Goal: Feedback & Contribution: Contribute content

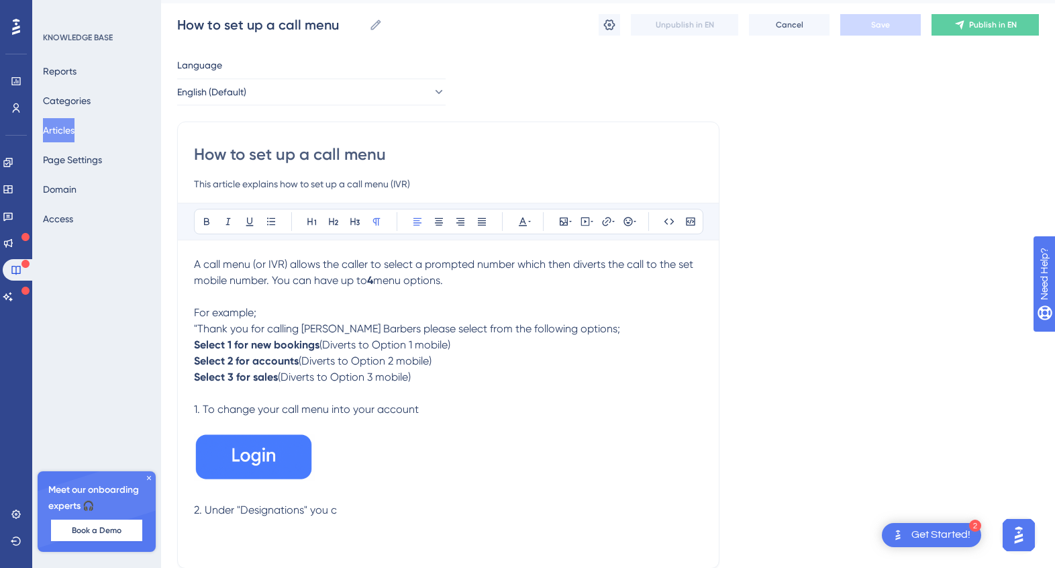
click at [192, 510] on div "How to set up a call menu This article explains how to set up a call menu (IVR)…" at bounding box center [448, 345] width 542 height 447
click at [197, 509] on span "2. Under "Designations" you c" at bounding box center [265, 509] width 143 height 13
click at [368, 506] on p "2. Under "Designations" you c" at bounding box center [448, 510] width 509 height 16
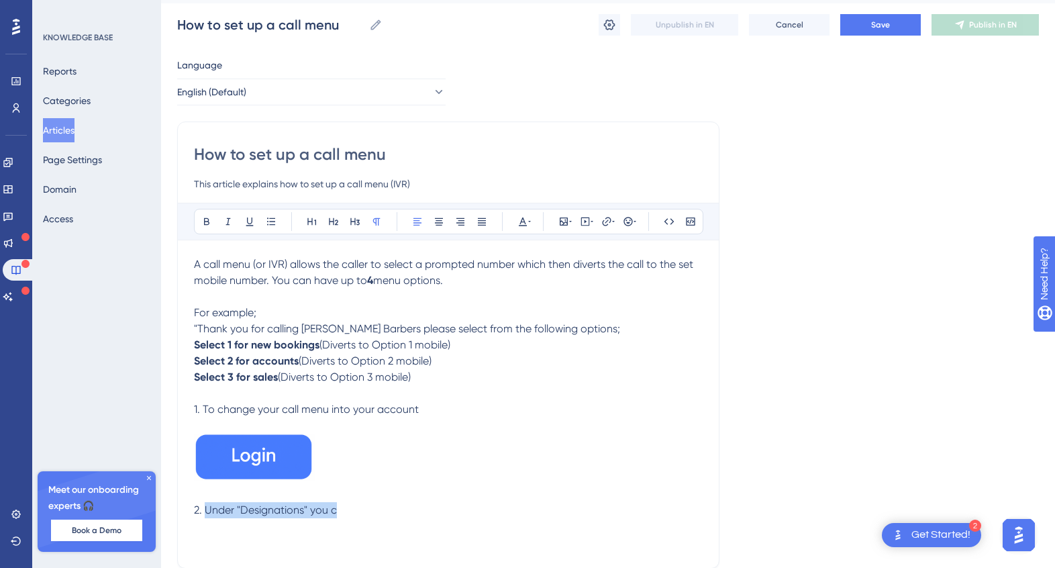
drag, startPoint x: 345, startPoint y: 512, endPoint x: 208, endPoint y: 515, distance: 137.0
click at [208, 515] on p "2. Under "Designations" you c" at bounding box center [448, 510] width 509 height 16
click at [458, 517] on p "2. Update the greeting to explain to the caller which promt to select for what." at bounding box center [448, 510] width 509 height 16
click at [466, 512] on span "2. Update the greeting to explain to the caller which promt to select for what." at bounding box center [383, 509] width 378 height 13
click at [480, 512] on span "2. Update the greeting to explain to the caller which promt to select for what." at bounding box center [383, 509] width 378 height 13
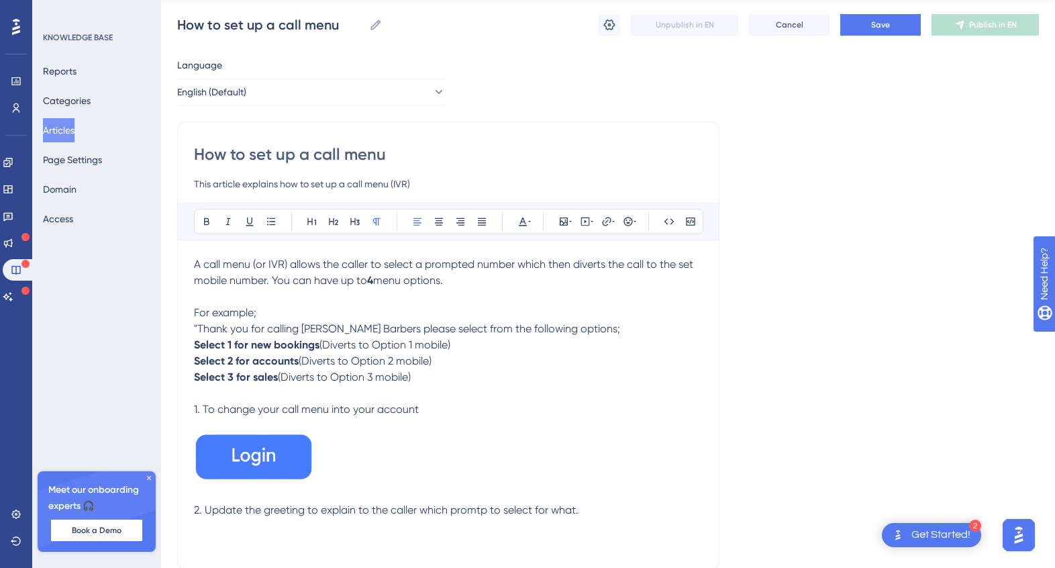
click at [622, 504] on p "2. Update the greeting to explain to the caller which promtp to select for what." at bounding box center [448, 510] width 509 height 16
click at [874, 25] on span "Save" at bounding box center [880, 24] width 19 height 11
click at [61, 130] on button "Articles" at bounding box center [59, 130] width 32 height 24
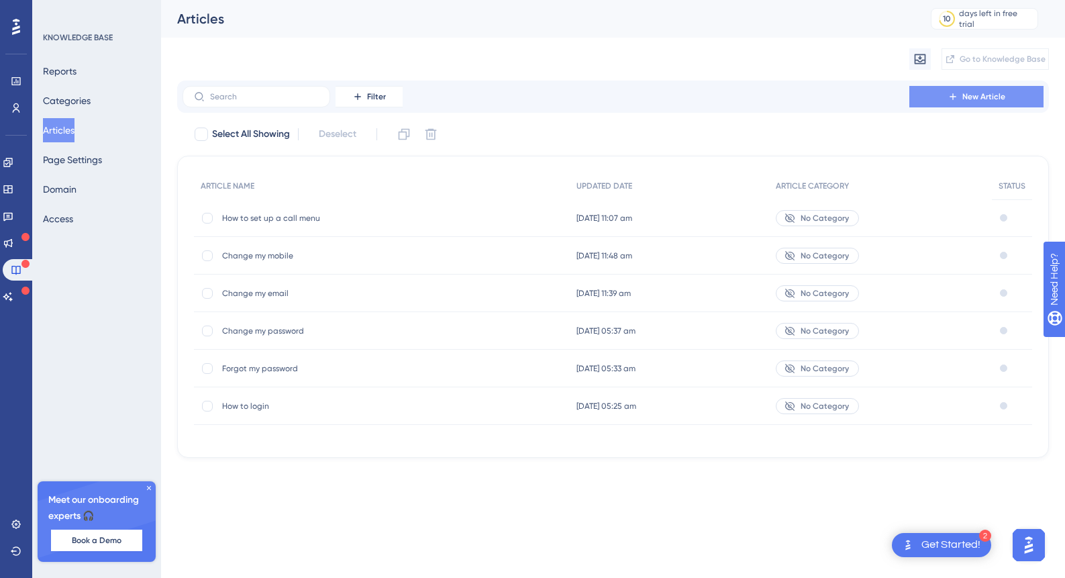
click at [984, 105] on button "New Article" at bounding box center [977, 96] width 134 height 21
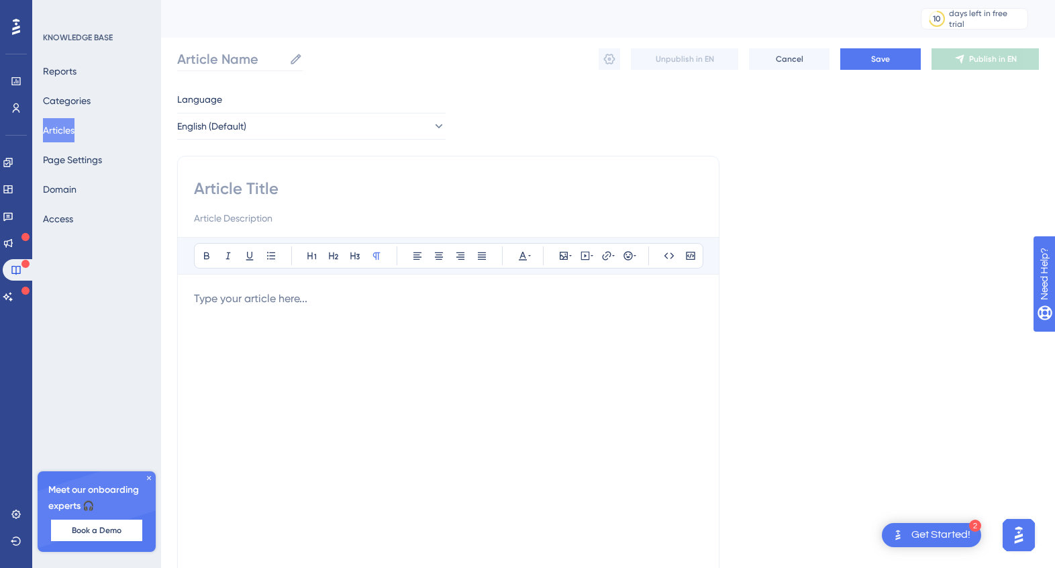
click at [295, 58] on icon at bounding box center [296, 59] width 10 height 10
click at [284, 58] on input "Article Name" at bounding box center [230, 59] width 107 height 19
drag, startPoint x: 336, startPoint y: 57, endPoint x: 158, endPoint y: 59, distance: 177.9
click at [161, 58] on div "Performance Users Engagement Widgets Feedback Product Updates Knowledge Base AI…" at bounding box center [608, 352] width 894 height 705
type input "How to record a greeting"
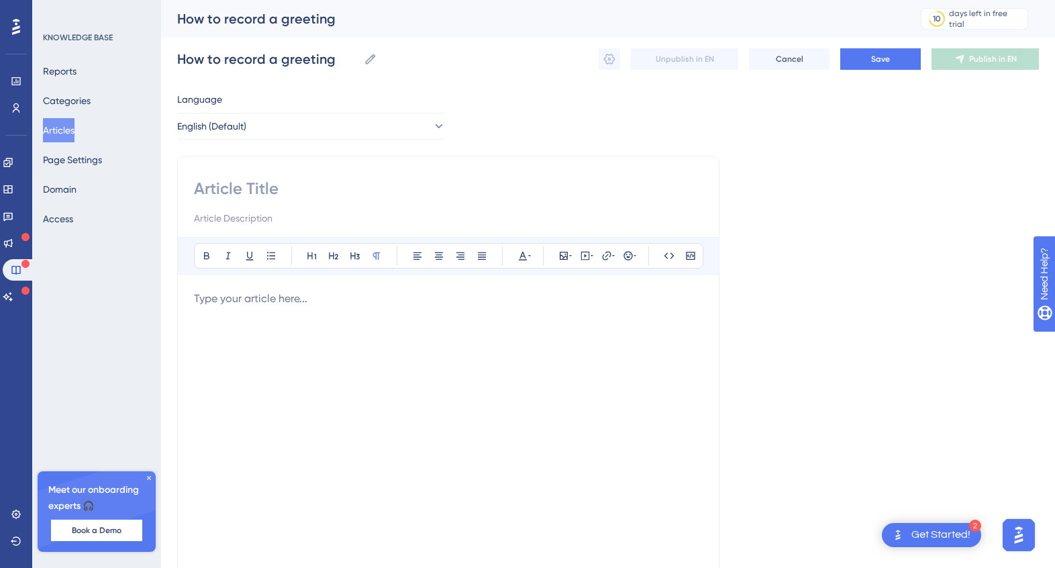
click at [232, 186] on input at bounding box center [448, 188] width 509 height 21
paste input "How to record a greeting"
type input "How to record a greeting"
click at [209, 217] on input at bounding box center [448, 218] width 509 height 16
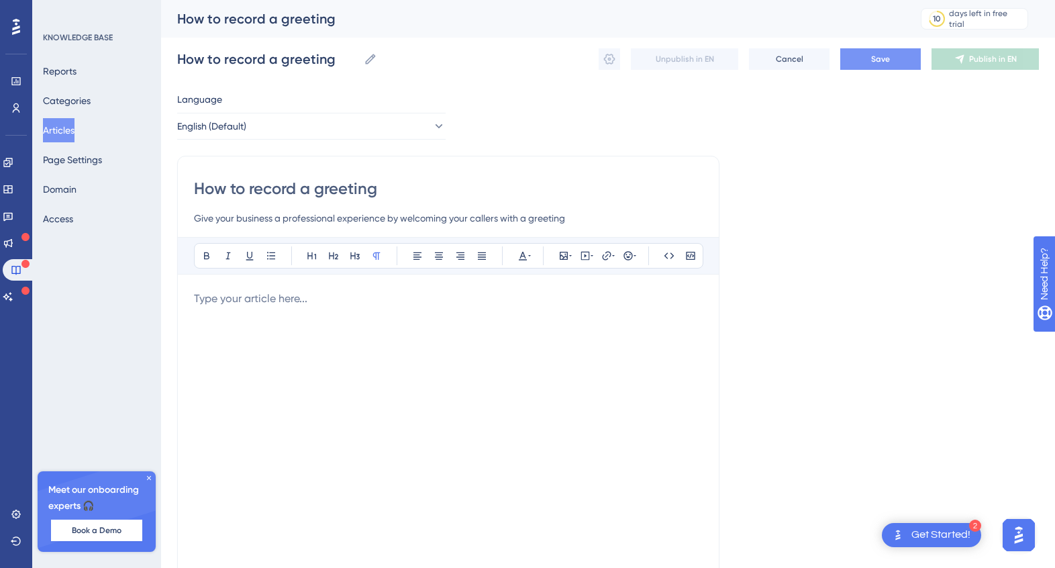
type input "Give your business a professional experience by welcoming your callers with a g…"
click at [874, 63] on span "Save" at bounding box center [880, 59] width 19 height 11
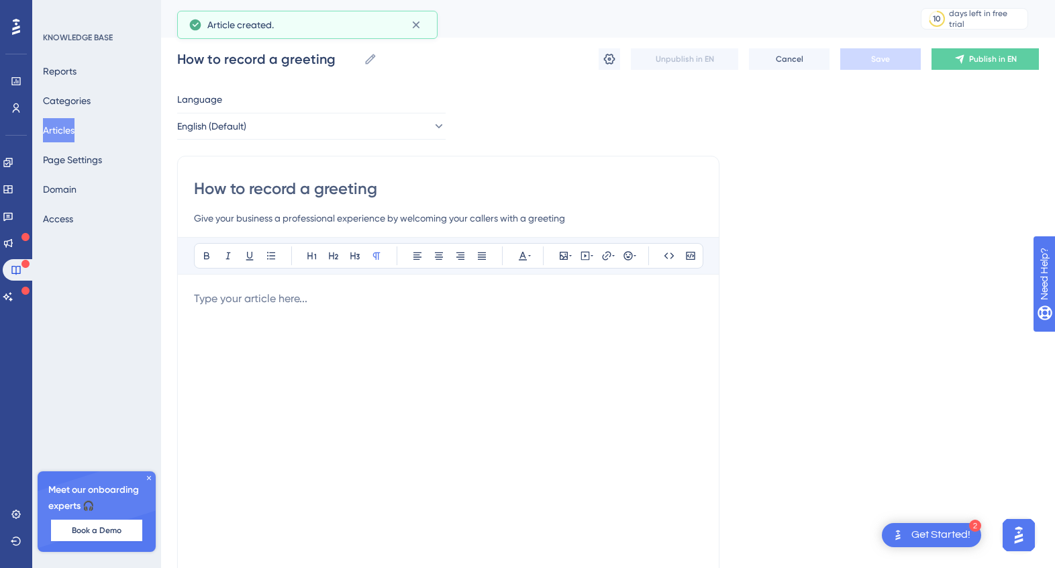
click at [72, 128] on button "Articles" at bounding box center [59, 130] width 32 height 24
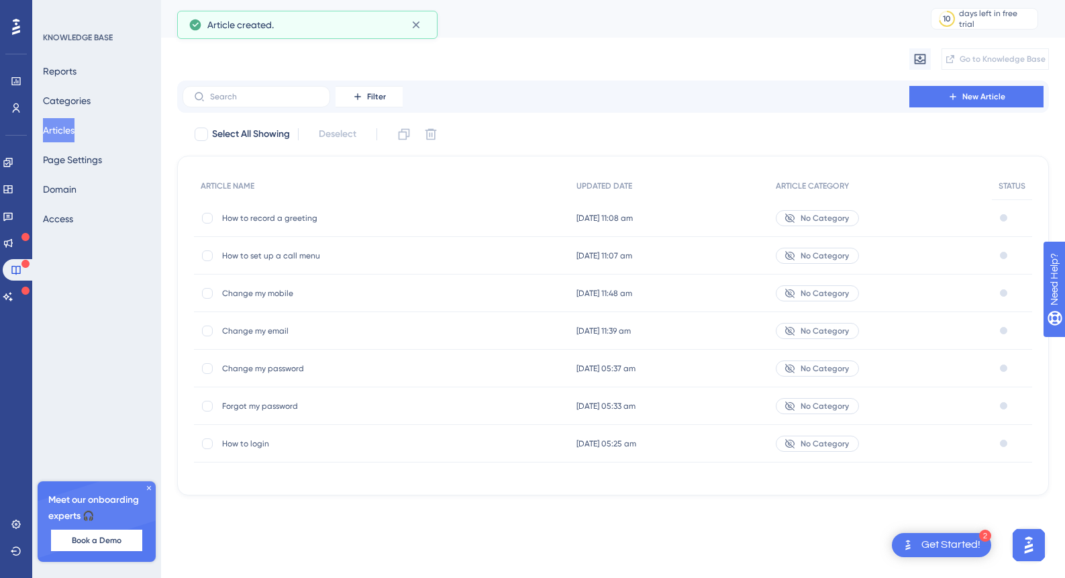
click at [277, 258] on span "How to set up a call menu" at bounding box center [329, 255] width 215 height 11
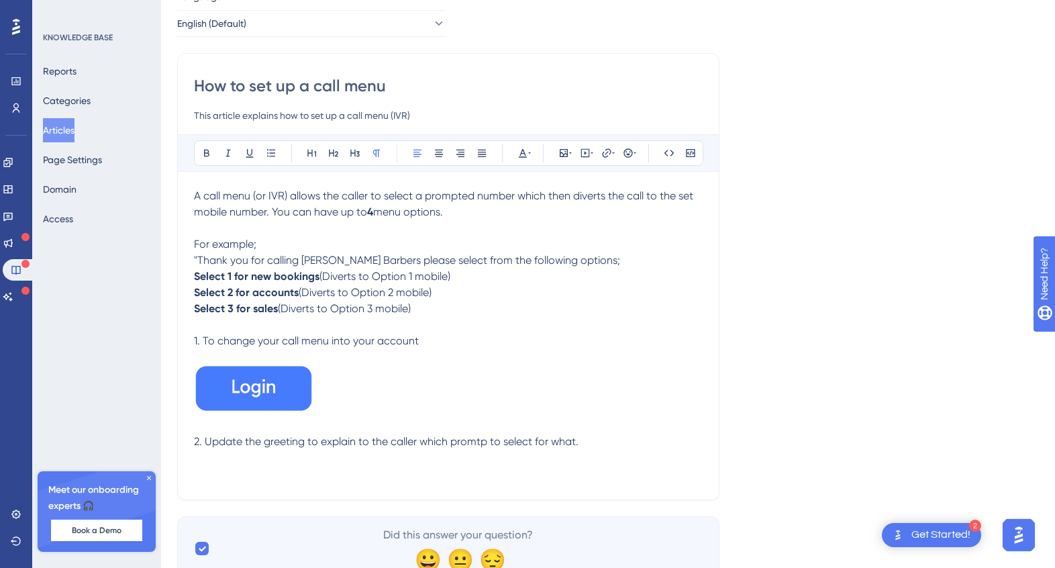
scroll to position [153, 0]
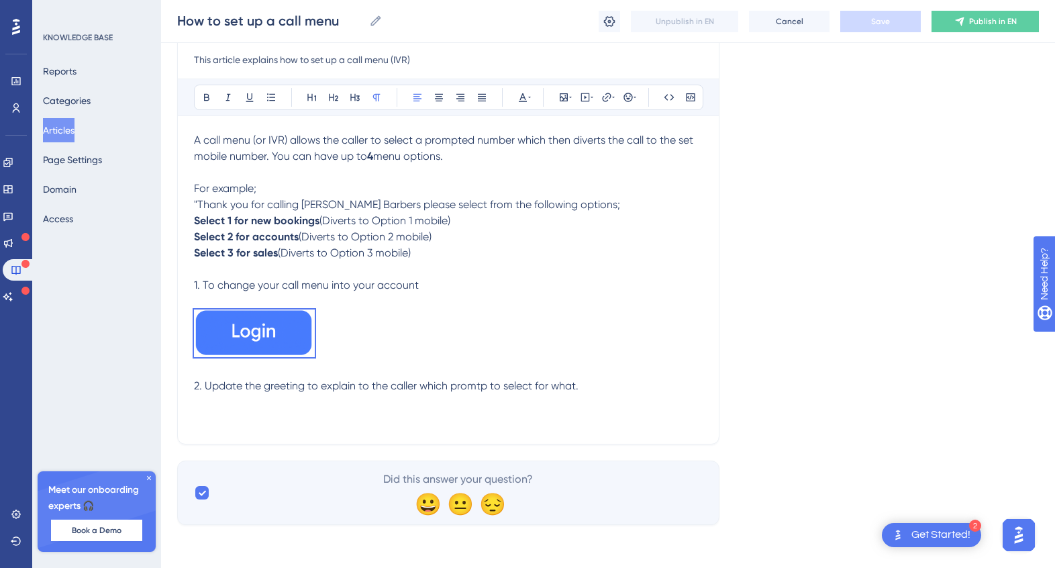
drag, startPoint x: 595, startPoint y: 386, endPoint x: 191, endPoint y: 285, distance: 416.6
click at [191, 285] on div "How to set up a call menu This article explains how to set up a call menu (IVR)…" at bounding box center [448, 220] width 542 height 447
click at [75, 126] on button "Articles" at bounding box center [59, 130] width 32 height 24
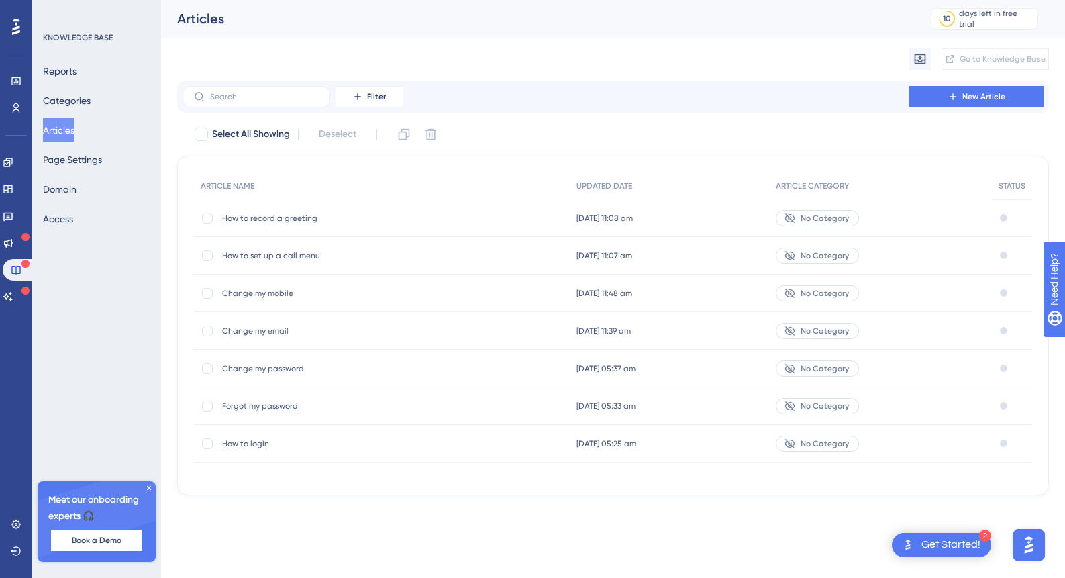
click at [273, 219] on span "How to record a greeting" at bounding box center [329, 218] width 215 height 11
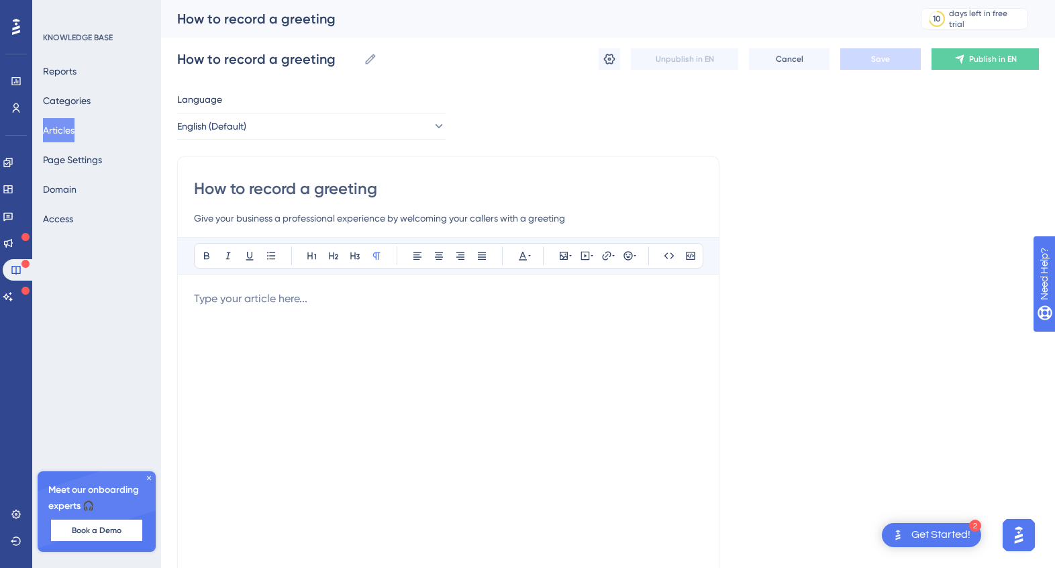
click at [228, 294] on p at bounding box center [448, 299] width 509 height 16
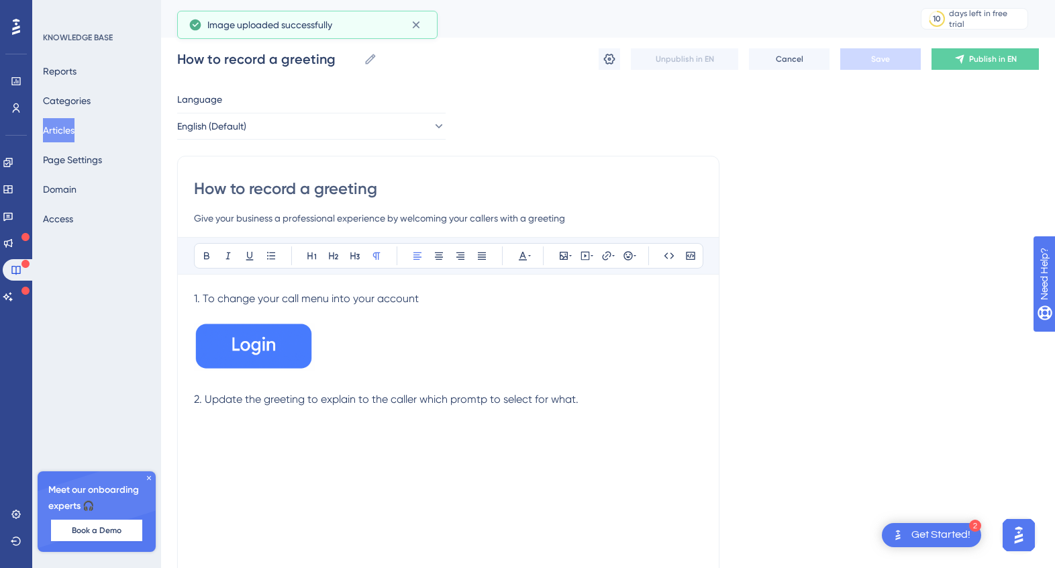
drag, startPoint x: 226, startPoint y: 297, endPoint x: 215, endPoint y: 297, distance: 10.7
click at [215, 297] on span "1. To change your call menu into your account" at bounding box center [306, 298] width 225 height 13
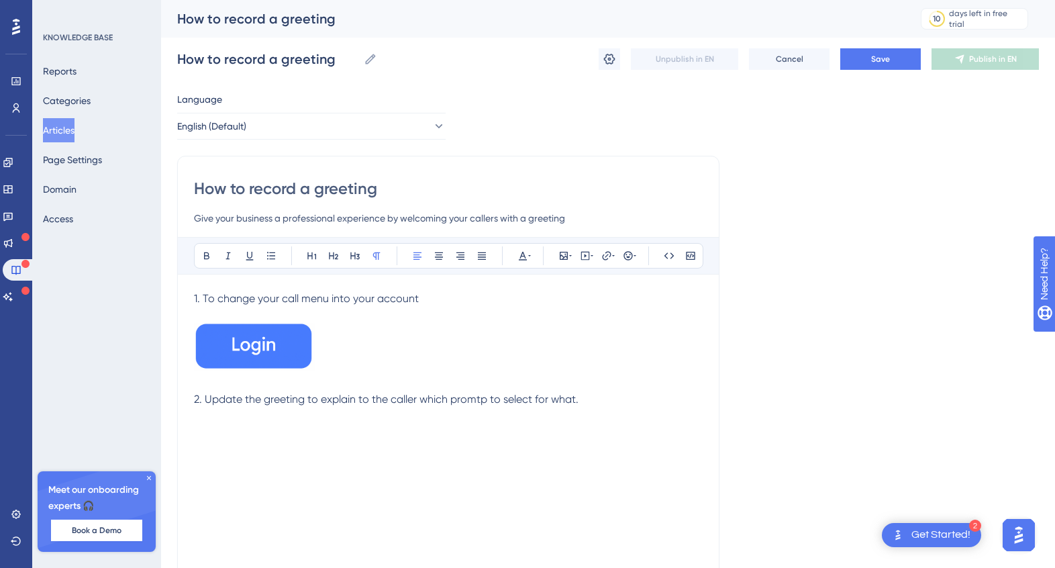
click at [189, 300] on div "How to record a greeting Give your business a professional experience by welcom…" at bounding box center [448, 379] width 542 height 447
click at [196, 300] on span "1. To change your call menu into your account" at bounding box center [306, 298] width 225 height 13
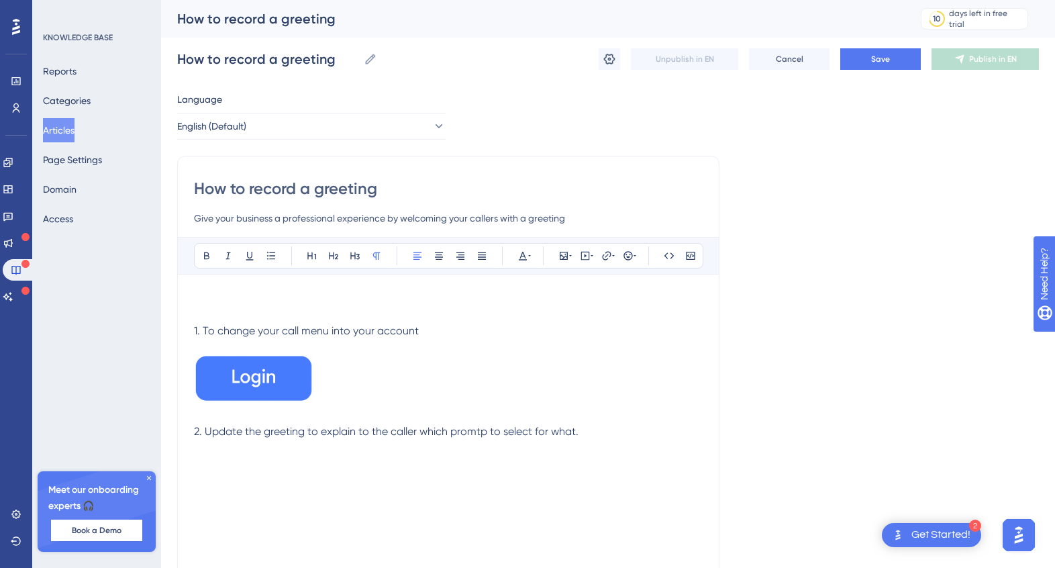
click at [254, 291] on p at bounding box center [448, 299] width 509 height 16
click at [615, 302] on span "Welcome your callers, share important information, or explain prompt options wi…" at bounding box center [442, 298] width 496 height 13
click at [593, 421] on p at bounding box center [448, 415] width 509 height 16
click at [589, 443] on div "Welcome your callers, share important information, or explain prompt options wi…" at bounding box center [448, 438] width 509 height 295
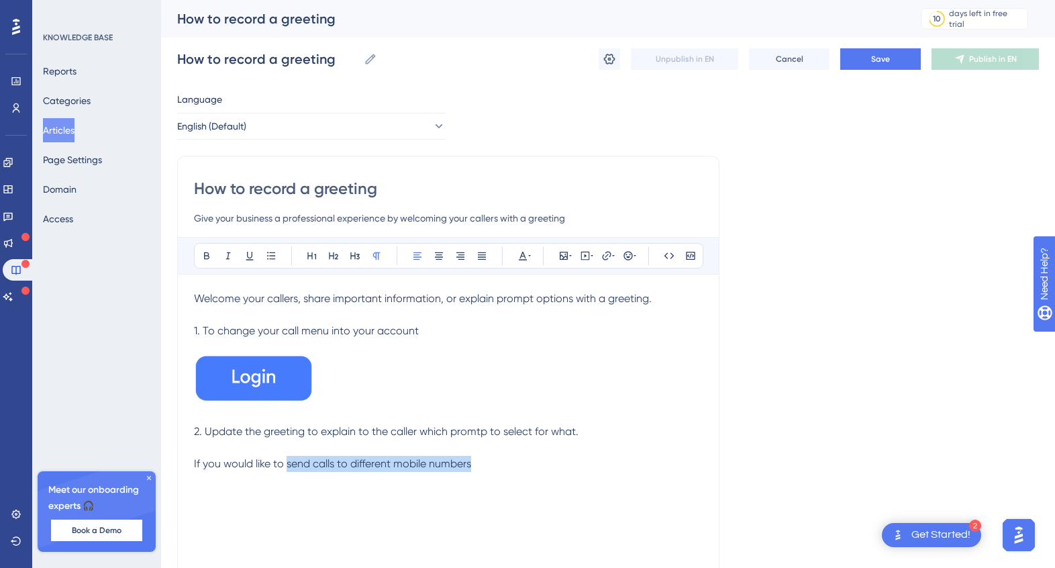
drag, startPoint x: 474, startPoint y: 463, endPoint x: 287, endPoint y: 465, distance: 186.6
click at [287, 465] on p "If you would like to send calls to different mobile numbers" at bounding box center [448, 464] width 509 height 16
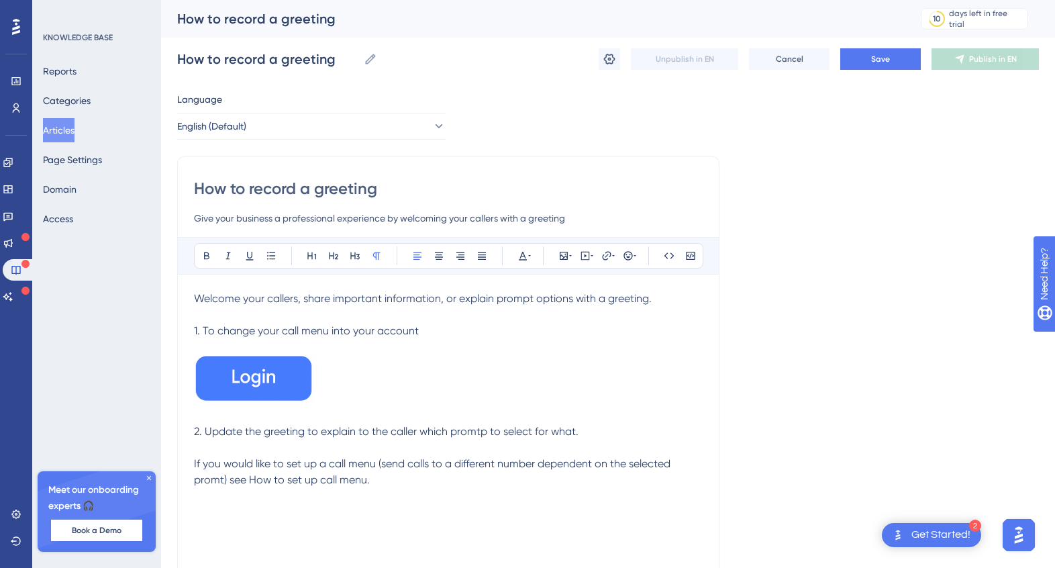
click at [204, 481] on span "If you would like to set up a call menu (send calls to a different number depen…" at bounding box center [433, 471] width 479 height 29
click at [220, 483] on span "If you would like to set up a call menu (send calls to a different number depen…" at bounding box center [433, 471] width 479 height 29
click at [860, 58] on button "Save" at bounding box center [880, 58] width 81 height 21
click at [887, 171] on div "Language English (Default) How to record a greeting Give your business a profes…" at bounding box center [608, 387] width 862 height 592
click at [62, 124] on button "Articles" at bounding box center [59, 130] width 32 height 24
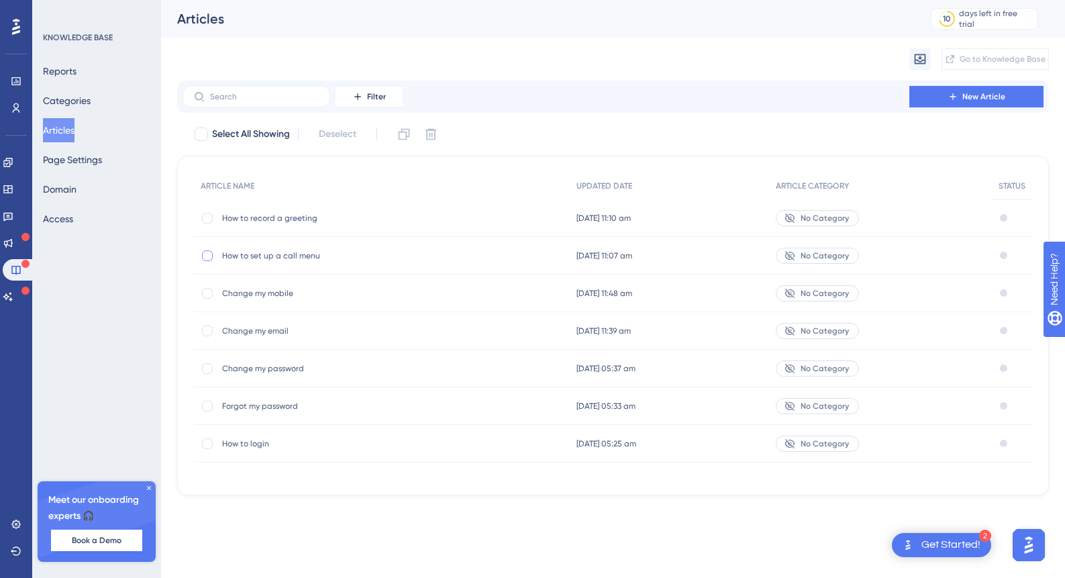
click at [205, 254] on div at bounding box center [207, 255] width 11 height 11
click at [205, 254] on icon at bounding box center [207, 255] width 5 height 11
checkbox input "false"
click at [289, 253] on span "How to set up a call menu" at bounding box center [329, 255] width 215 height 11
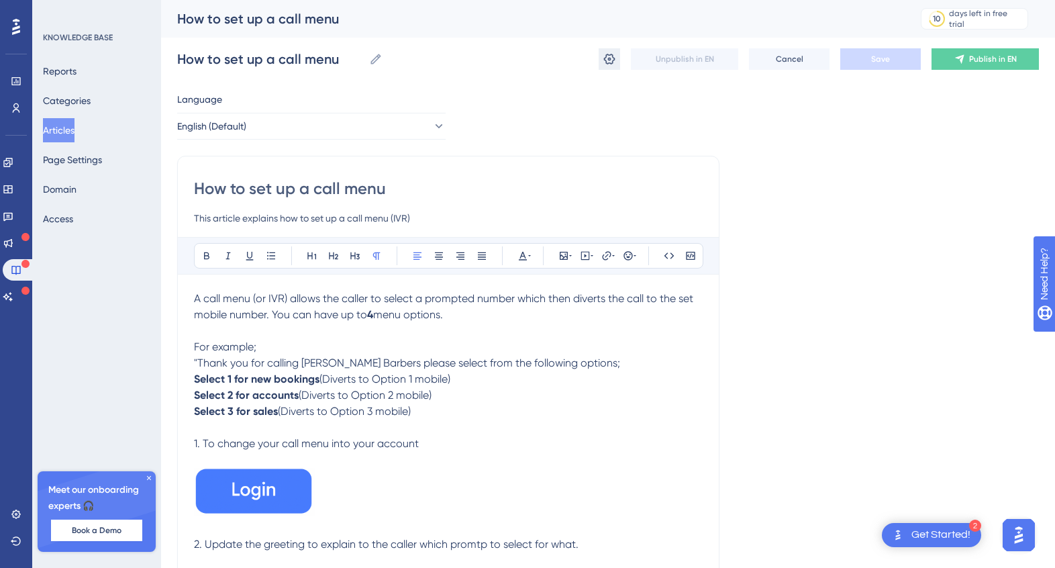
click at [605, 59] on icon at bounding box center [609, 59] width 11 height 11
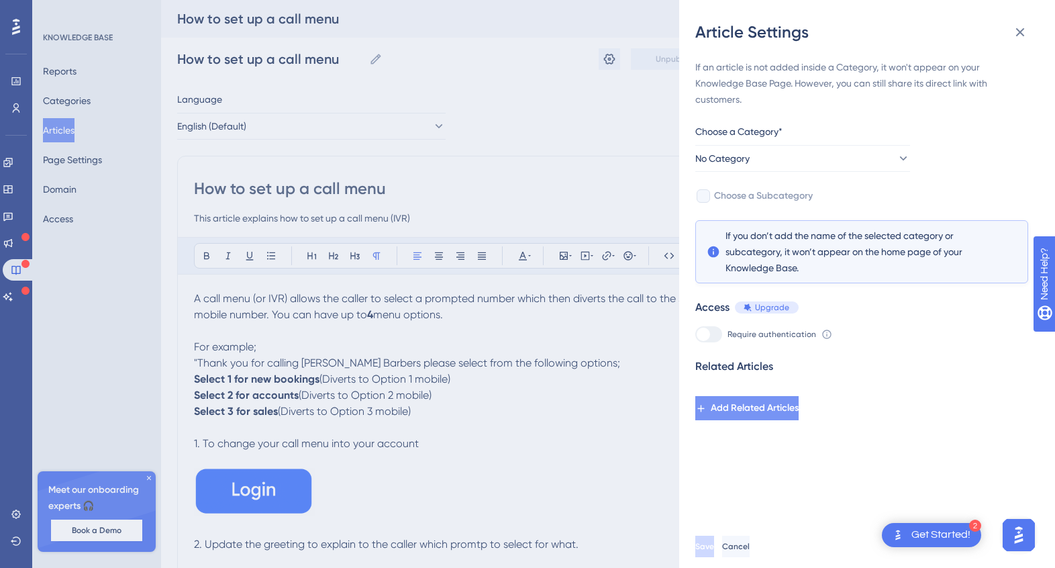
click at [799, 410] on span "Add Related Articles" at bounding box center [755, 408] width 88 height 16
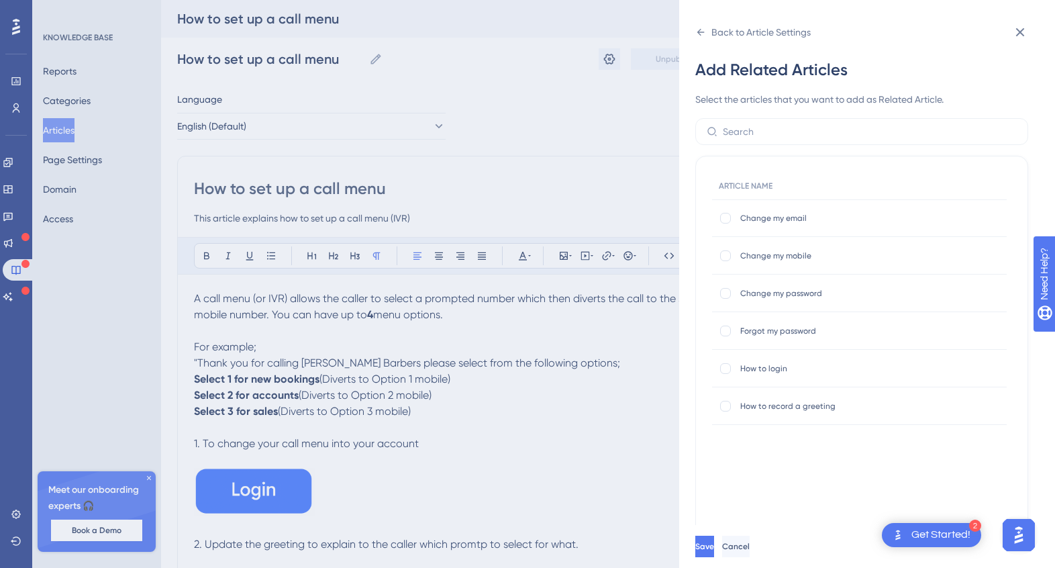
click at [769, 410] on span "How to record a greeting" at bounding box center [847, 406] width 215 height 11
click at [727, 407] on div at bounding box center [725, 406] width 11 height 11
checkbox input "true"
click at [716, 552] on span "Save" at bounding box center [706, 546] width 19 height 11
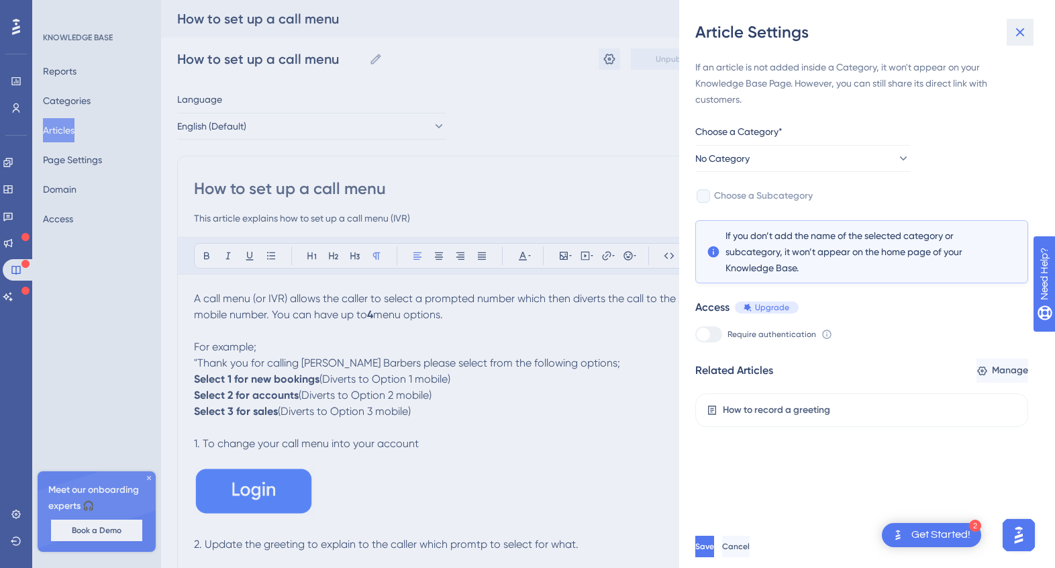
click at [1025, 34] on icon at bounding box center [1020, 32] width 16 height 16
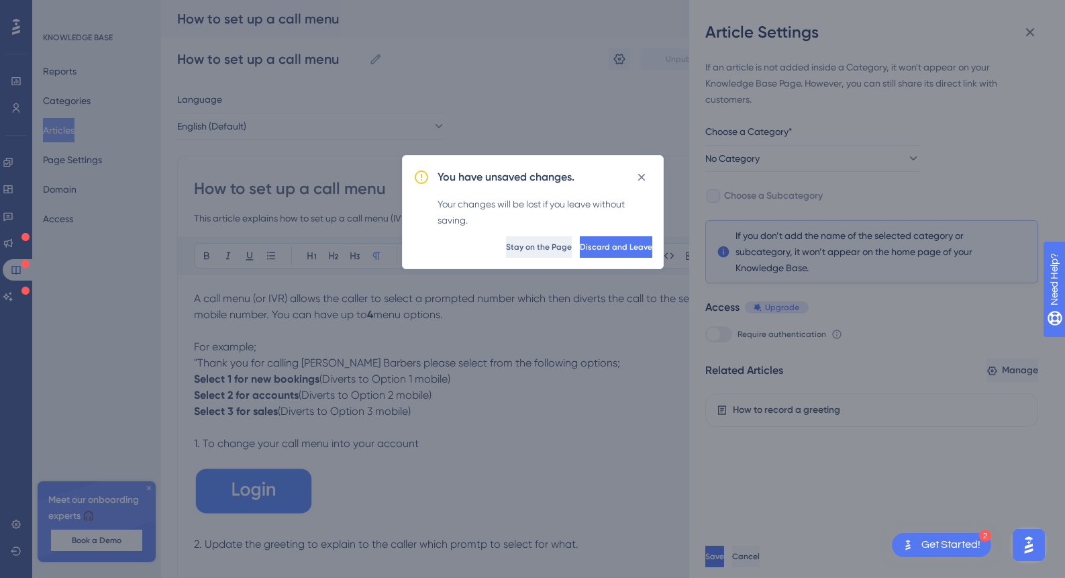
click at [506, 251] on span "Stay on the Page" at bounding box center [539, 247] width 66 height 11
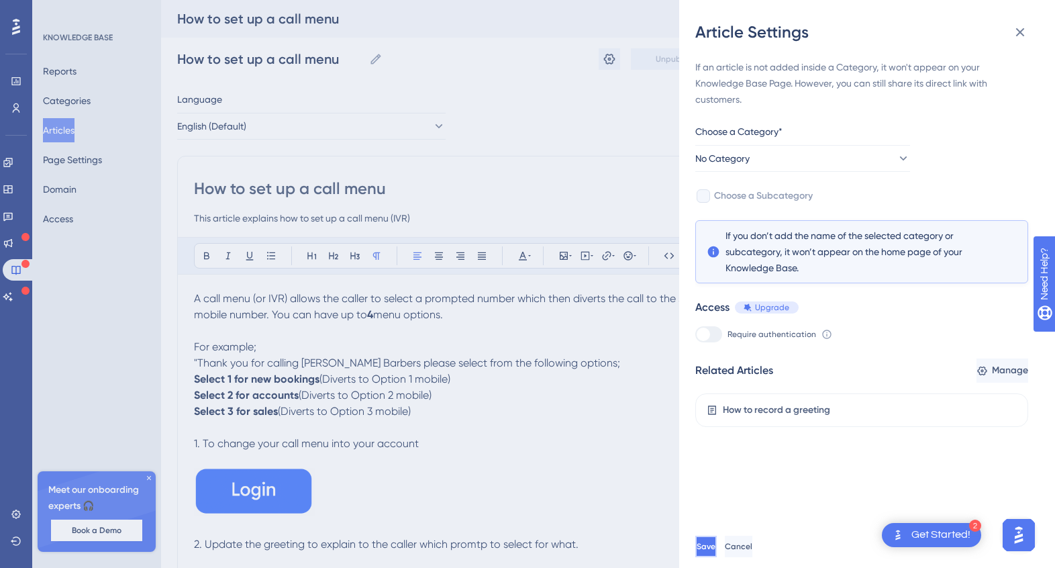
click at [716, 552] on span "Save" at bounding box center [706, 546] width 19 height 11
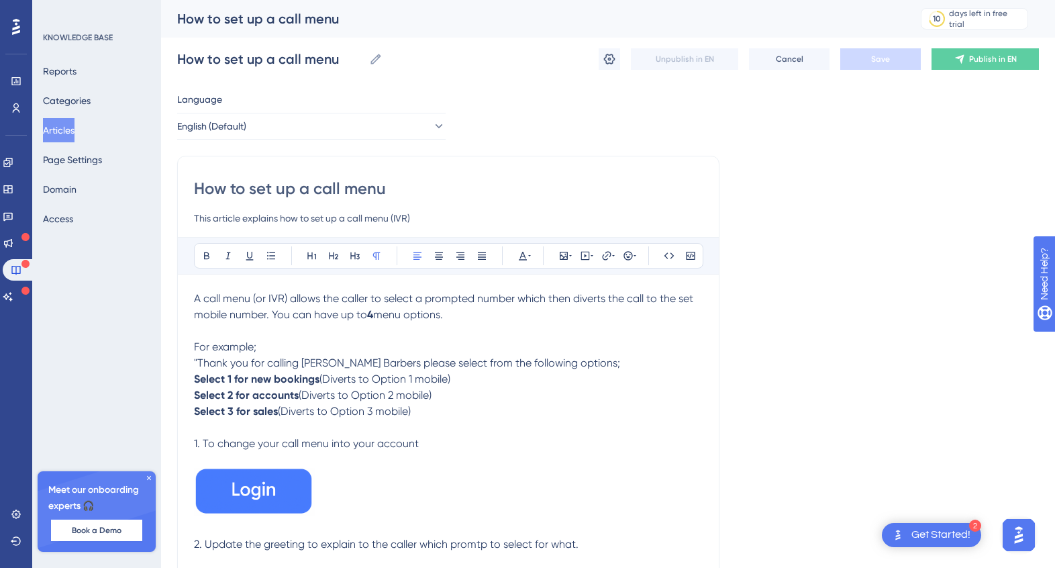
click at [67, 128] on button "Articles" at bounding box center [59, 130] width 32 height 24
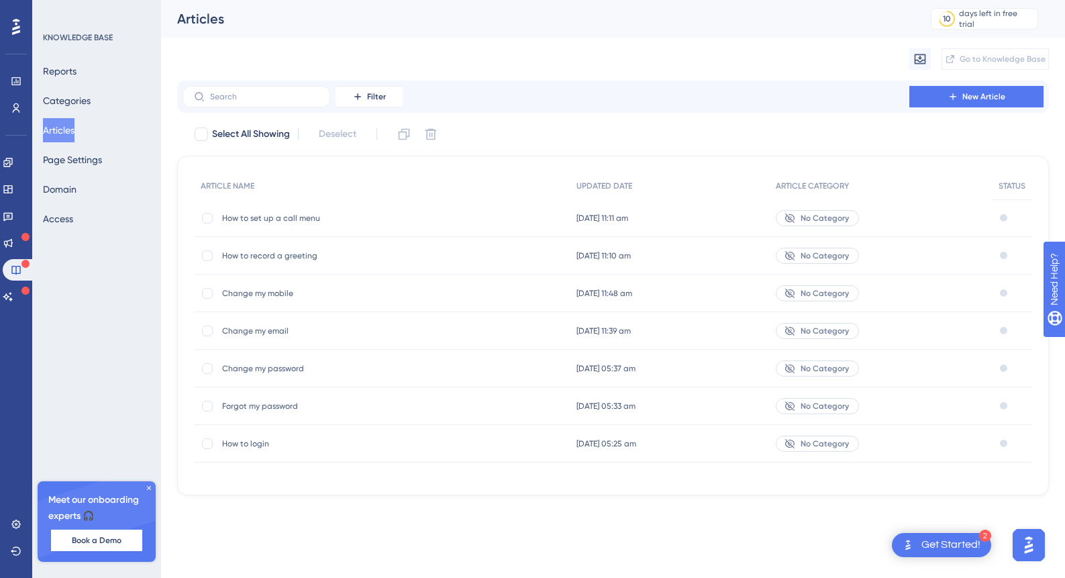
click at [311, 222] on span "How to set up a call menu" at bounding box center [329, 218] width 215 height 11
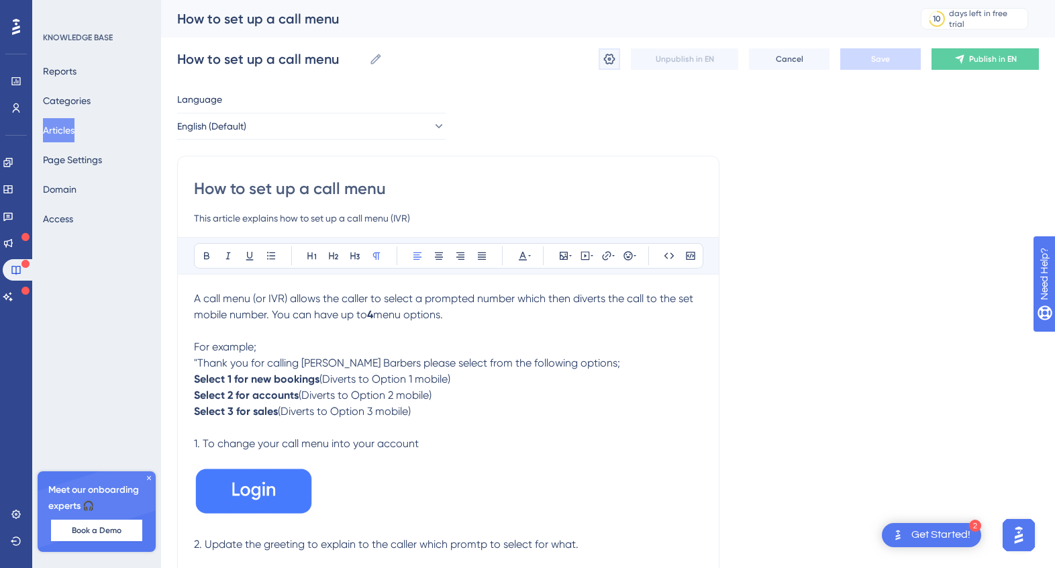
click at [605, 57] on icon at bounding box center [609, 59] width 11 height 11
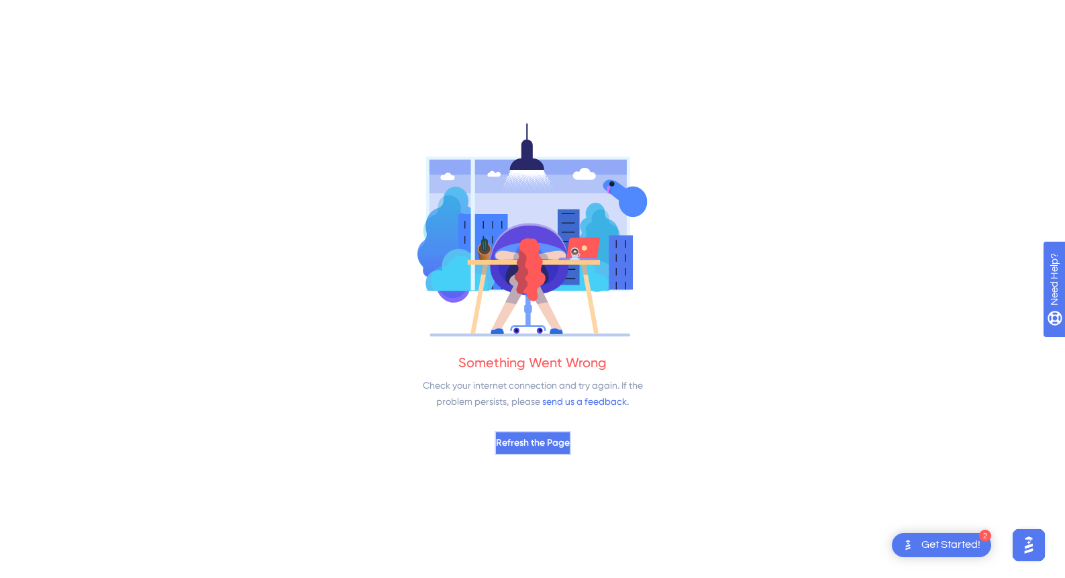
click at [551, 447] on span "Refresh the Page" at bounding box center [533, 443] width 74 height 16
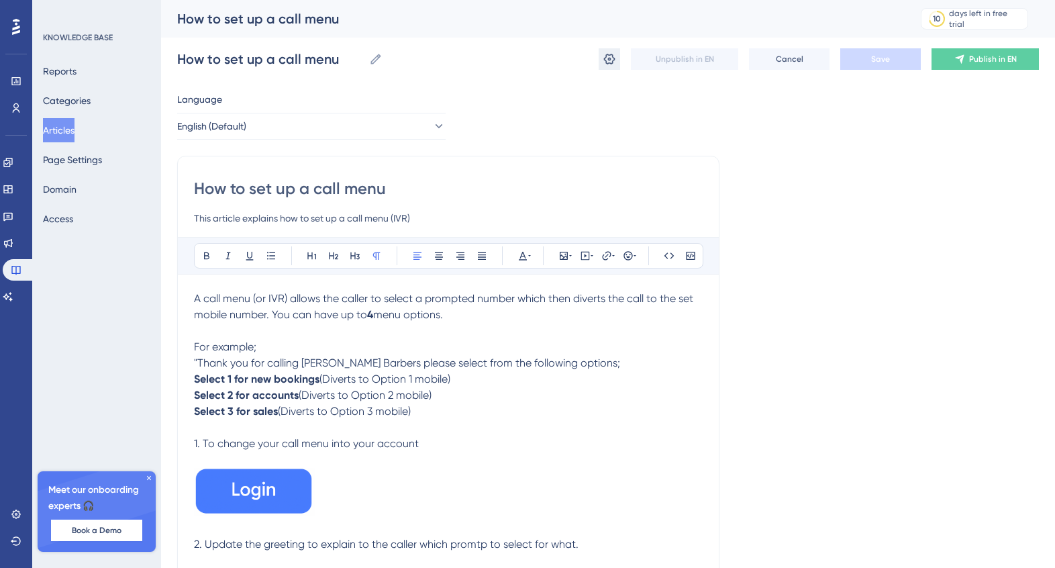
click at [608, 57] on icon at bounding box center [609, 58] width 13 height 13
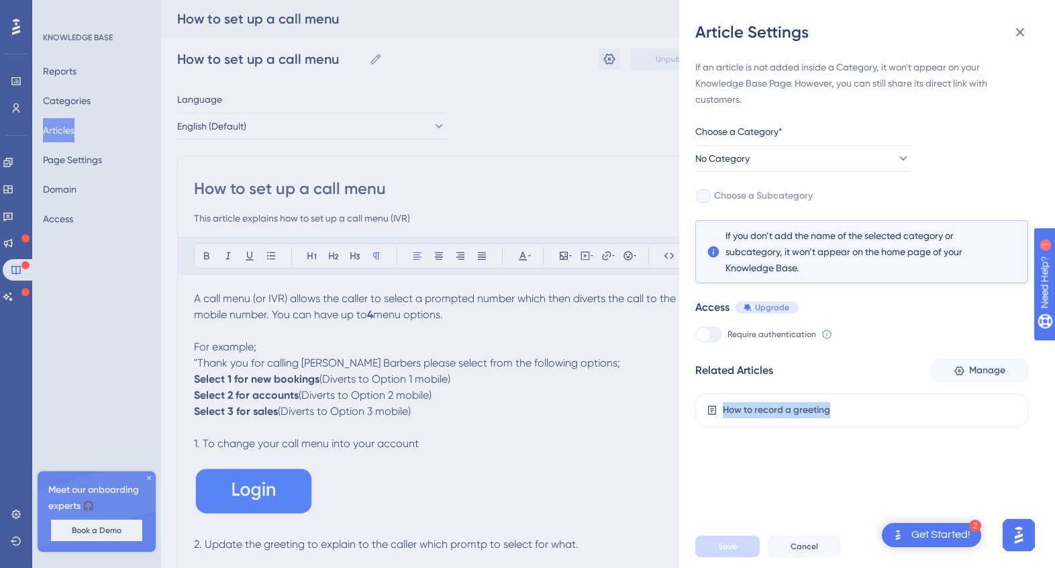
drag, startPoint x: 823, startPoint y: 409, endPoint x: 722, endPoint y: 409, distance: 101.4
click at [722, 409] on div "How to record a greeting" at bounding box center [861, 410] width 333 height 34
copy div "How to record a greeting"
click at [1015, 35] on icon at bounding box center [1020, 32] width 16 height 16
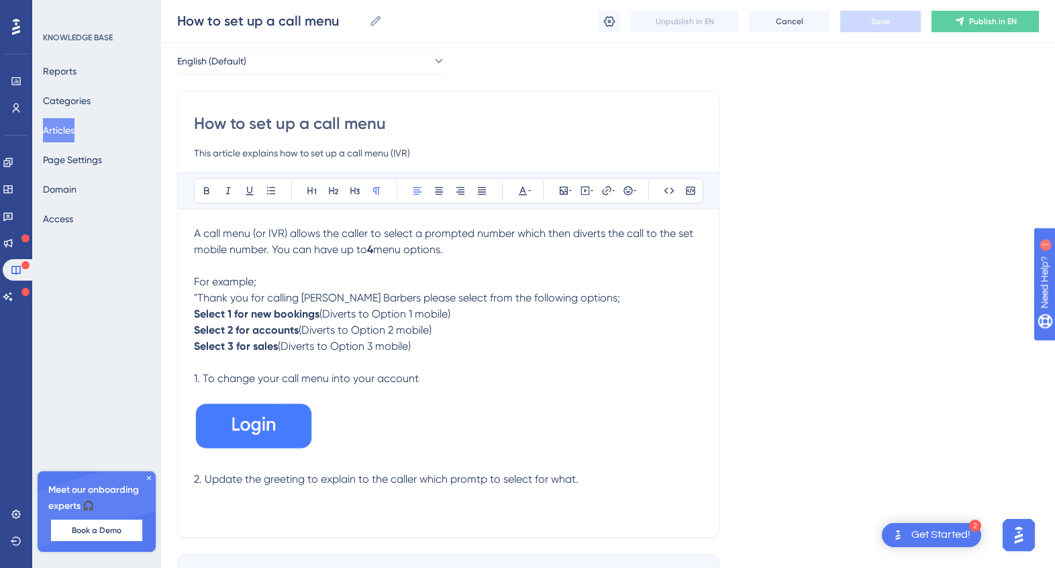
scroll to position [153, 0]
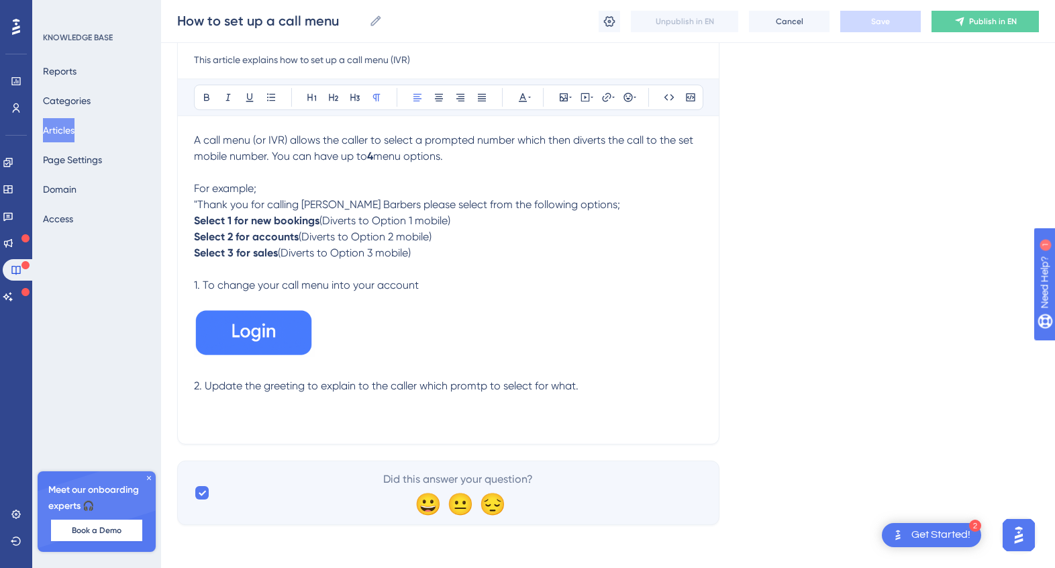
click at [587, 385] on p "2. Update the greeting to explain to the caller which promtp to select for what." at bounding box center [448, 386] width 509 height 16
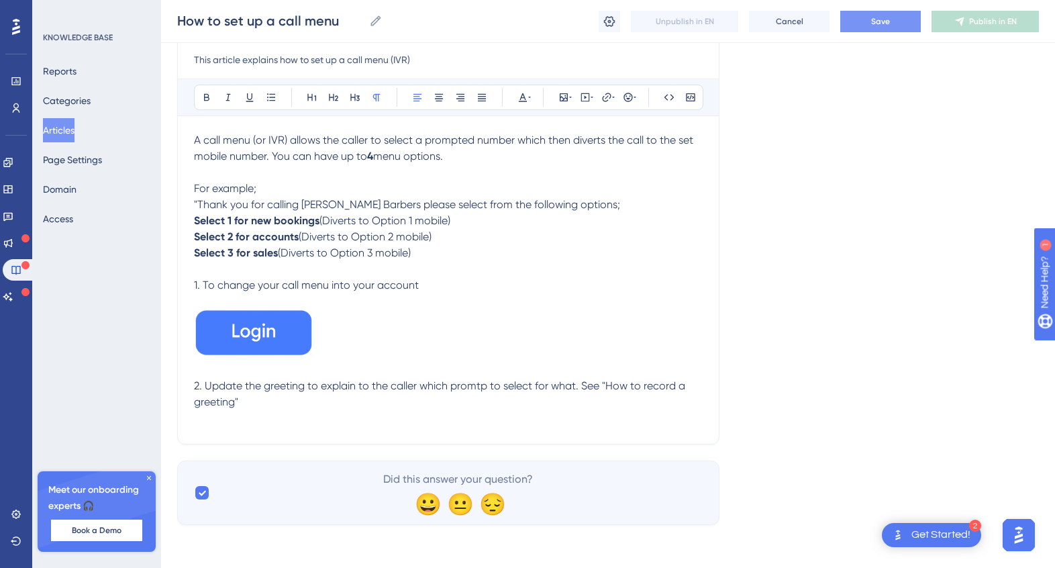
click at [898, 28] on button "Save" at bounding box center [880, 21] width 81 height 21
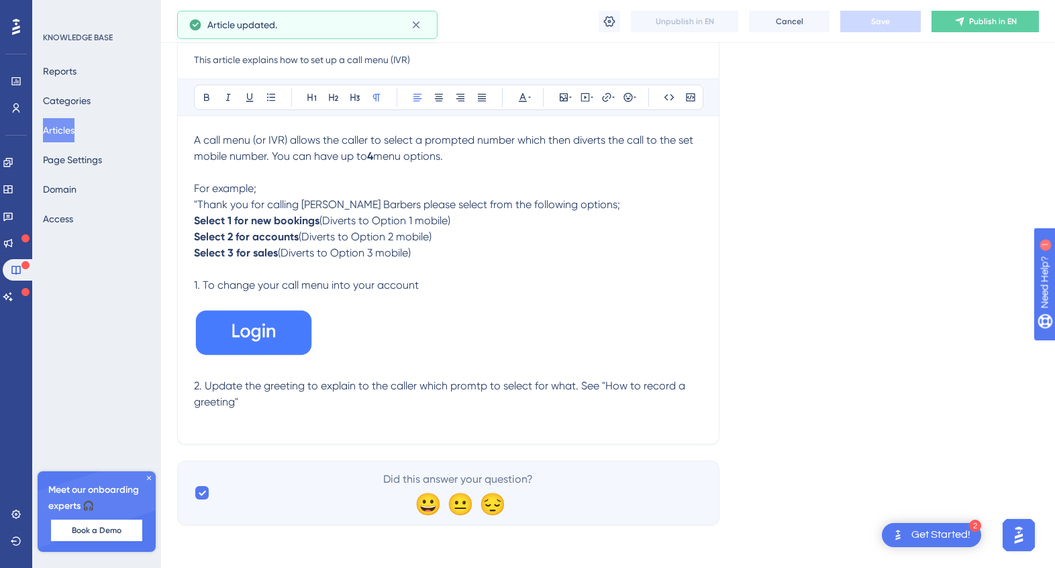
click at [67, 131] on button "Articles" at bounding box center [59, 130] width 32 height 24
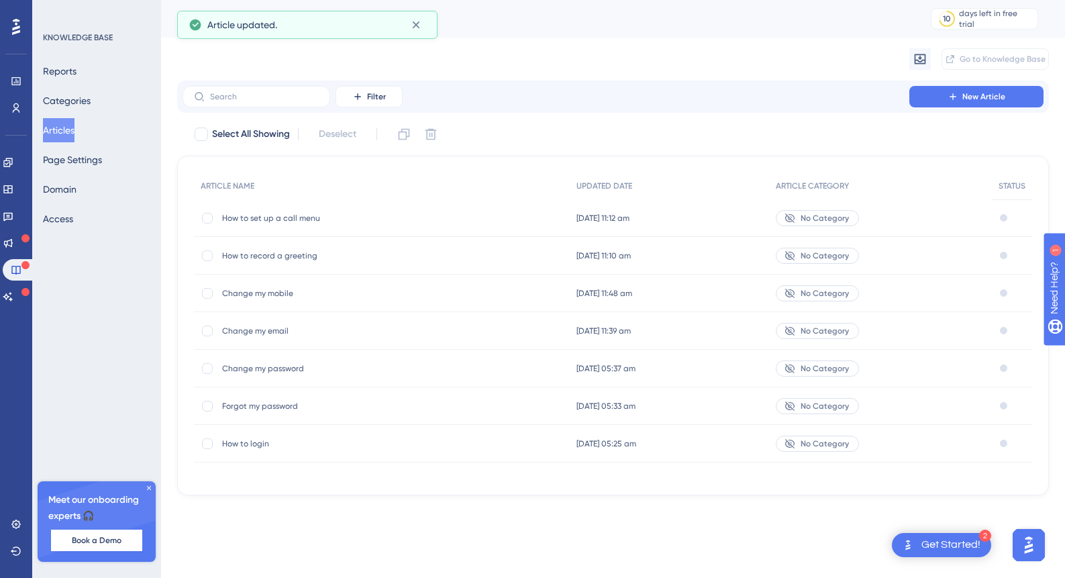
click at [295, 252] on span "How to record a greeting" at bounding box center [329, 255] width 215 height 11
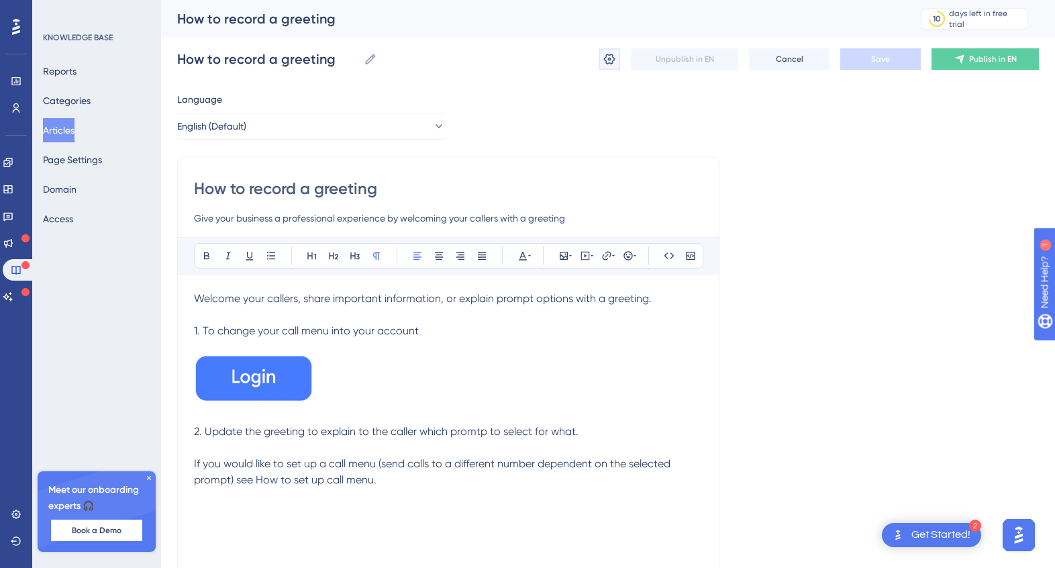
click at [611, 57] on icon at bounding box center [609, 58] width 13 height 13
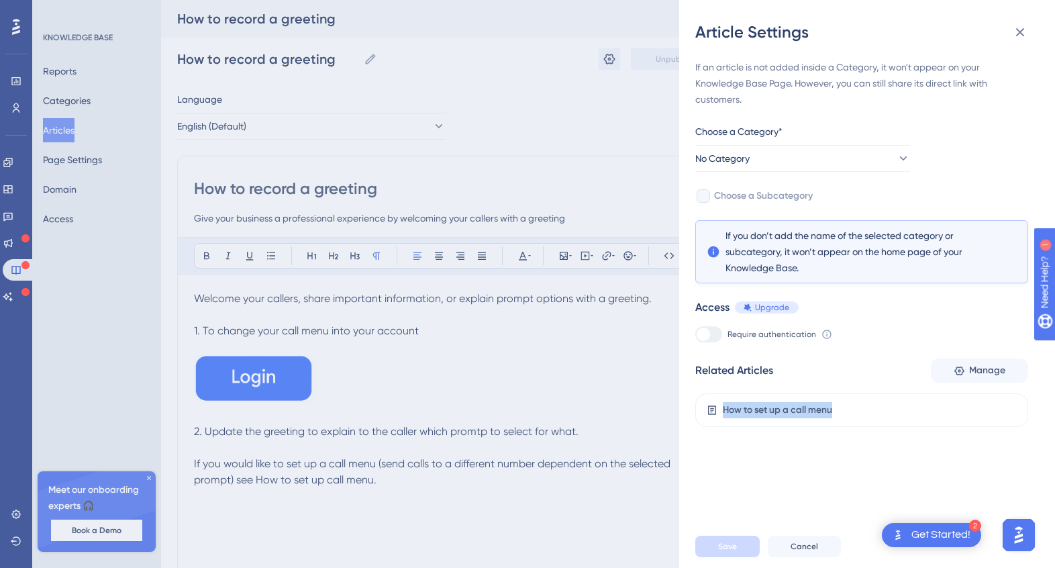
drag, startPoint x: 848, startPoint y: 404, endPoint x: 719, endPoint y: 413, distance: 129.2
click at [719, 413] on div "How to set up a call menu" at bounding box center [861, 410] width 333 height 34
copy div "How to set up a call menu"
click at [942, 370] on button "Manage" at bounding box center [979, 370] width 97 height 24
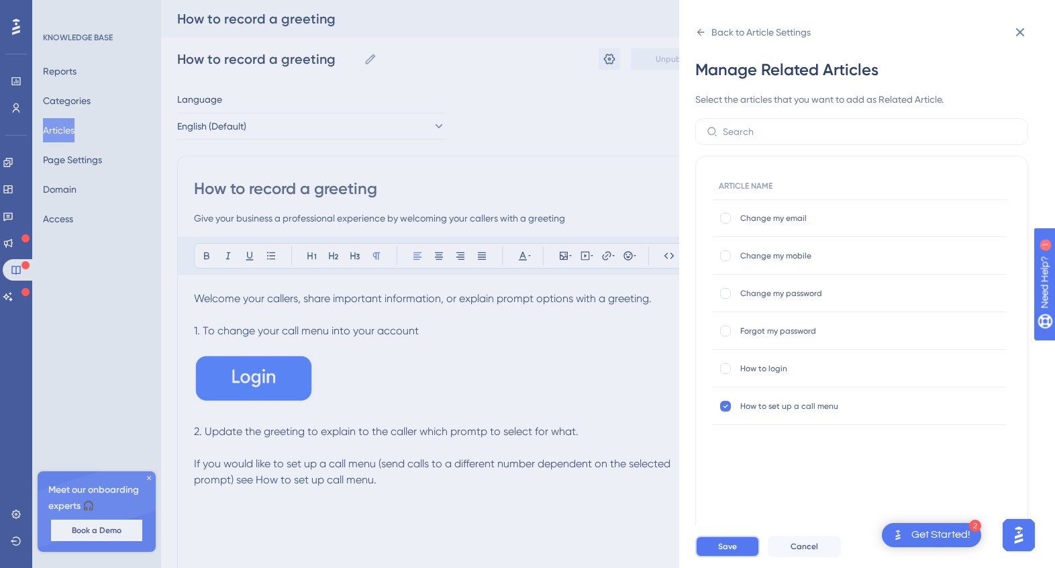
click at [734, 552] on span "Save" at bounding box center [727, 546] width 19 height 11
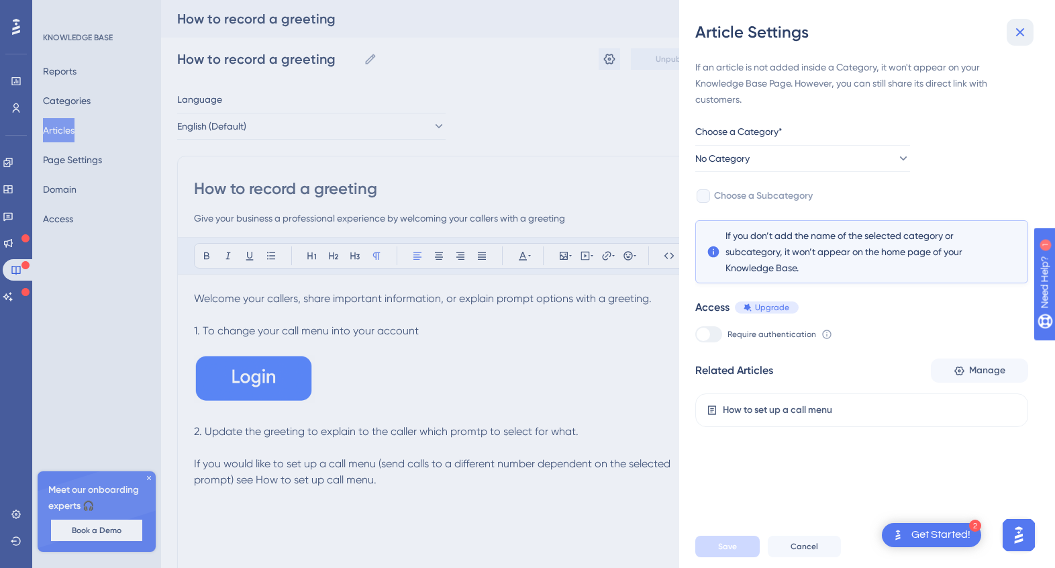
click at [1022, 28] on icon at bounding box center [1020, 32] width 16 height 16
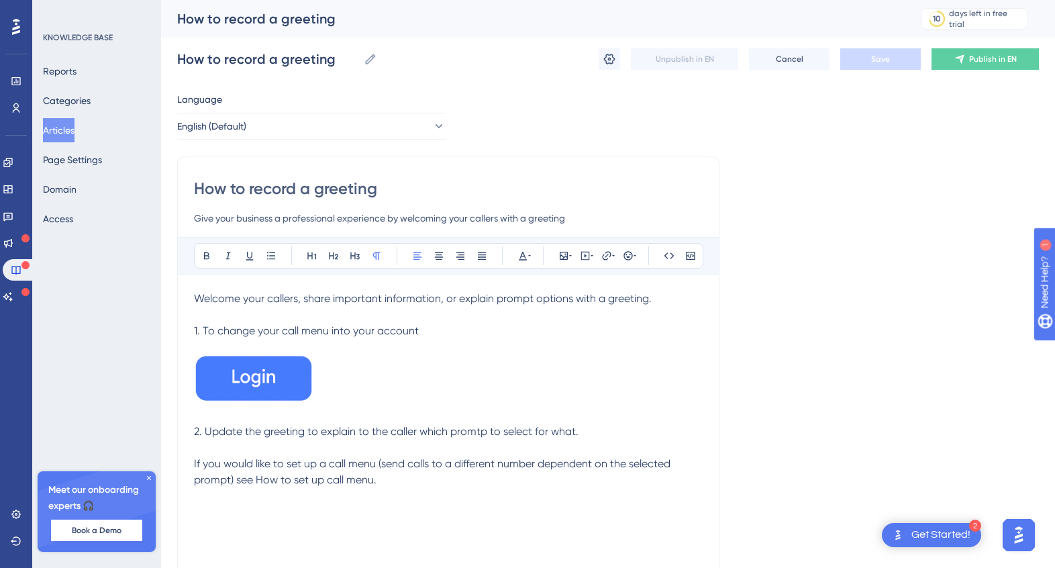
click at [402, 485] on p "If you would like to set up a call menu (send calls to a different number depen…" at bounding box center [448, 472] width 509 height 32
drag, startPoint x: 388, startPoint y: 484, endPoint x: 258, endPoint y: 487, distance: 130.3
click at [258, 487] on p "If you would like to set up a call menu (send calls to a different number depen…" at bounding box center [448, 472] width 509 height 32
paste div
click at [256, 479] on span "If you would like to set up a call menu (send calls to a different number depen…" at bounding box center [433, 471] width 479 height 29
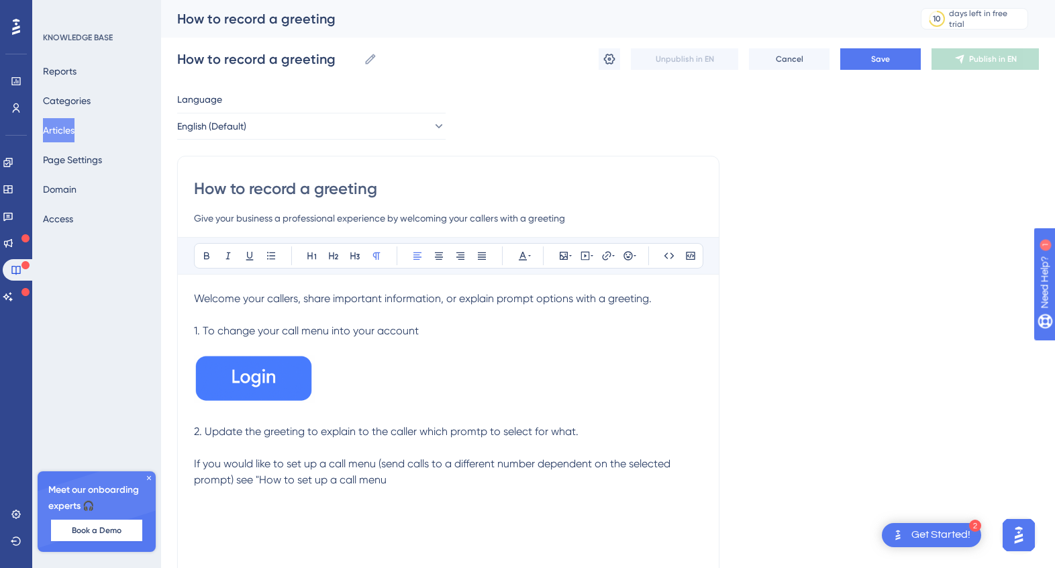
click at [422, 481] on p "If you would like to set up a call menu (send calls to a different number depen…" at bounding box center [448, 472] width 509 height 32
drag, startPoint x: 411, startPoint y: 330, endPoint x: 204, endPoint y: 334, distance: 206.8
click at [204, 334] on p "1. To change your call menu into your account" at bounding box center [448, 331] width 509 height 16
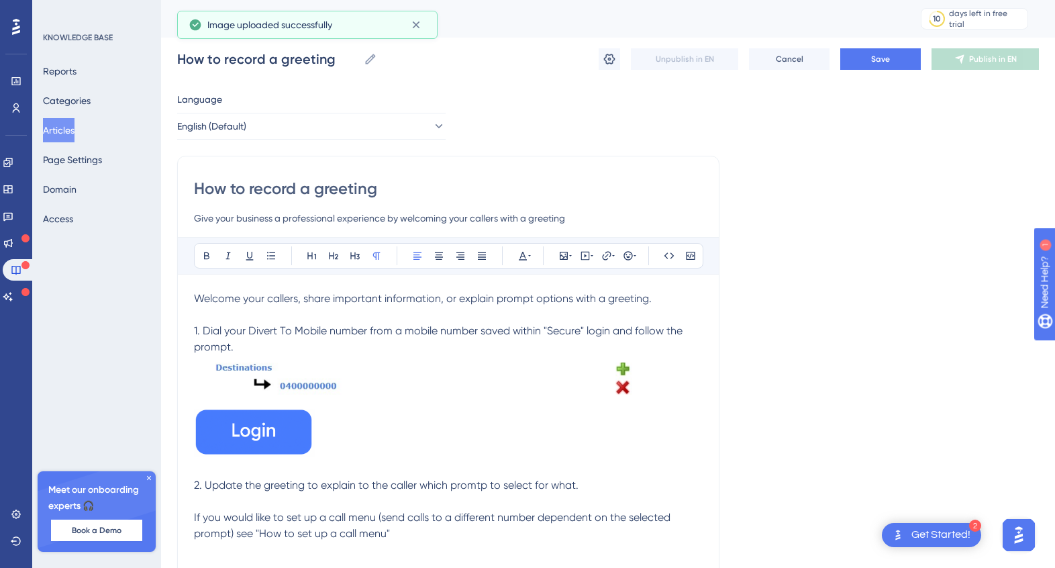
click at [267, 348] on p "1. Dial your Divert To Mobile number from a mobile number saved within "Secure"…" at bounding box center [448, 339] width 509 height 32
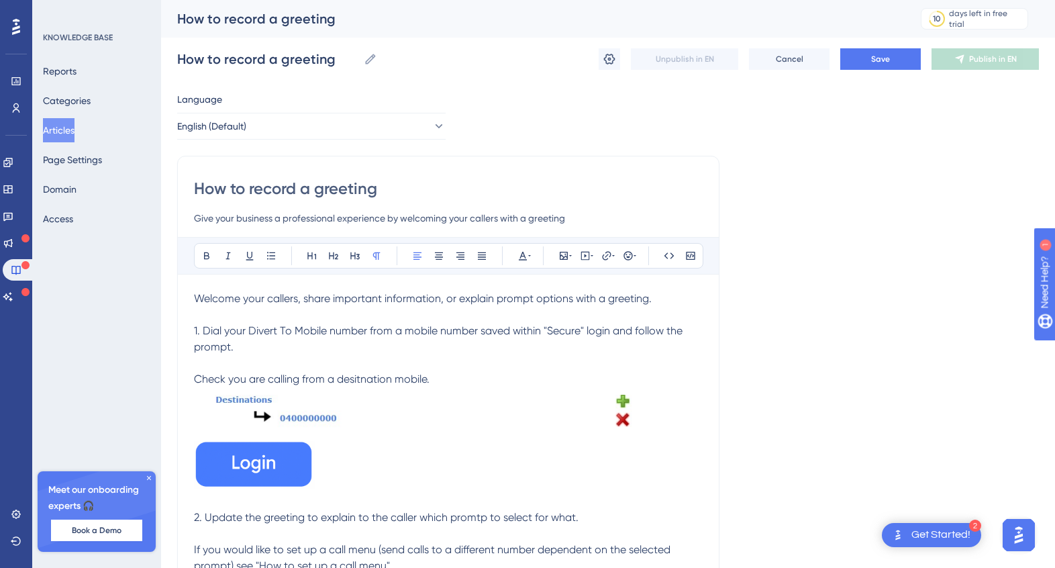
click at [362, 373] on span "Check you are calling from a desitnation mobile." at bounding box center [312, 379] width 236 height 13
drag, startPoint x: 382, startPoint y: 378, endPoint x: 188, endPoint y: 385, distance: 194.1
click at [188, 385] on div "How to record a greeting Give your business a professional experience by welcom…" at bounding box center [448, 379] width 542 height 447
click at [201, 253] on icon at bounding box center [206, 255] width 11 height 11
click at [583, 330] on span "1. Dial your Divert To Mobile number from a mobile number saved within "Secure"…" at bounding box center [439, 338] width 491 height 29
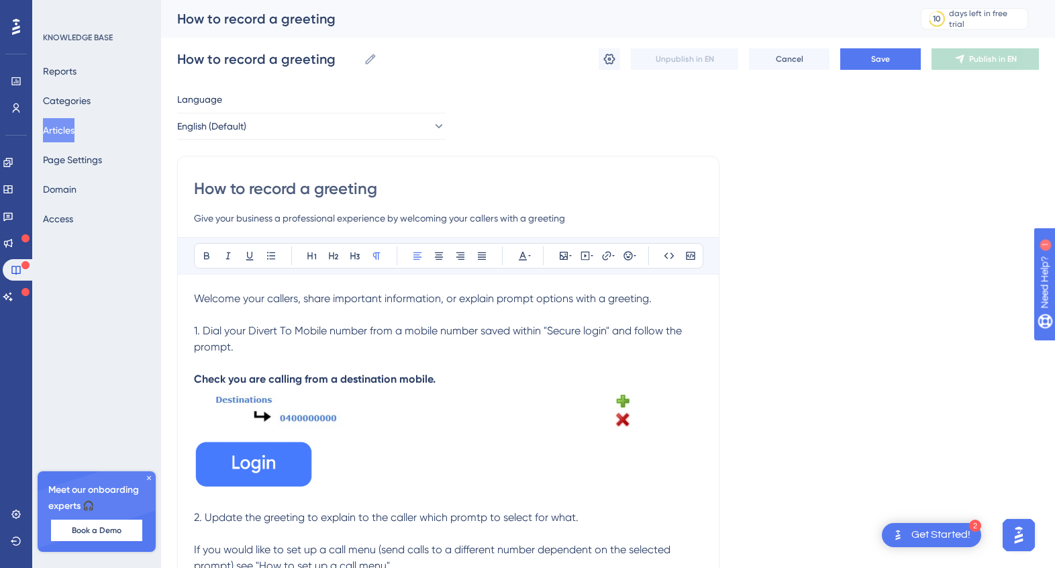
click at [228, 344] on span "1. Dial your Divert To Mobile number from a mobile number saved within "Secure …" at bounding box center [439, 338] width 491 height 29
click at [681, 416] on p at bounding box center [448, 414] width 509 height 54
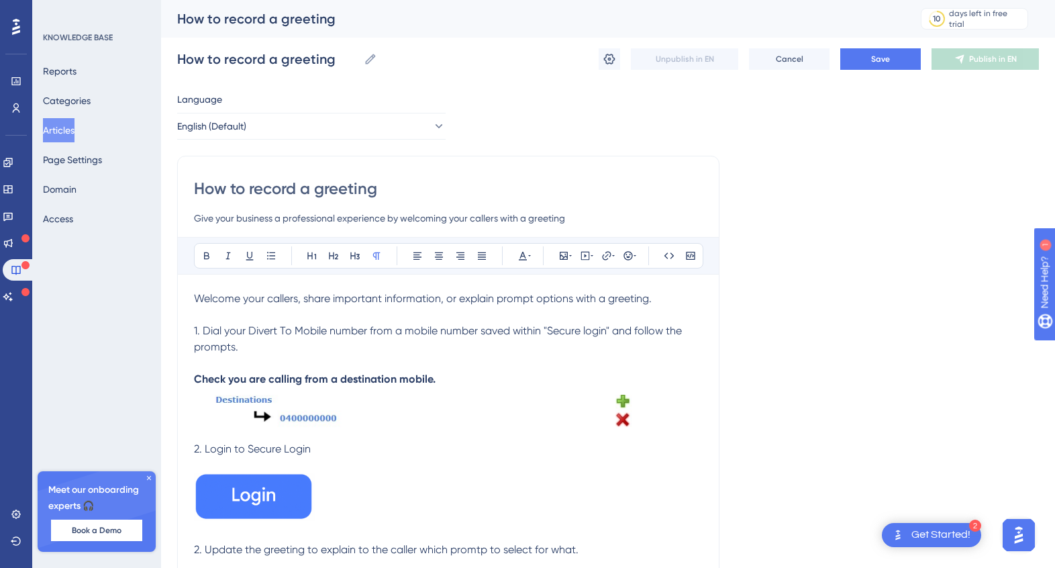
click at [355, 500] on p at bounding box center [448, 499] width 509 height 52
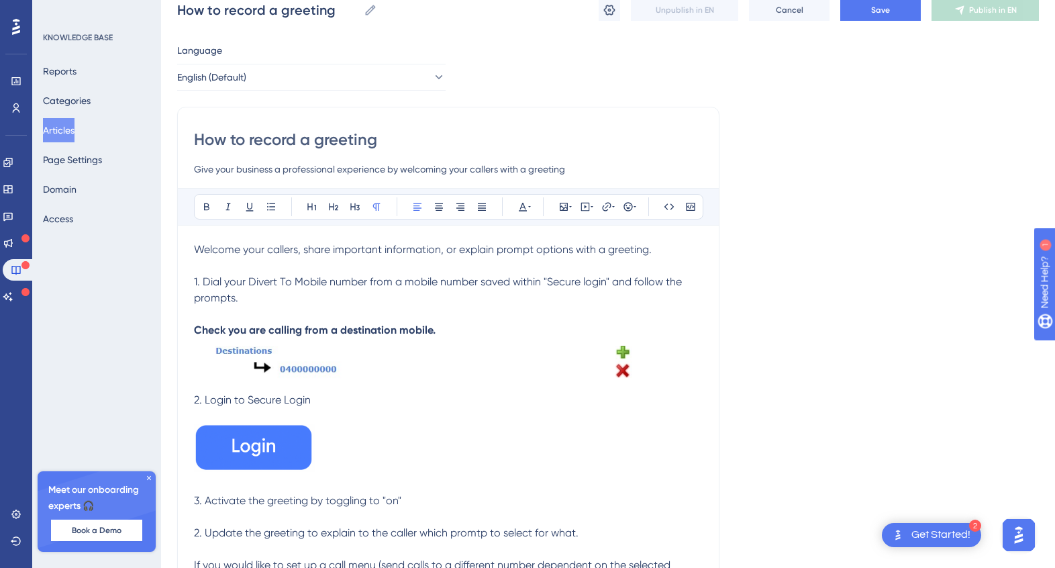
scroll to position [57, 0]
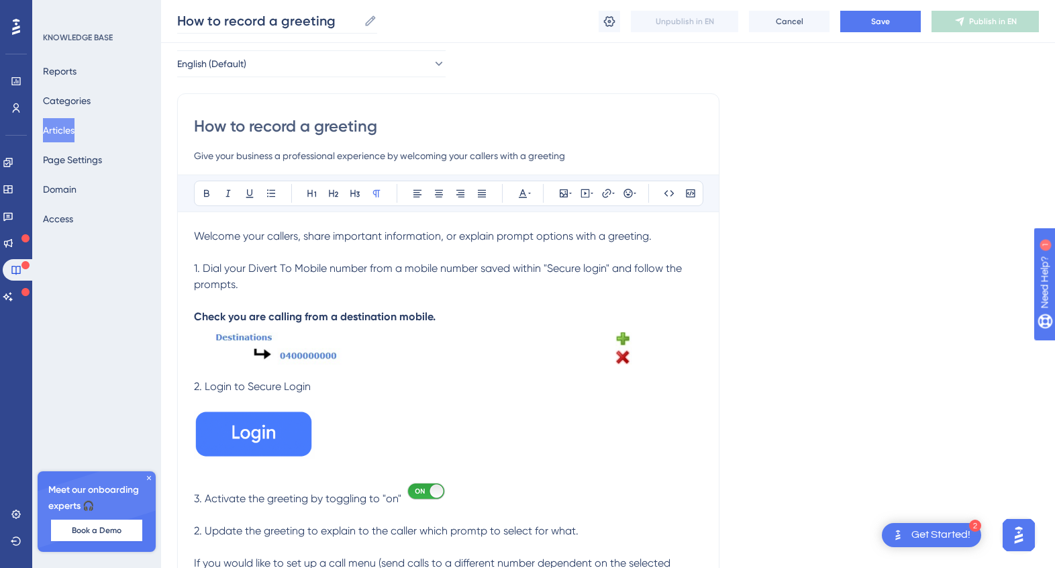
click at [371, 21] on icon at bounding box center [370, 20] width 10 height 10
click at [358, 21] on input "How to record a greeting" at bounding box center [267, 20] width 181 height 19
type input "How to record a greeting and vociemail"
click at [410, 118] on input "How to record a greeting" at bounding box center [448, 125] width 509 height 21
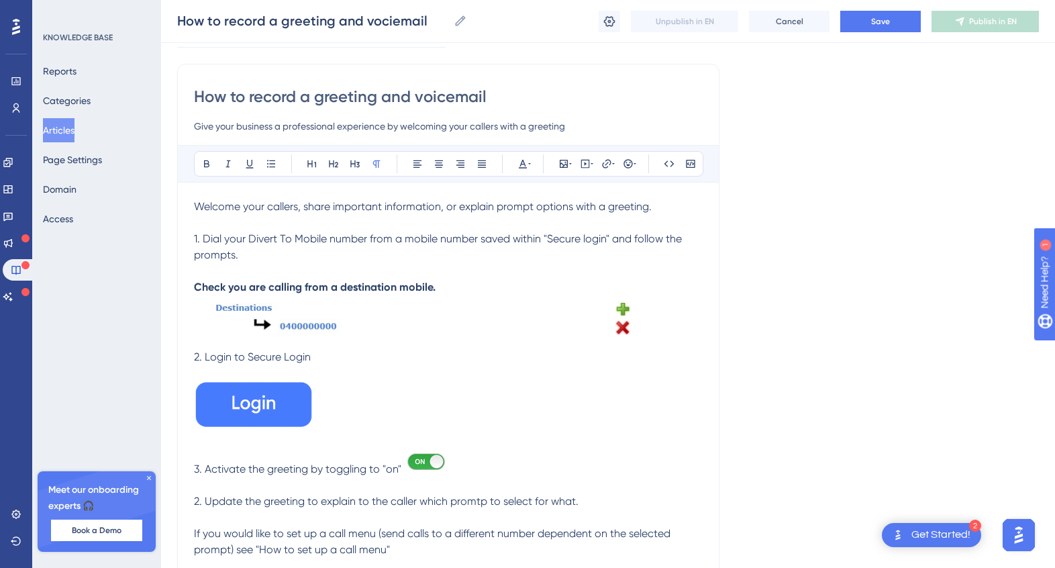
type input "How to record a greeting and voicemail"
drag, startPoint x: 307, startPoint y: 470, endPoint x: 333, endPoint y: 469, distance: 25.5
click at [307, 470] on span "3. Activate the greeting by toggling to "on"" at bounding box center [297, 469] width 207 height 13
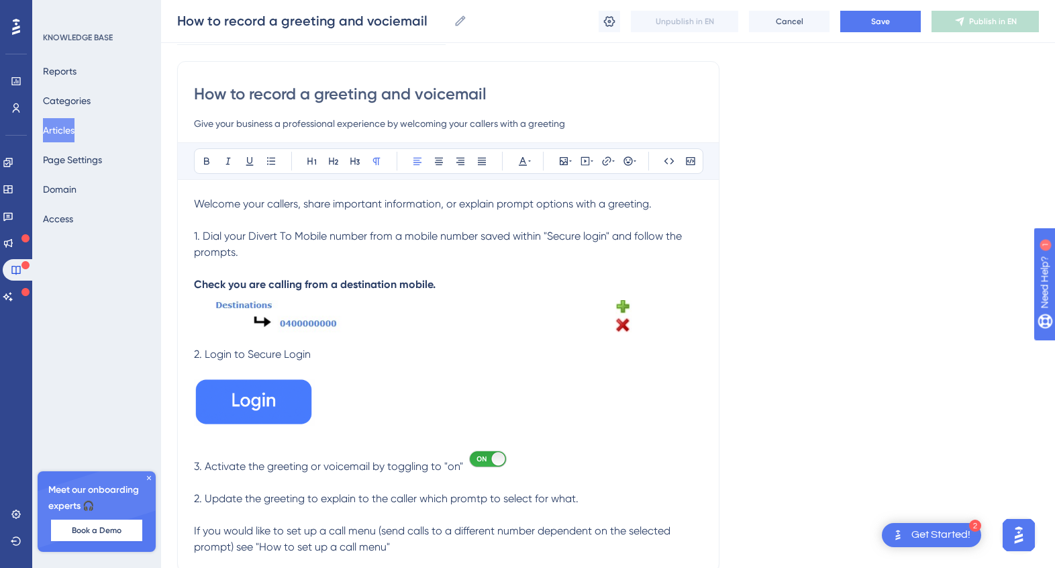
drag, startPoint x: 592, startPoint y: 499, endPoint x: 182, endPoint y: 493, distance: 410.2
click at [182, 493] on div "How to record a greeting and voicemail Give your business a professional experi…" at bounding box center [448, 316] width 542 height 511
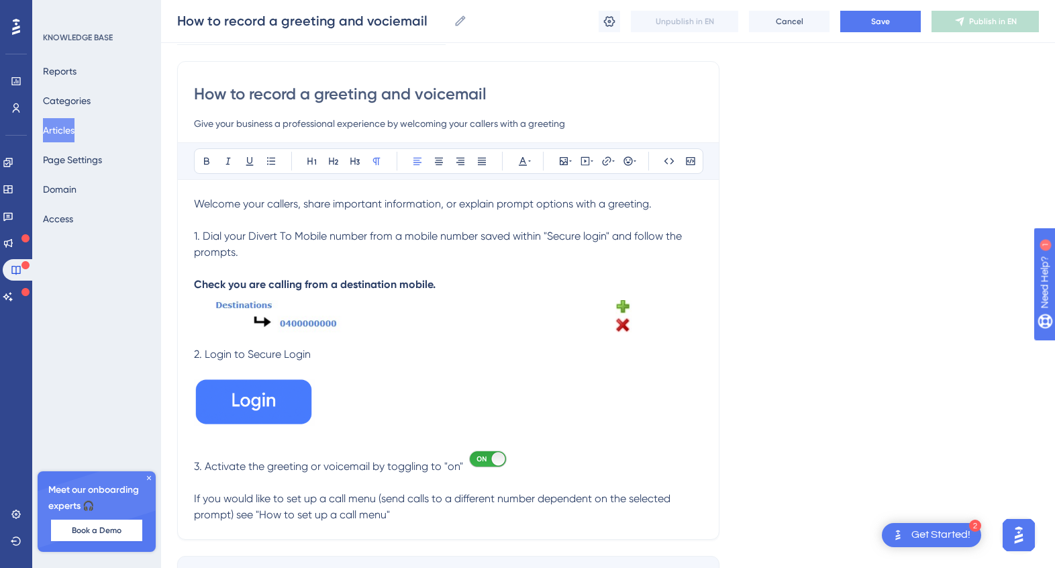
scroll to position [92, 0]
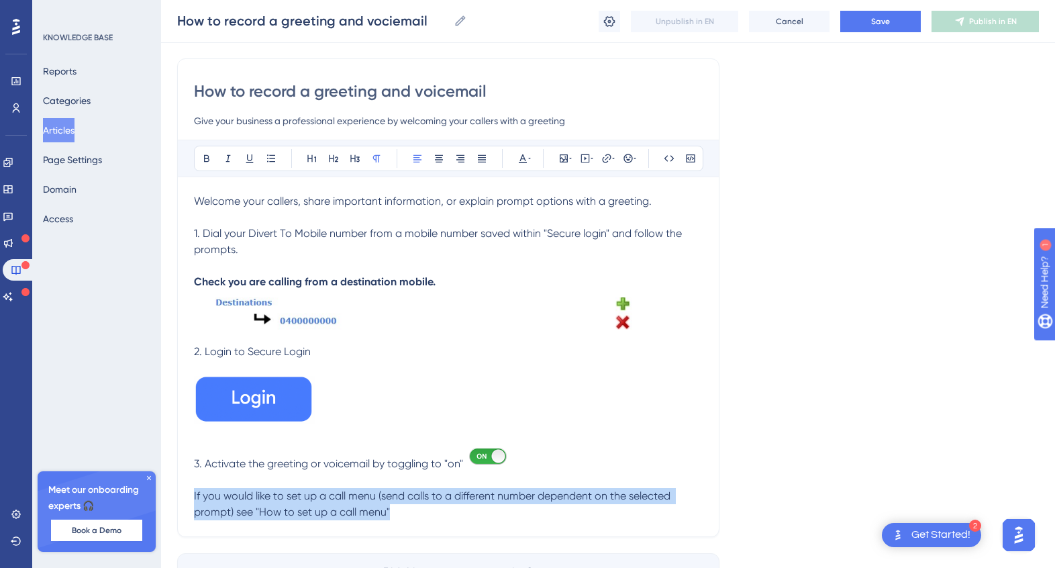
drag, startPoint x: 403, startPoint y: 514, endPoint x: 146, endPoint y: 491, distance: 258.2
click at [161, 491] on div "Performance Users Engagement Widgets Feedback Product Updates Knowledge Base AI…" at bounding box center [608, 273] width 894 height 731
click at [205, 155] on icon at bounding box center [206, 158] width 5 height 7
click at [525, 515] on p "If you would like to set up a call menu (send calls to a different number depen…" at bounding box center [448, 504] width 509 height 32
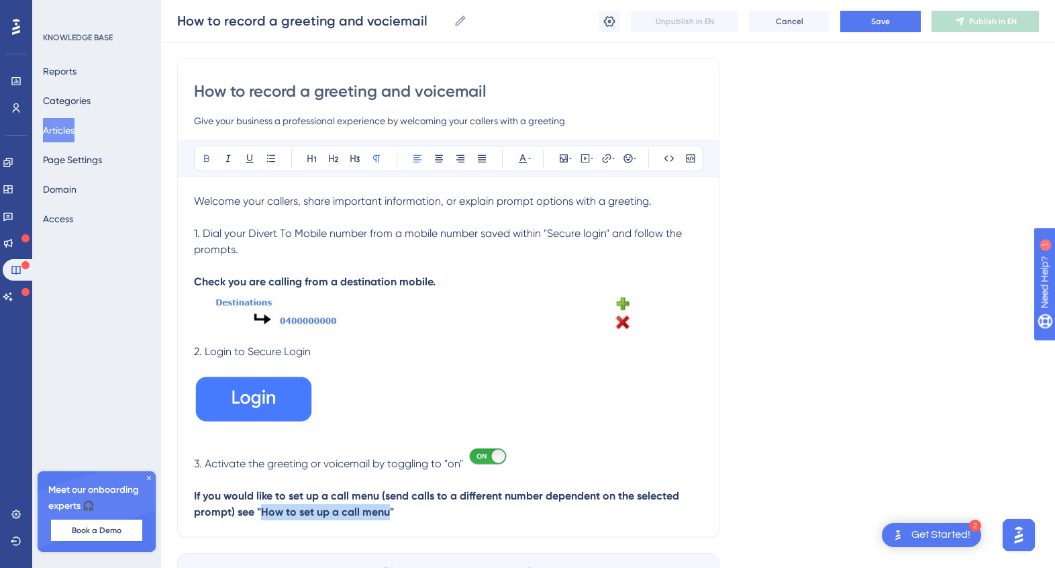
drag, startPoint x: 388, startPoint y: 514, endPoint x: 263, endPoint y: 514, distance: 124.9
click at [263, 514] on strong "If you would like to set up a call menu (send calls to a different number depen…" at bounding box center [438, 503] width 488 height 29
click at [526, 160] on icon at bounding box center [523, 158] width 11 height 11
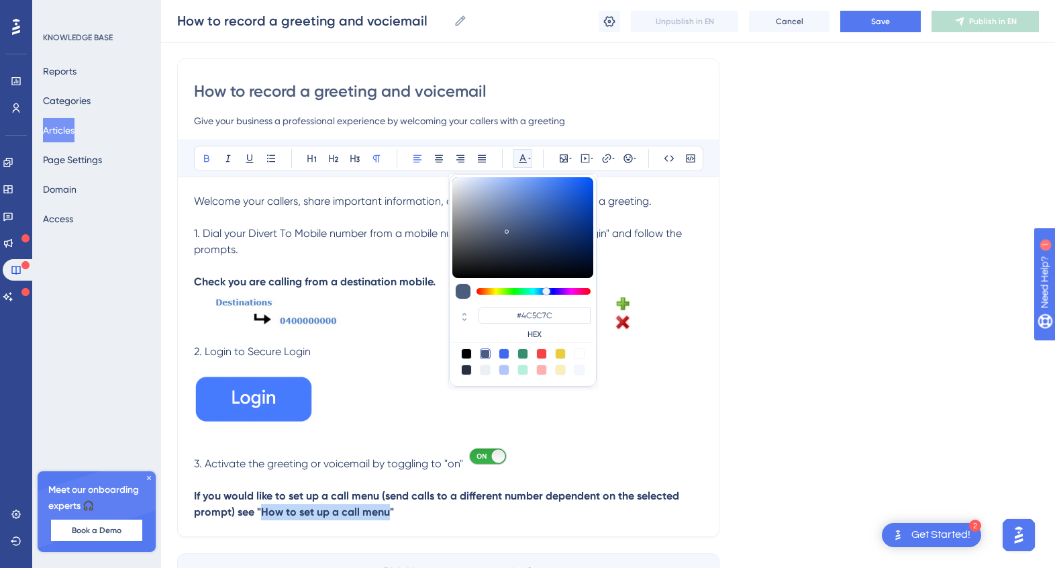
click at [505, 351] on div at bounding box center [504, 353] width 11 height 11
type input "#4169F0"
click at [432, 530] on div "How to record a greeting and voicemail Give your business a professional experi…" at bounding box center [448, 297] width 542 height 479
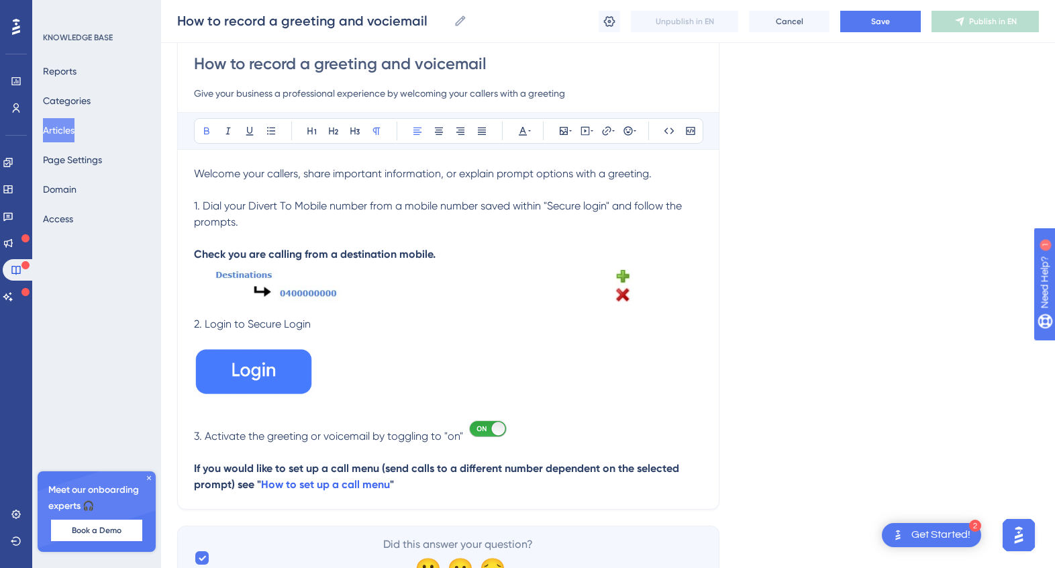
scroll to position [0, 0]
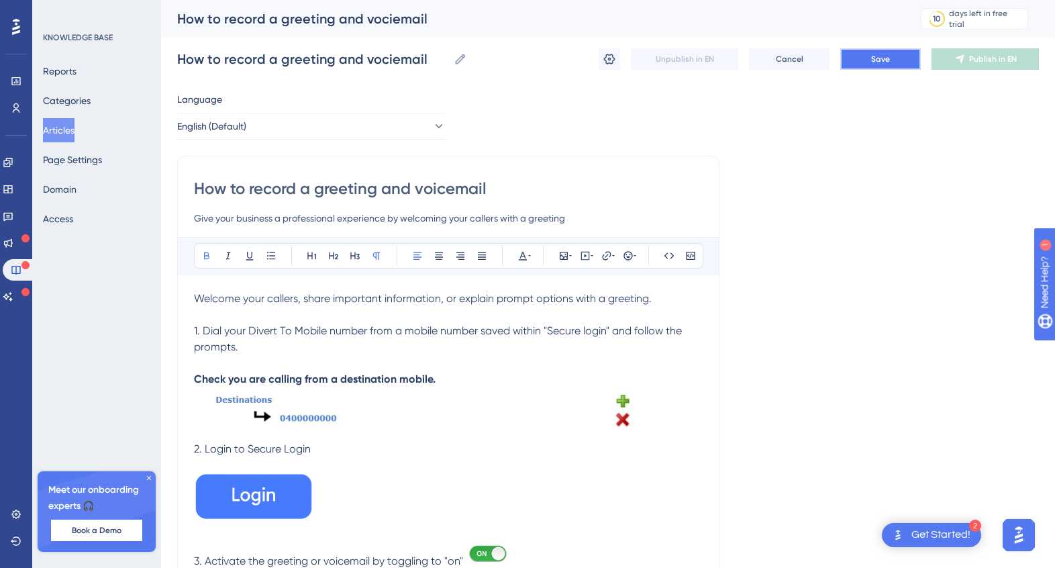
click at [870, 63] on button "Save" at bounding box center [880, 58] width 81 height 21
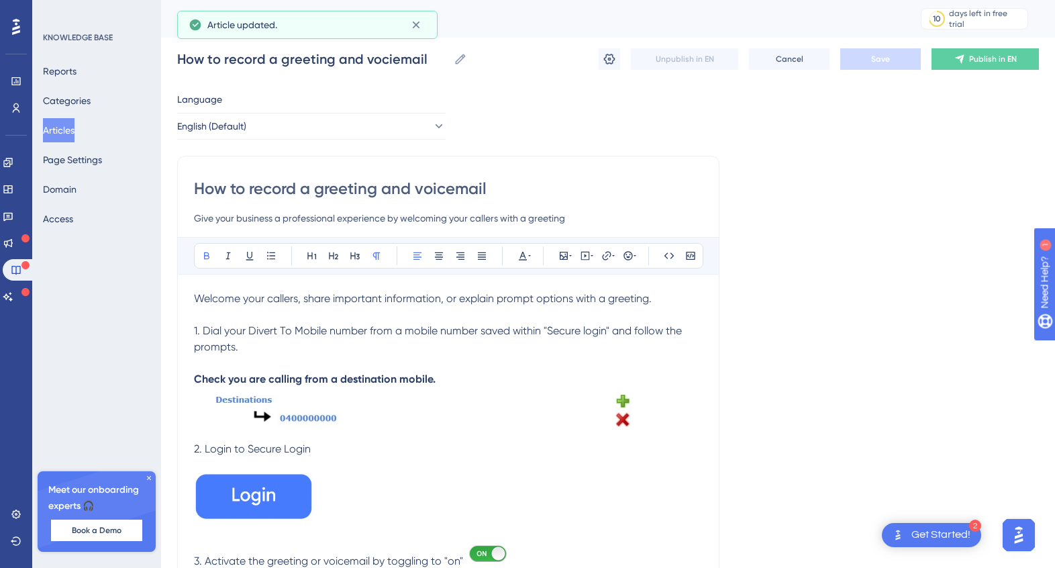
click at [75, 131] on button "Articles" at bounding box center [59, 130] width 32 height 24
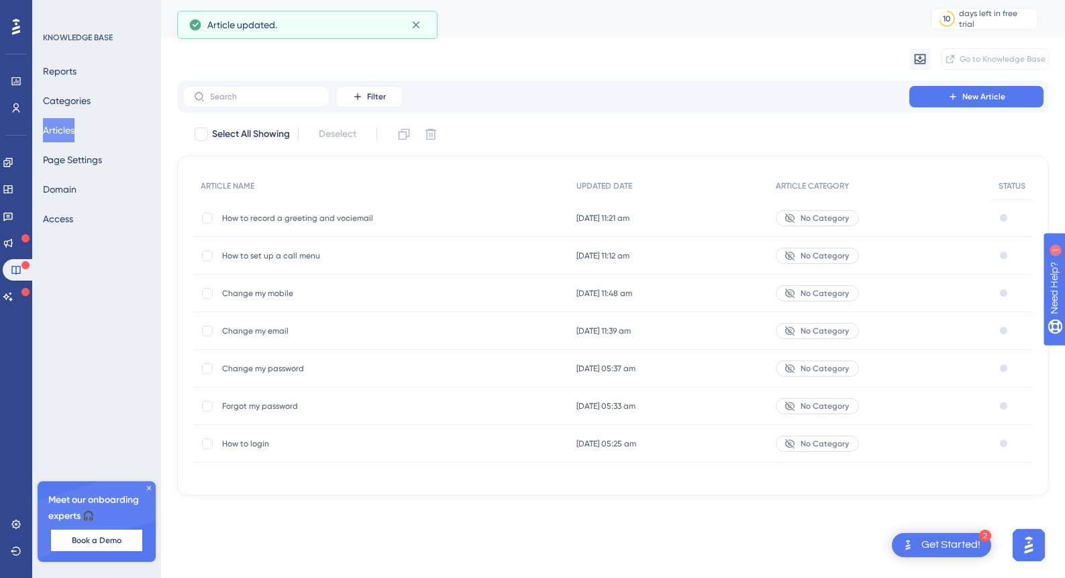
click at [296, 256] on span "How to set up a call menu" at bounding box center [329, 255] width 215 height 11
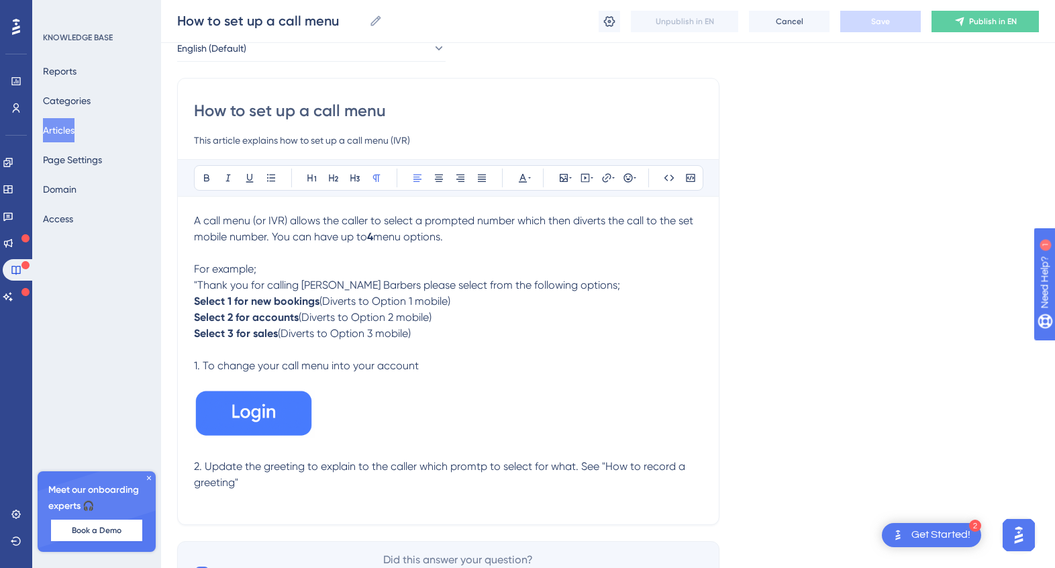
scroll to position [79, 0]
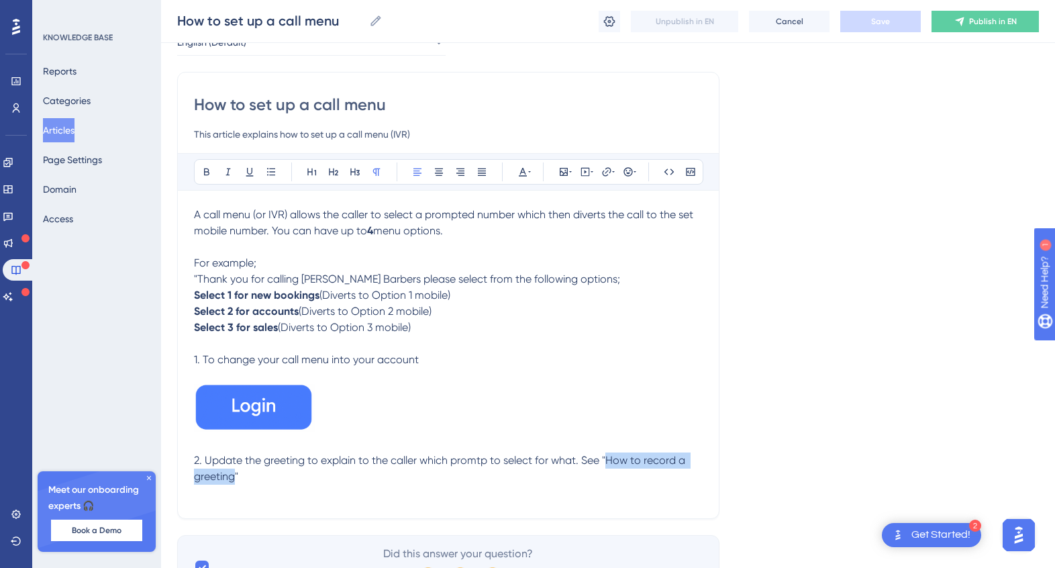
drag, startPoint x: 228, startPoint y: 476, endPoint x: 608, endPoint y: 465, distance: 380.1
click at [608, 465] on span "2. Update the greeting to explain to the caller which promtp to select for what…" at bounding box center [441, 468] width 494 height 29
click at [534, 176] on div "Bold Italic Underline Bullet Point Heading 1 Heading 2 Heading 3 Normal Align L…" at bounding box center [449, 172] width 510 height 26
drag, startPoint x: 607, startPoint y: 457, endPoint x: 235, endPoint y: 479, distance: 372.5
click at [235, 479] on span "2. Update the greeting to explain to the caller which promtp to select for what…" at bounding box center [441, 468] width 494 height 29
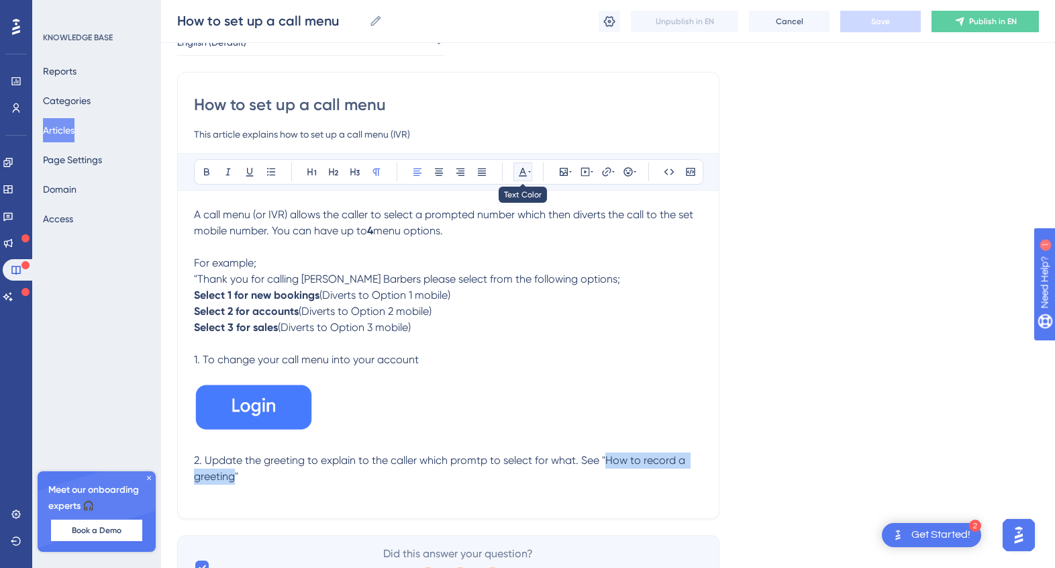
click at [527, 167] on icon at bounding box center [523, 171] width 11 height 11
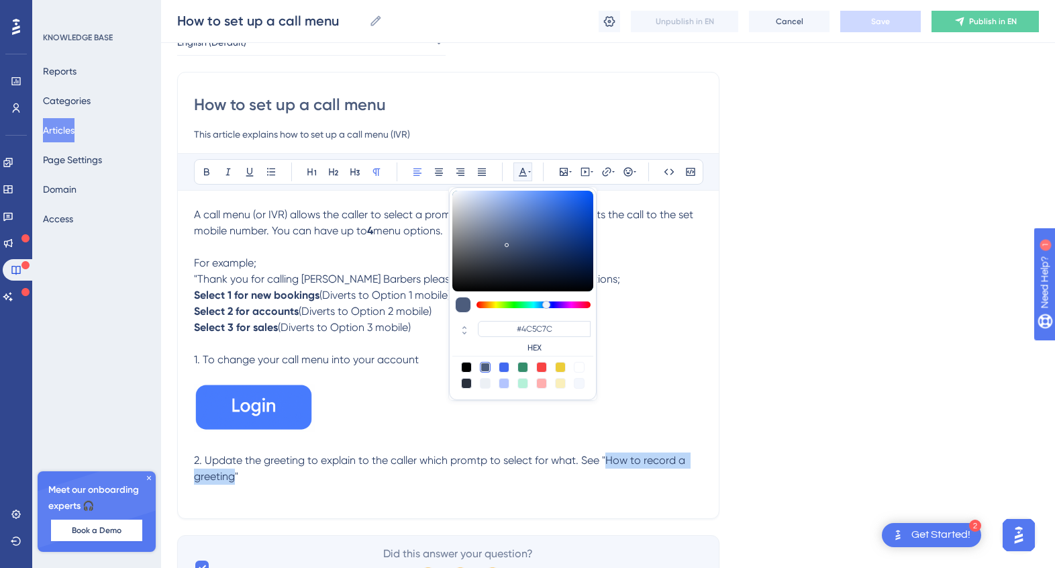
click at [503, 367] on div at bounding box center [504, 367] width 11 height 11
type input "#4169F0"
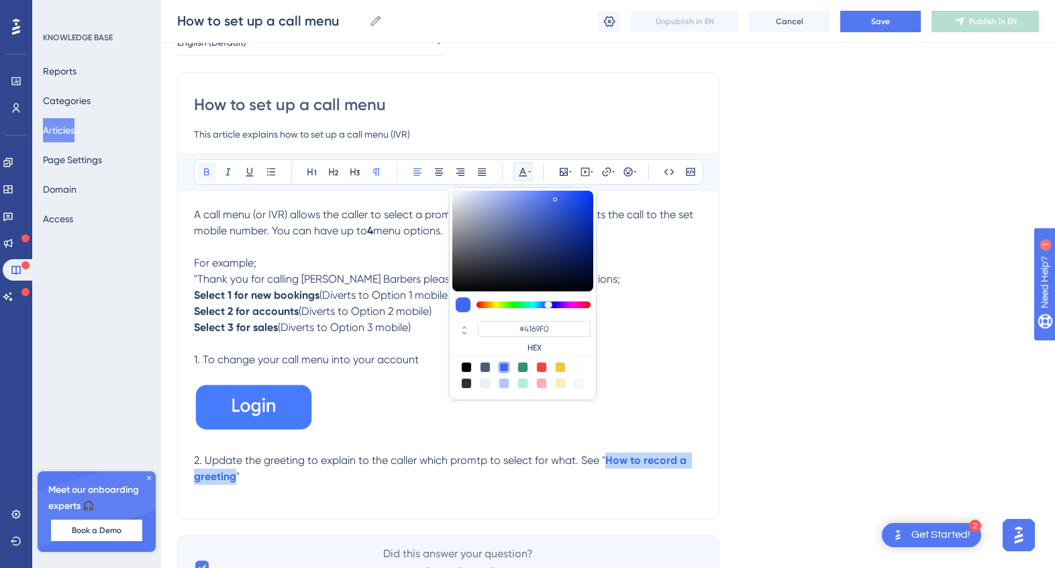
click at [198, 167] on button at bounding box center [206, 171] width 19 height 19
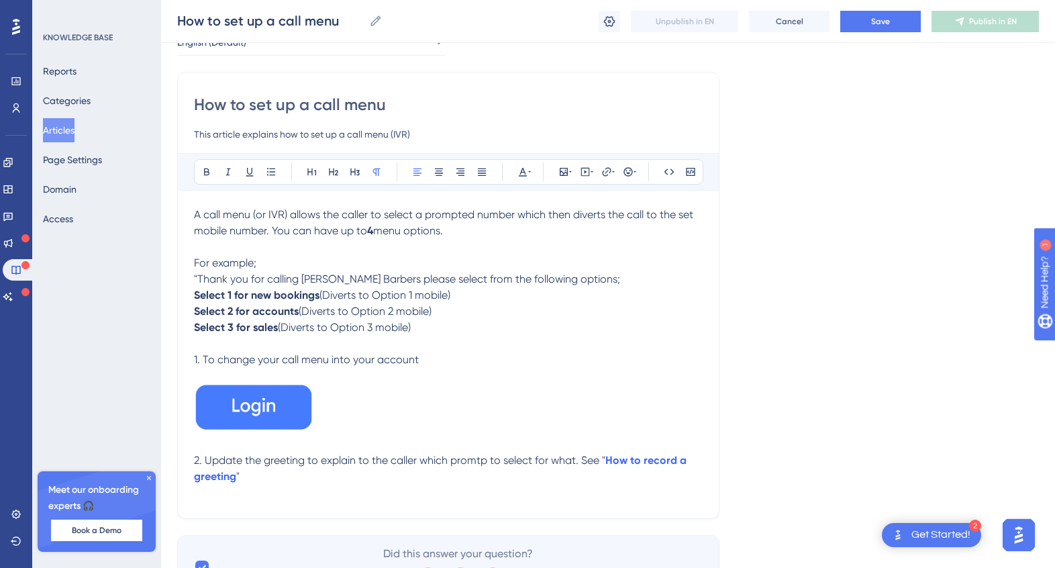
click at [273, 484] on div "A call menu (or IVR) allows the caller to select a prompted number which then d…" at bounding box center [448, 354] width 509 height 295
click at [476, 456] on span "2. Update the greeting to explain to the caller which promtp to select for what…" at bounding box center [399, 460] width 411 height 13
click at [287, 483] on p "2. Update the greeting to explain to the caller which prompt to select for what…" at bounding box center [448, 468] width 509 height 32
click at [870, 22] on button "Save" at bounding box center [880, 21] width 81 height 21
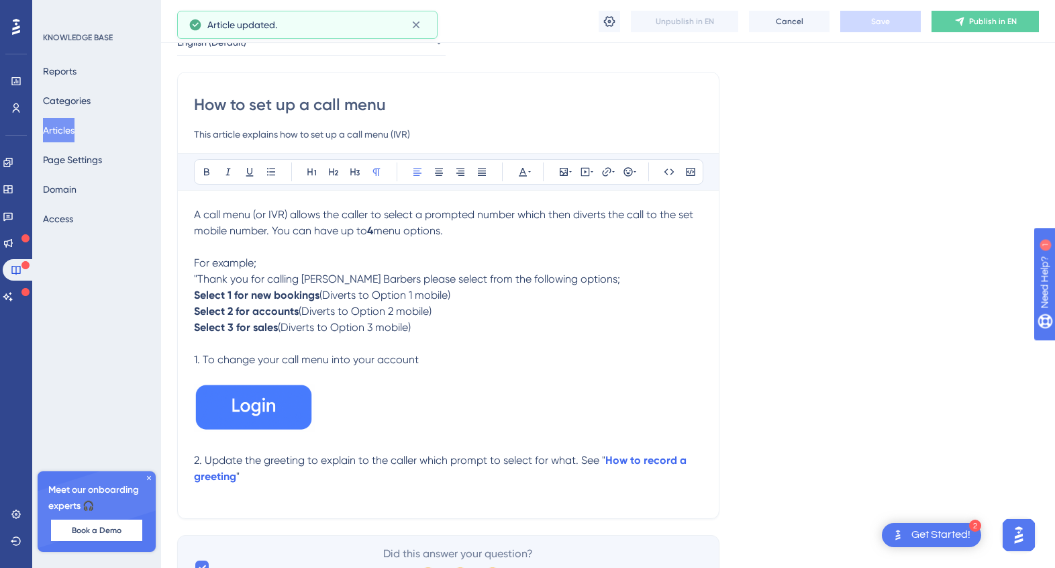
click at [73, 130] on button "Articles" at bounding box center [59, 130] width 32 height 24
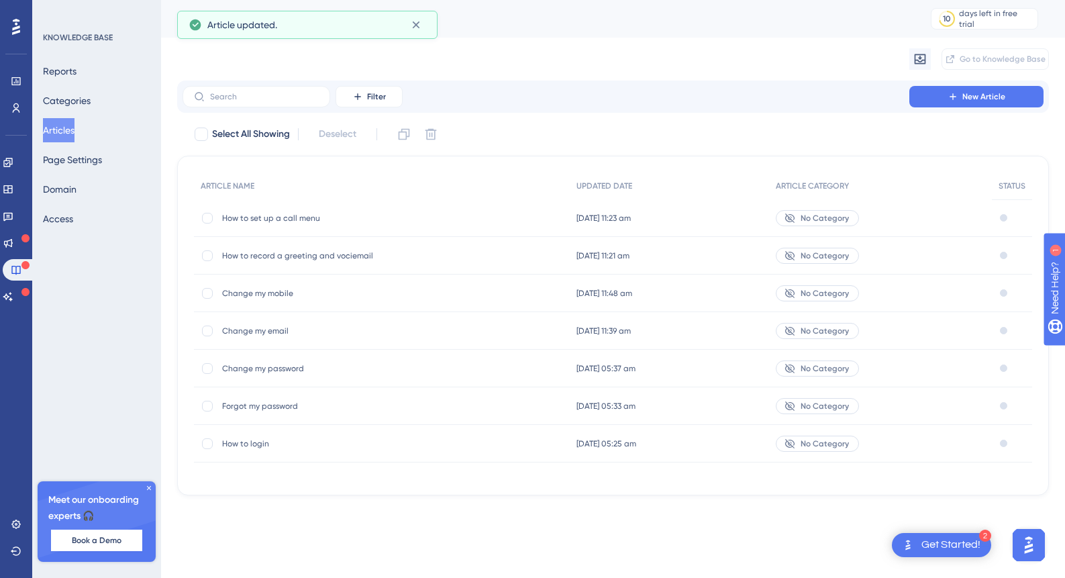
click at [301, 258] on span "How to record a greeting and vociemail" at bounding box center [329, 255] width 215 height 11
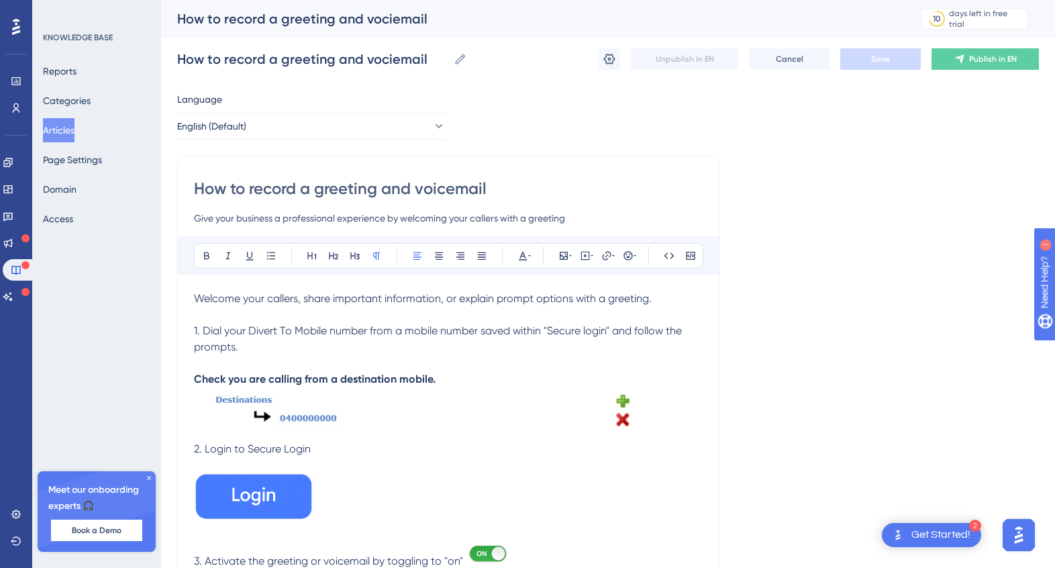
scroll to position [185, 0]
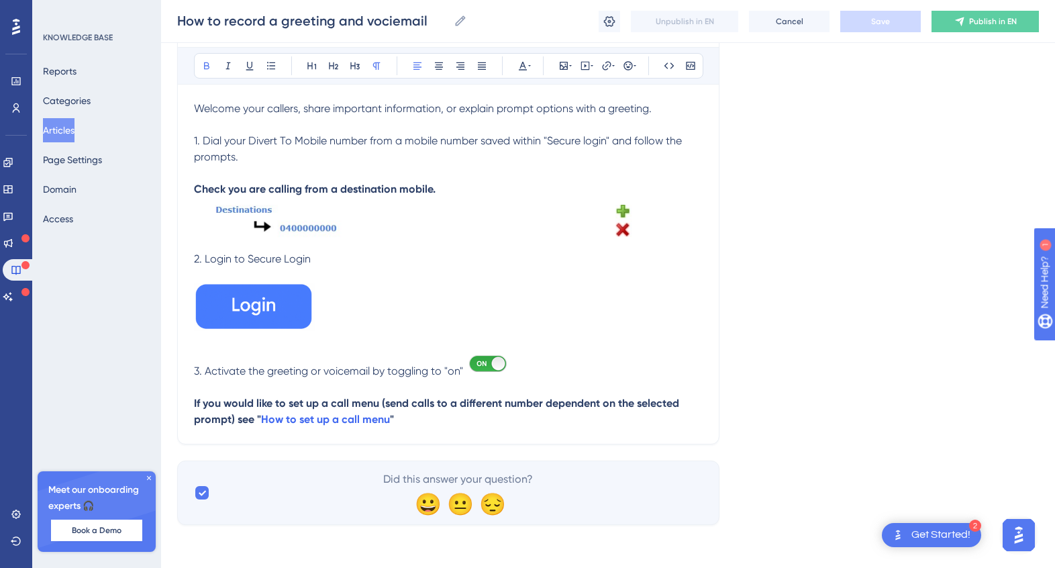
click at [400, 422] on p "If you would like to set up a call menu (send calls to a different number depen…" at bounding box center [448, 411] width 509 height 32
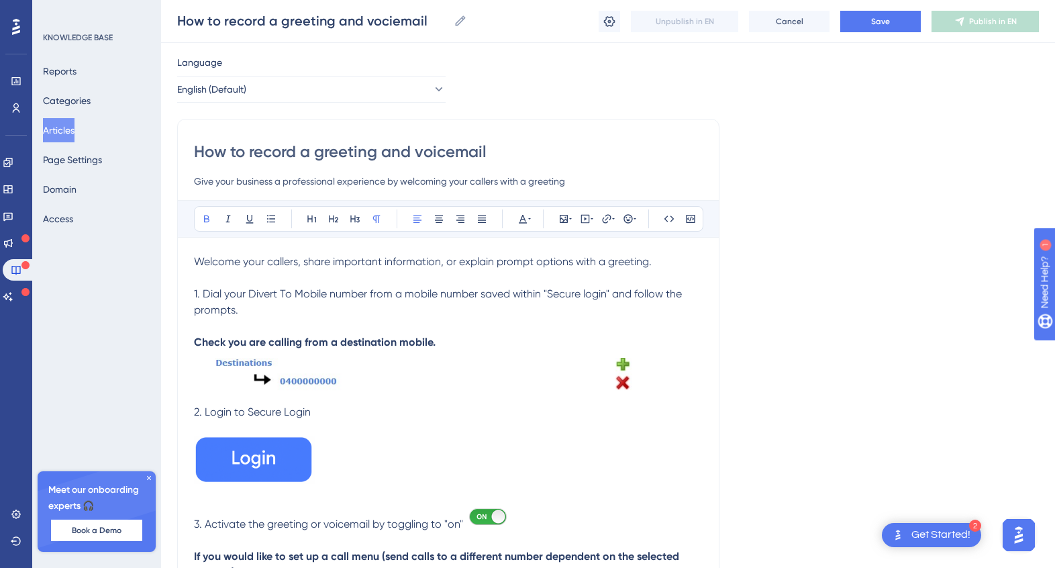
scroll to position [30, 0]
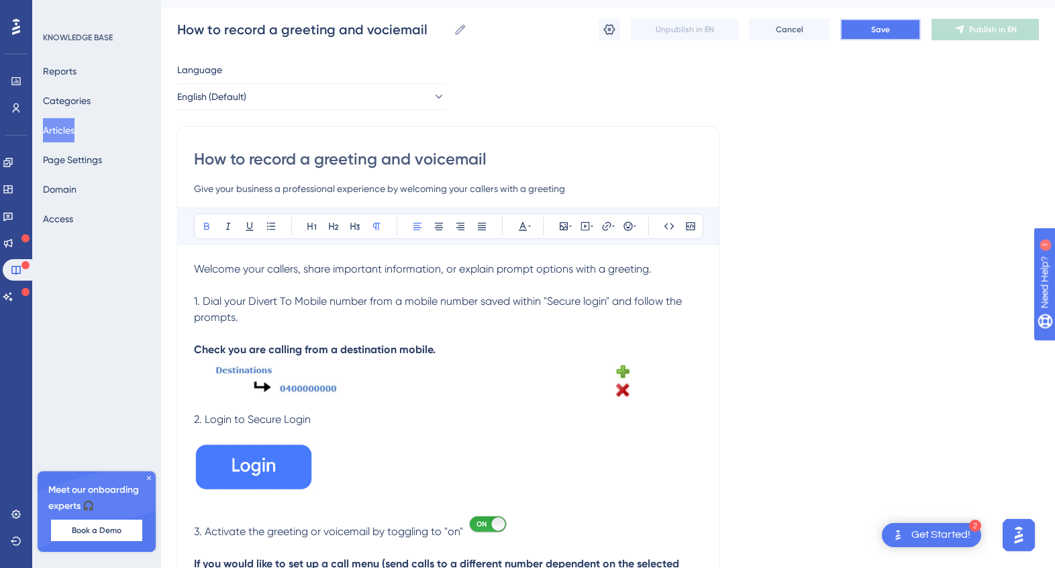
click at [865, 32] on button "Save" at bounding box center [880, 29] width 81 height 21
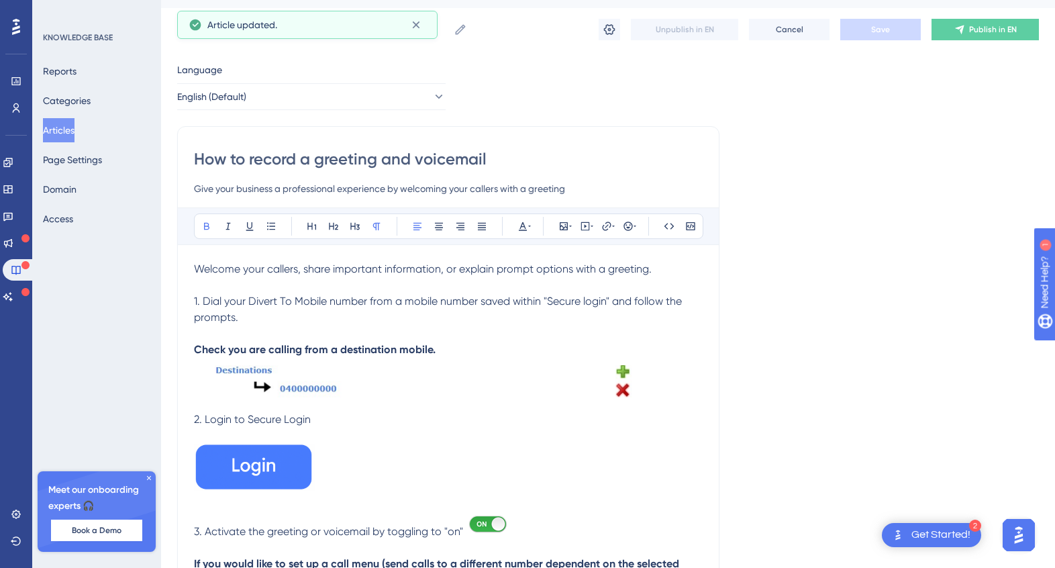
click at [70, 128] on button "Articles" at bounding box center [59, 130] width 32 height 24
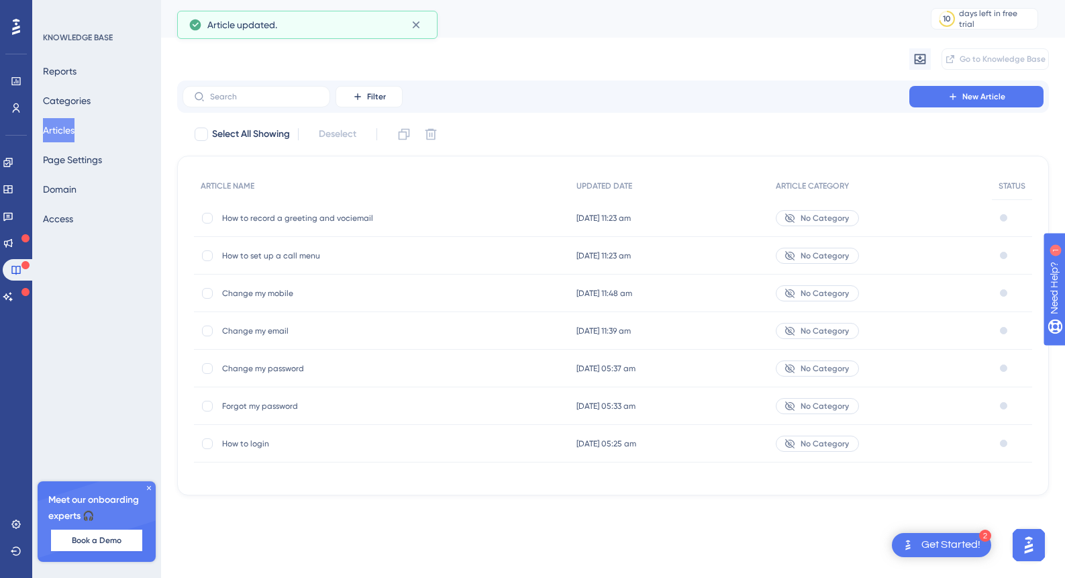
click at [304, 254] on span "How to set up a call menu" at bounding box center [329, 255] width 215 height 11
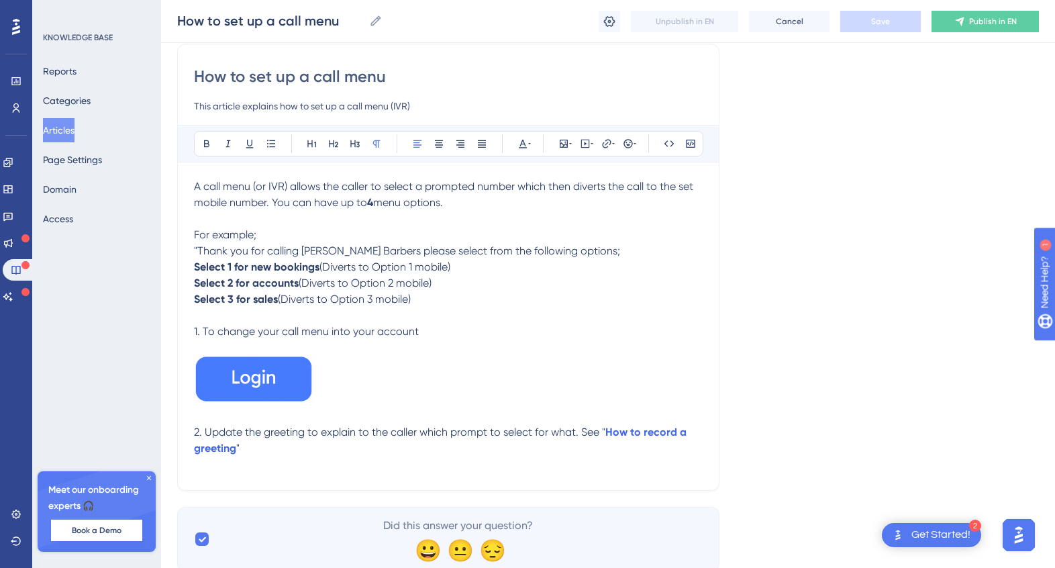
scroll to position [153, 0]
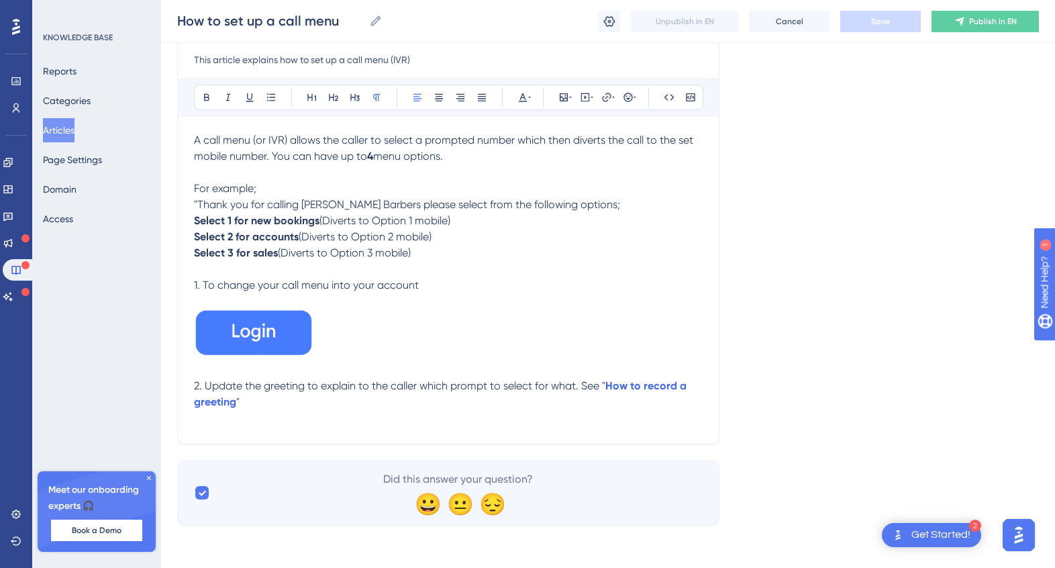
click at [262, 404] on p "2. Update the greeting to explain to the caller which prompt to select for what…" at bounding box center [448, 394] width 509 height 32
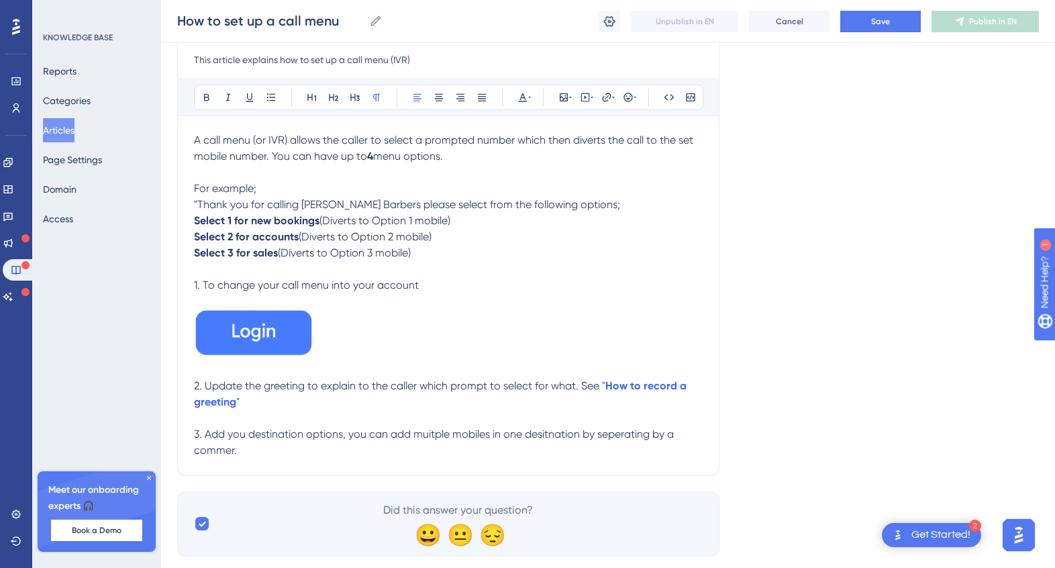
click at [439, 436] on span "3. Add you destination options, you can add muitple mobiles in one desitnation …" at bounding box center [435, 442] width 483 height 29
click at [434, 433] on span "3. Add you destination options, you can add muitple mobiles in one desitnation …" at bounding box center [435, 442] width 483 height 29
click at [401, 442] on p "3. Add you destination options, you can add multiple mobiles in one desitnation…" at bounding box center [448, 442] width 509 height 32
click at [560, 433] on span "3. Add you destination options, you can add multiple mobiles in one desitnation…" at bounding box center [436, 442] width 485 height 29
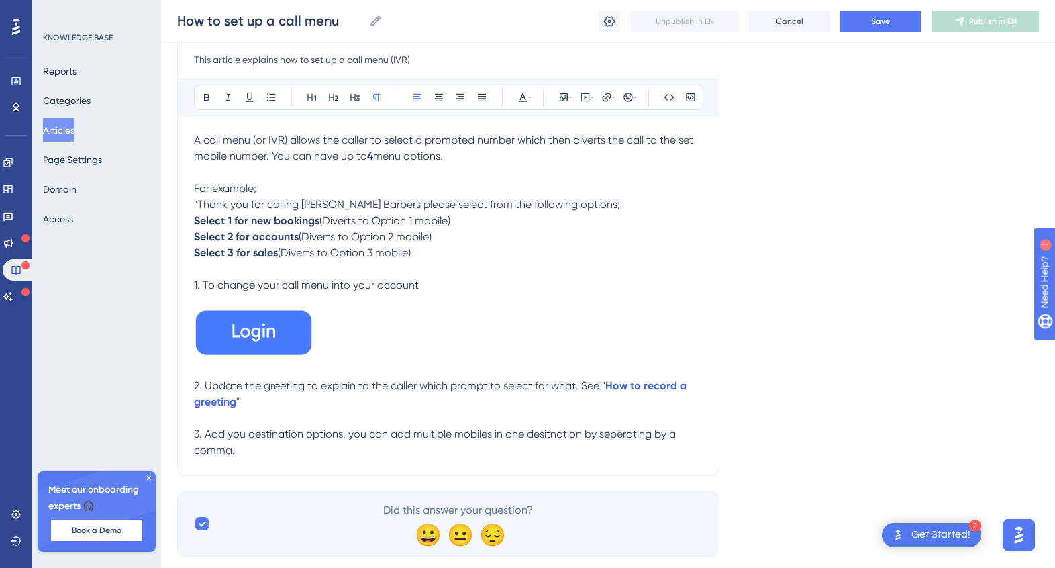
click at [531, 443] on p "3. Add you destination options, you can add multiple mobiles in one desitnation…" at bounding box center [448, 442] width 509 height 32
click at [622, 430] on span "3. Add you destination options, you can add multiple mobiles in one destination…" at bounding box center [436, 442] width 485 height 29
click at [583, 448] on p "3. Add you destination options, you can add multiple mobiles in one destination…" at bounding box center [448, 442] width 509 height 32
click at [244, 453] on p "3. Add you destination options, you can add multiple mobiles in one destination…" at bounding box center [448, 442] width 509 height 32
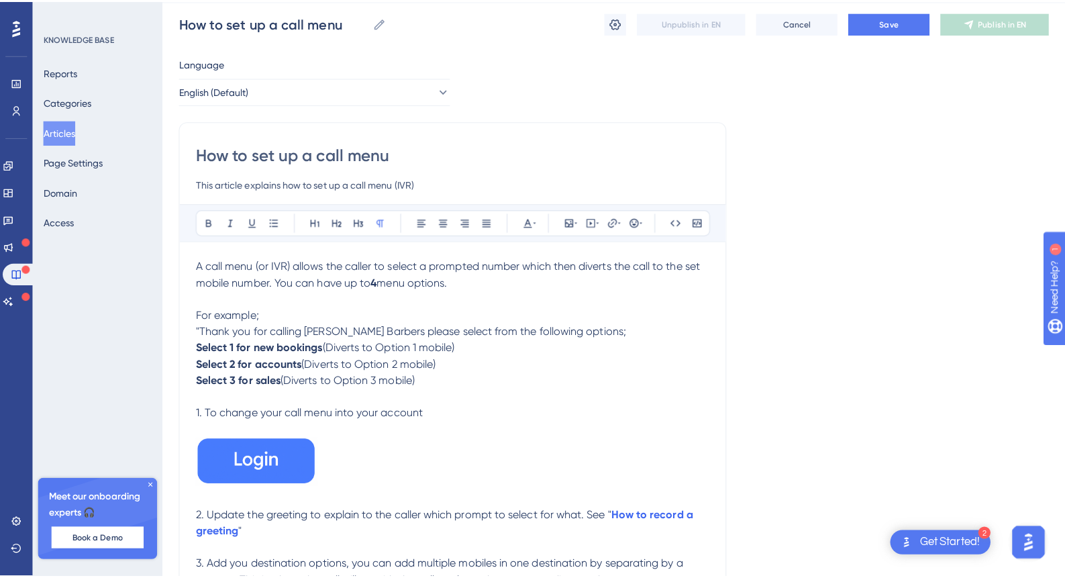
scroll to position [0, 0]
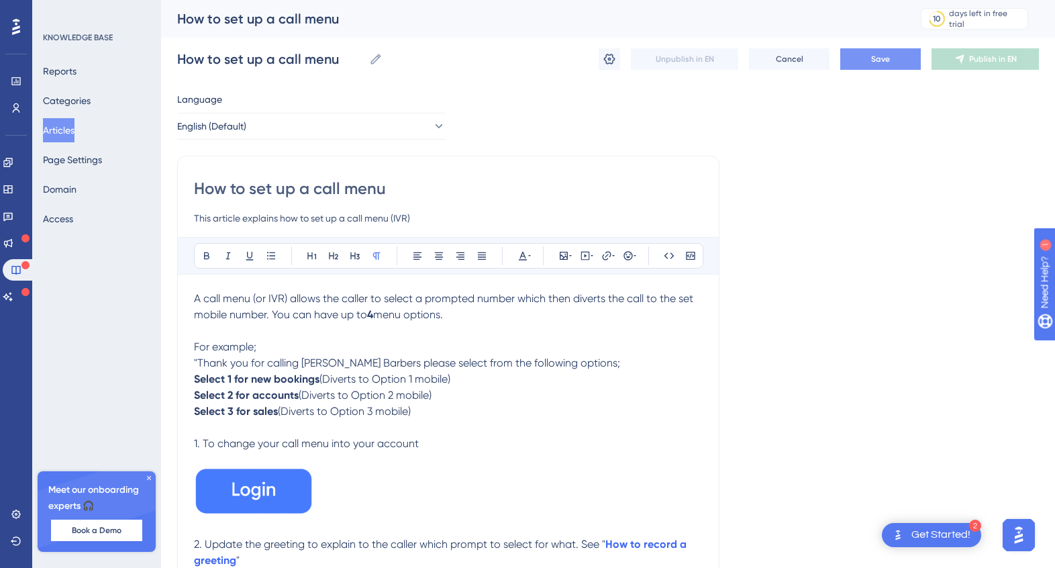
click at [891, 57] on button "Save" at bounding box center [880, 58] width 81 height 21
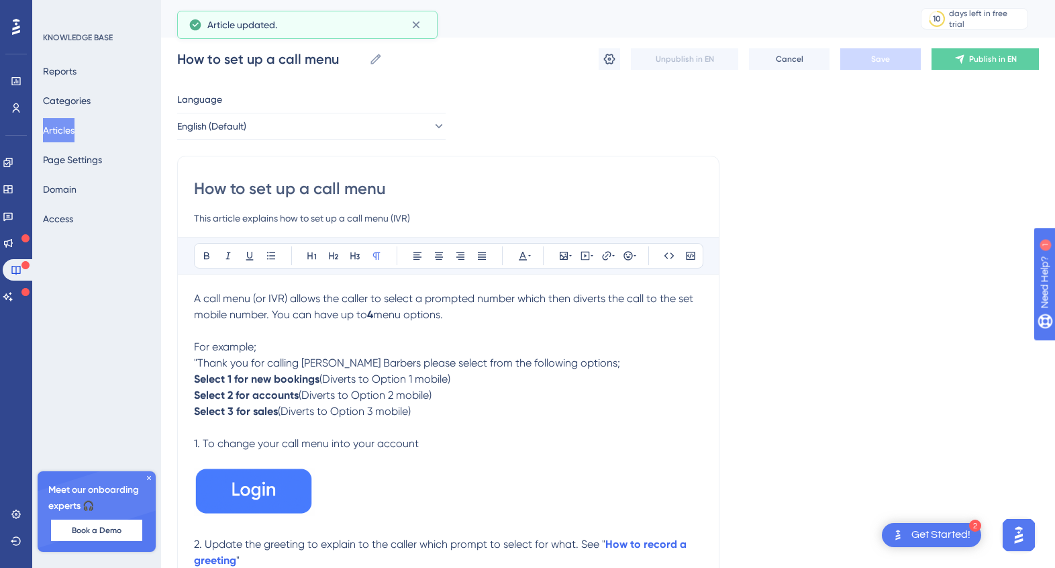
click at [61, 132] on button "Articles" at bounding box center [59, 130] width 32 height 24
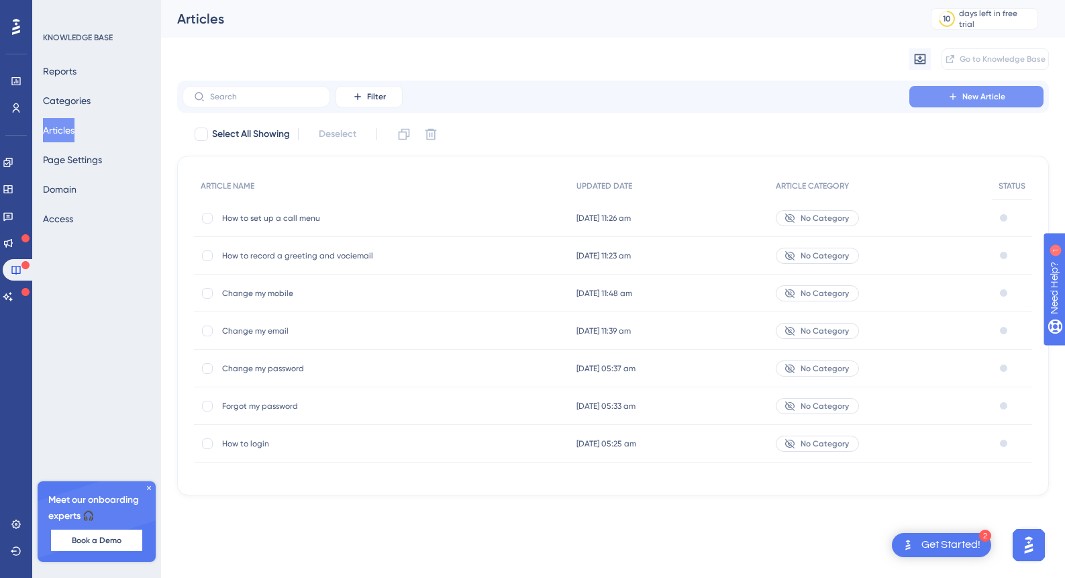
click at [960, 100] on button "New Article" at bounding box center [977, 96] width 134 height 21
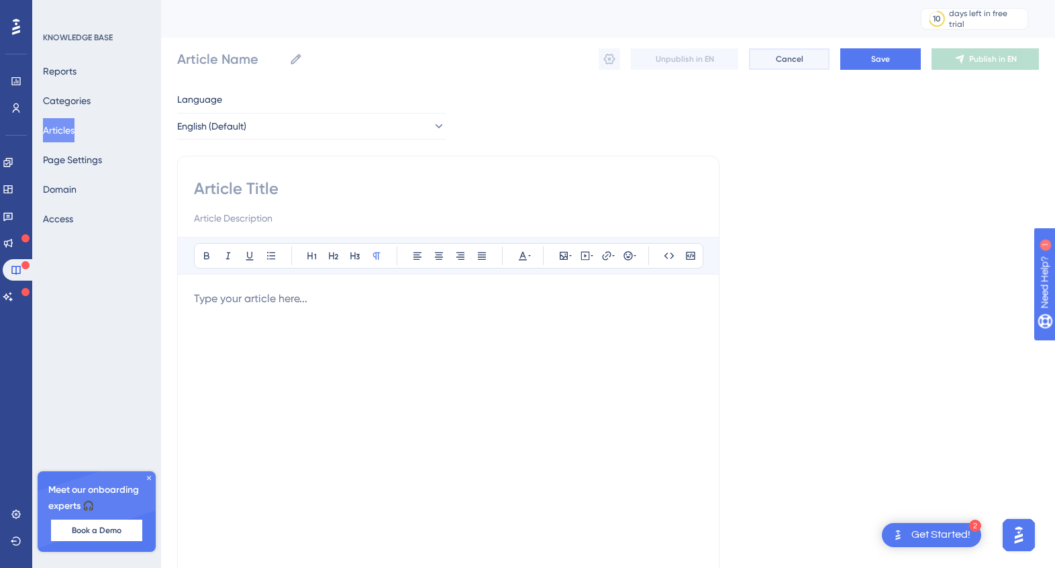
click at [784, 57] on span "Cancel" at bounding box center [790, 59] width 28 height 11
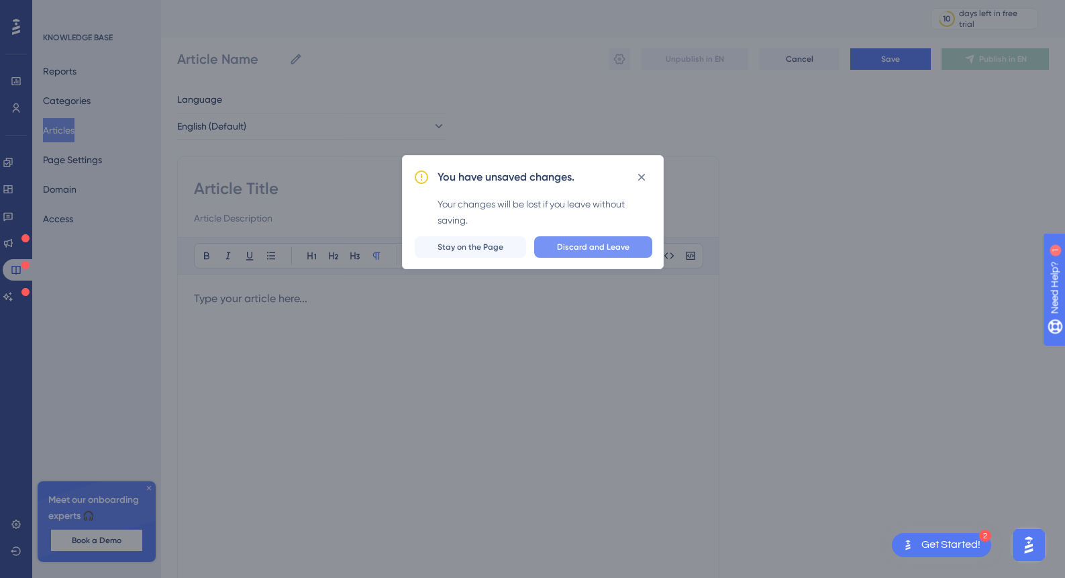
click at [601, 246] on span "Discard and Leave" at bounding box center [593, 247] width 72 height 11
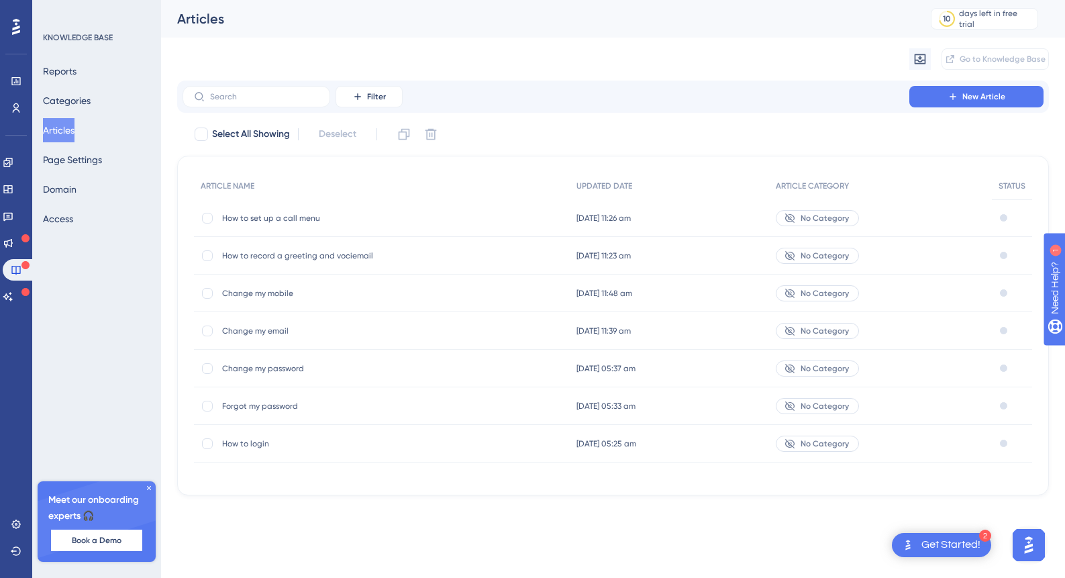
click at [346, 261] on div "How to record a greeting and vociemail How to record a greeting and vociemail" at bounding box center [329, 256] width 215 height 38
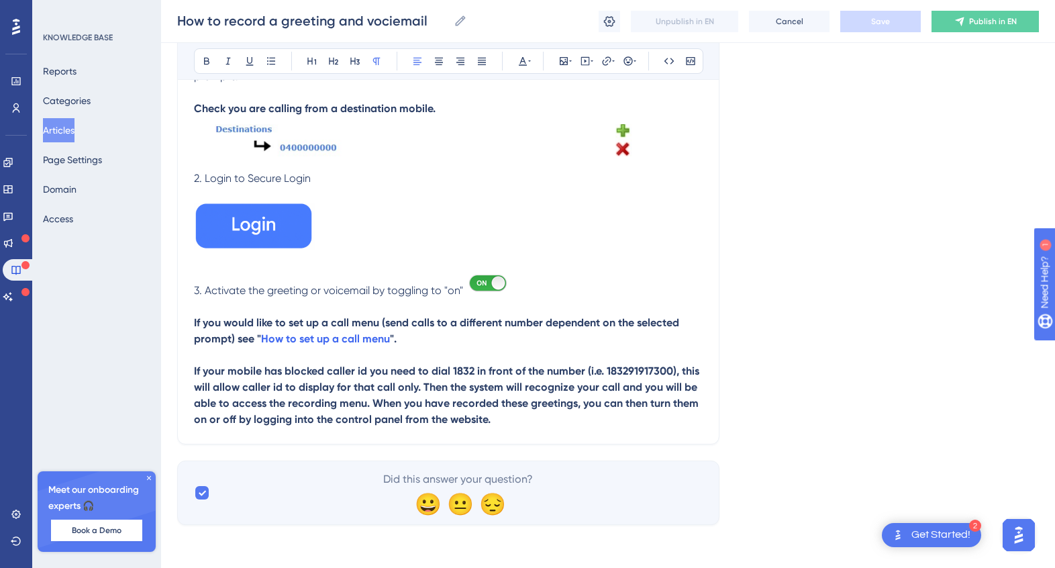
scroll to position [262, 0]
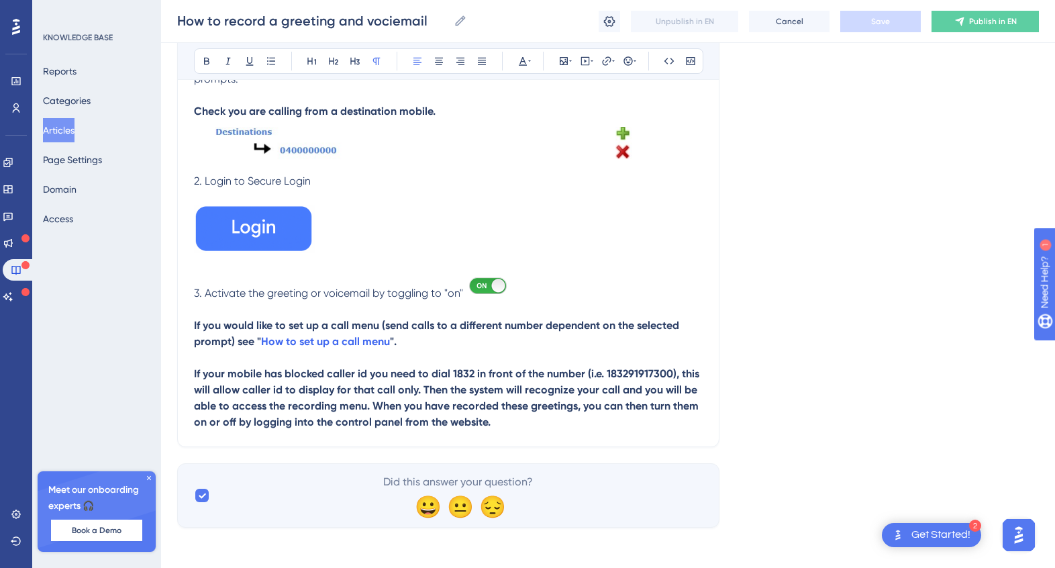
click at [75, 132] on button "Articles" at bounding box center [59, 130] width 32 height 24
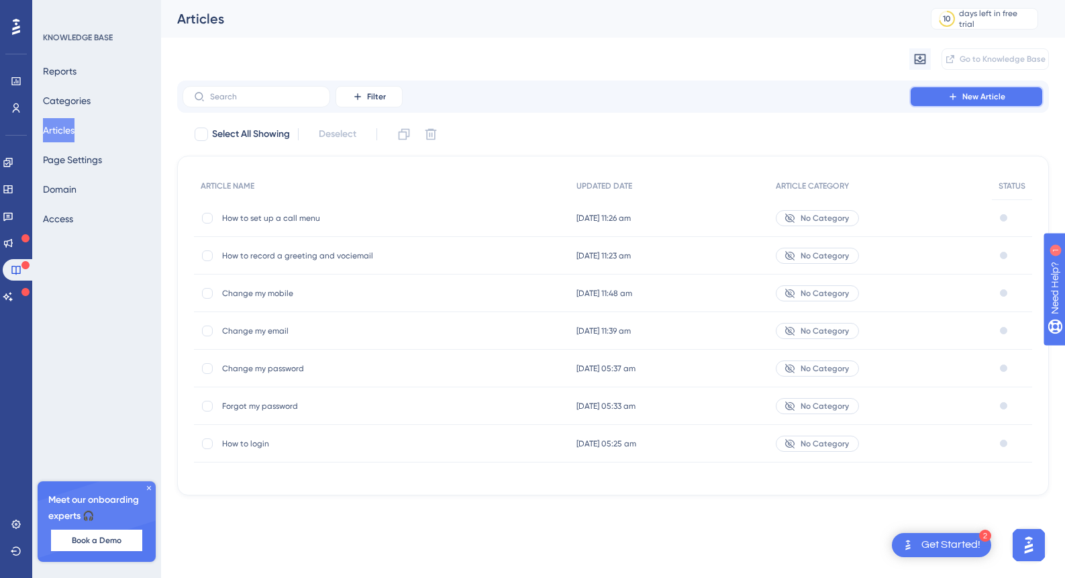
click at [968, 95] on span "New Article" at bounding box center [984, 96] width 43 height 11
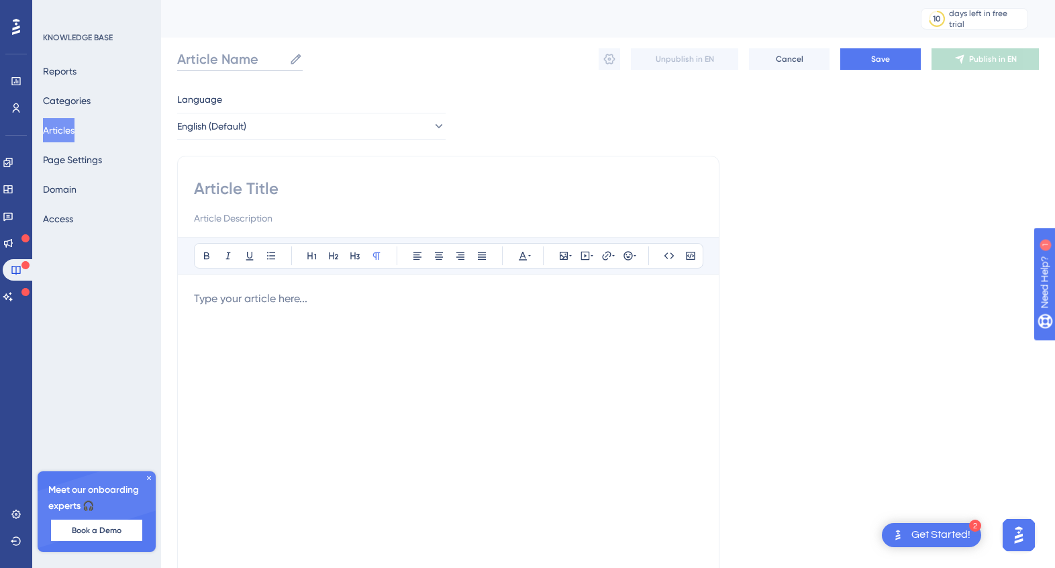
click at [229, 58] on input "Article Name" at bounding box center [230, 59] width 107 height 19
click at [215, 193] on input at bounding box center [448, 188] width 509 height 21
click at [220, 63] on input "Vociemail settings" at bounding box center [246, 59] width 139 height 19
click at [212, 58] on input "Vociemail settings" at bounding box center [246, 59] width 139 height 19
click at [256, 61] on input "Vociemail settings" at bounding box center [246, 59] width 139 height 19
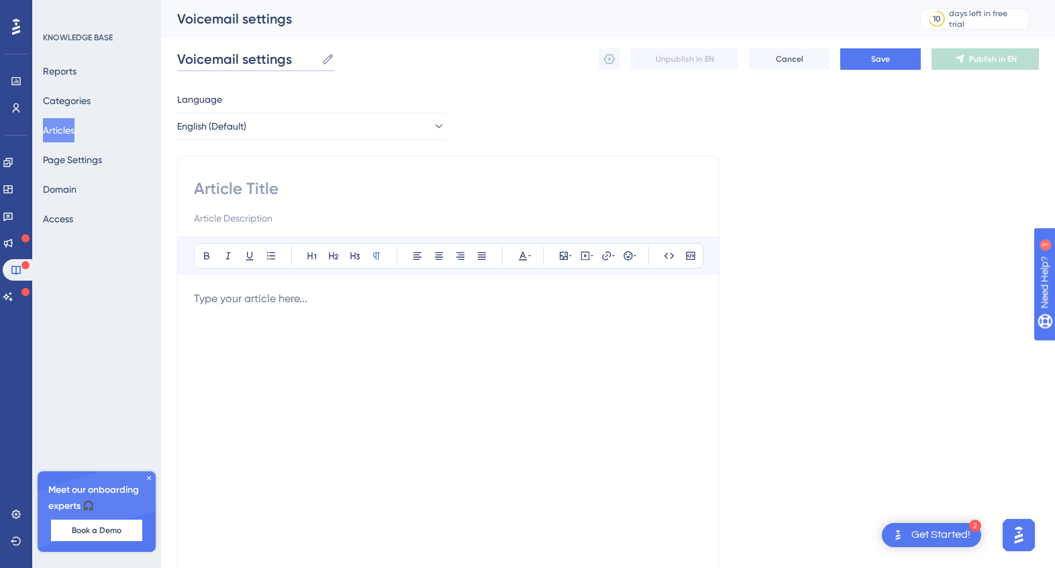
drag, startPoint x: 250, startPoint y: 57, endPoint x: 153, endPoint y: 57, distance: 96.7
click at [161, 57] on div "Performance Users Engagement Widgets Feedback Product Updates Knowledge Base AI…" at bounding box center [608, 352] width 894 height 705
type input "Voicemail settings"
click at [235, 189] on input at bounding box center [448, 188] width 509 height 21
paste input "Voicemail settings"
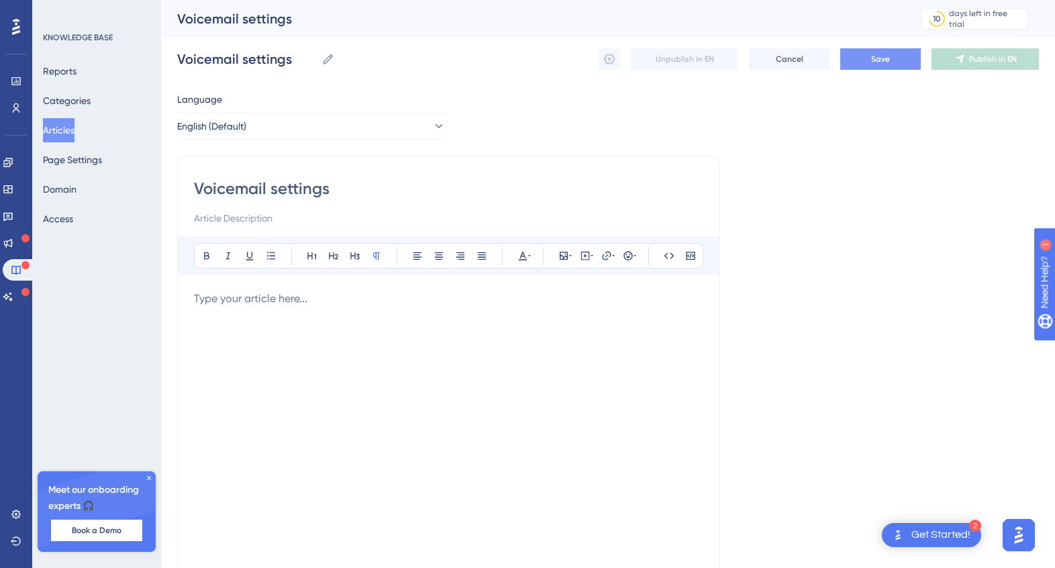
type input "Voicemail settings"
click at [894, 62] on button "Save" at bounding box center [880, 58] width 81 height 21
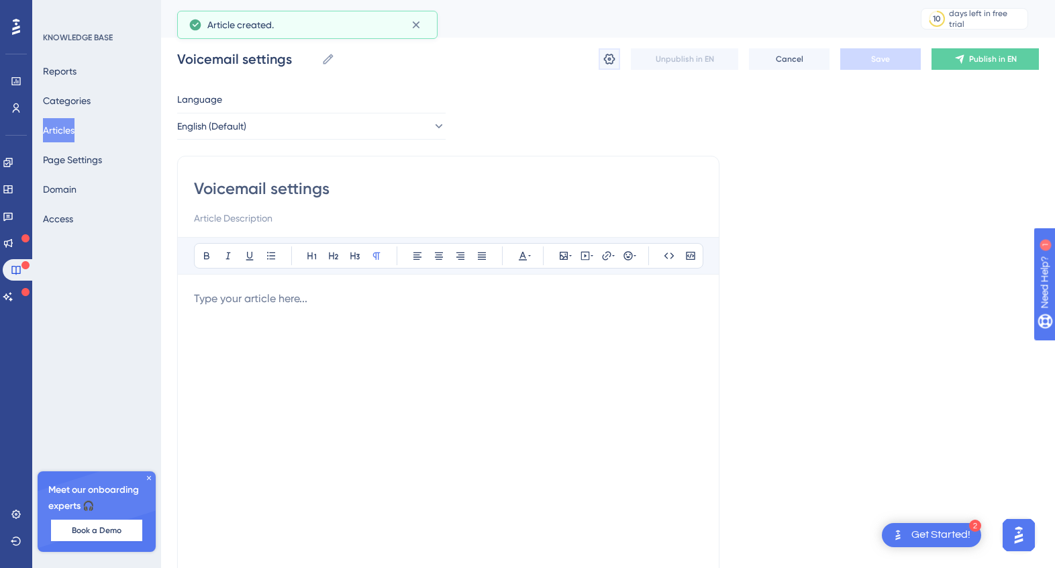
click at [600, 58] on button at bounding box center [609, 58] width 21 height 21
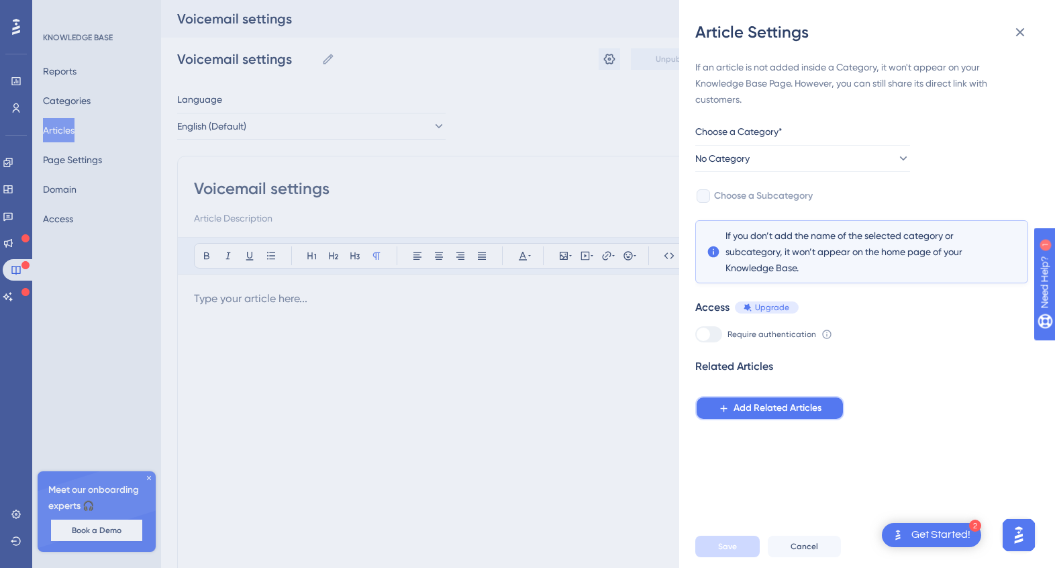
click at [738, 413] on span "Add Related Articles" at bounding box center [778, 408] width 88 height 16
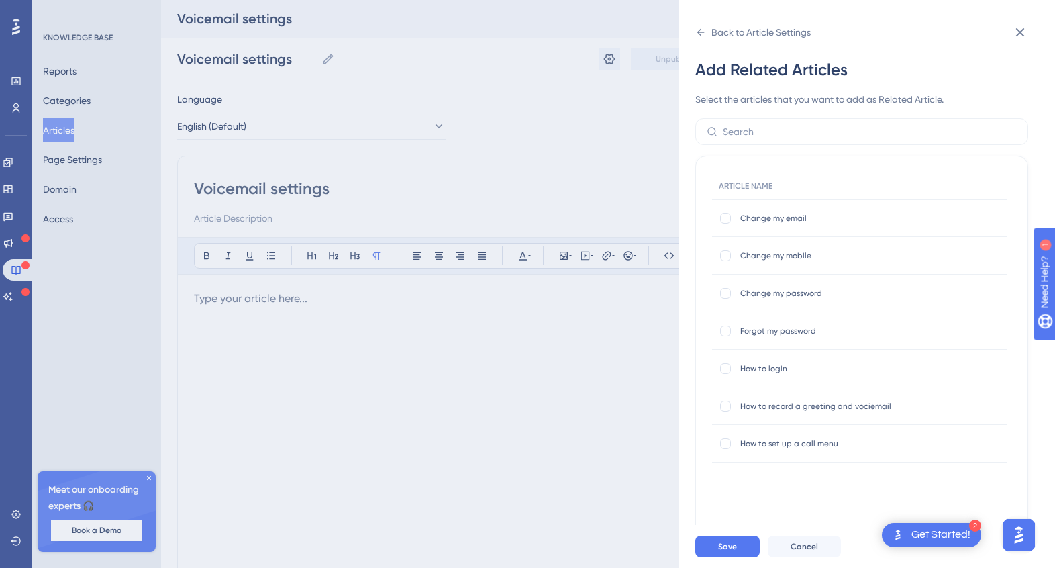
click at [855, 407] on span "How to record a greeting and vociemail" at bounding box center [847, 406] width 215 height 11
click at [730, 404] on div at bounding box center [725, 406] width 11 height 11
checkbox input "true"
click at [726, 552] on span "Save" at bounding box center [727, 546] width 19 height 11
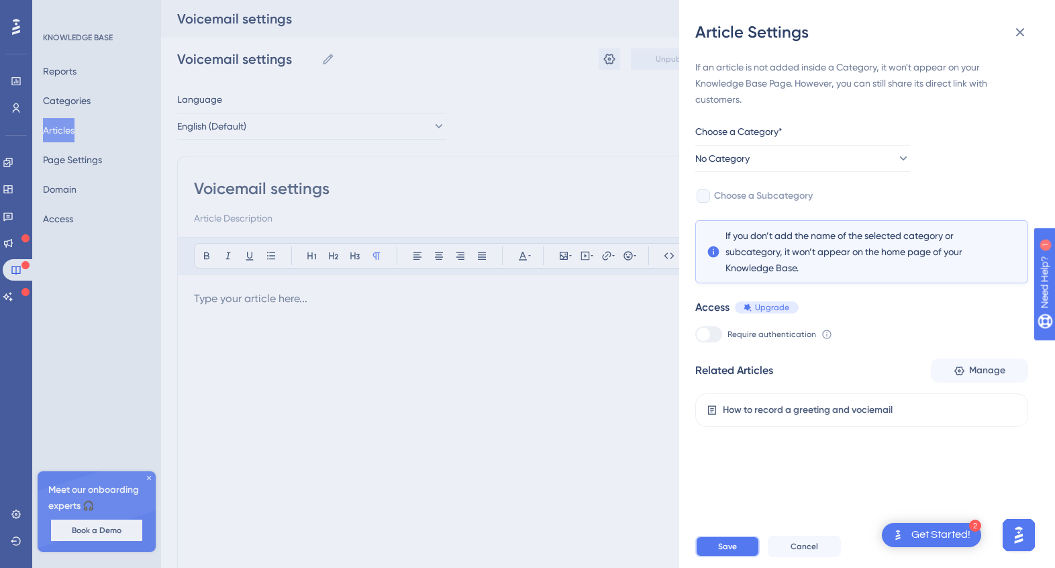
click at [734, 552] on span "Save" at bounding box center [727, 546] width 19 height 11
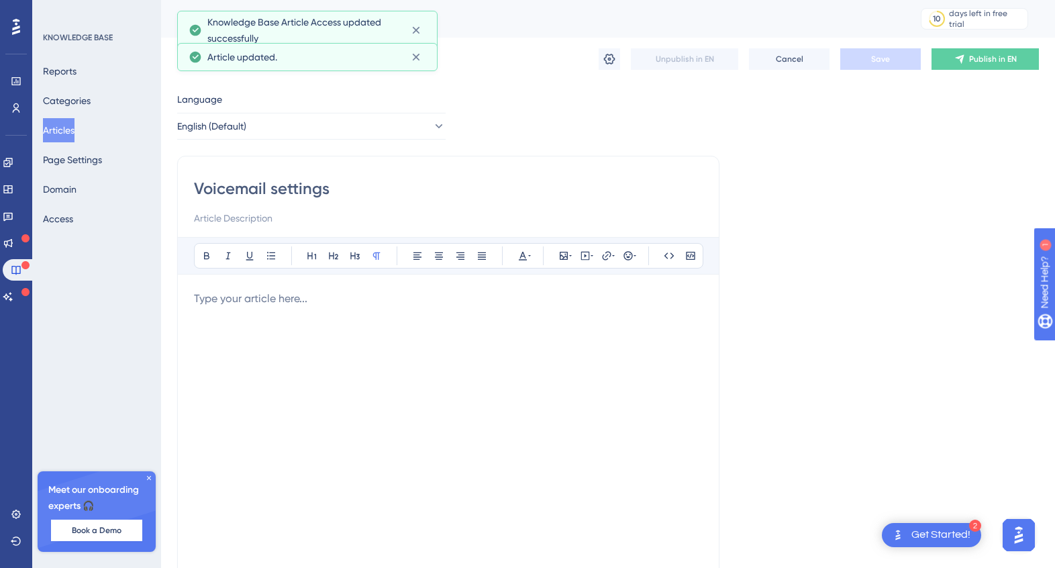
click at [68, 129] on button "Articles" at bounding box center [59, 130] width 32 height 24
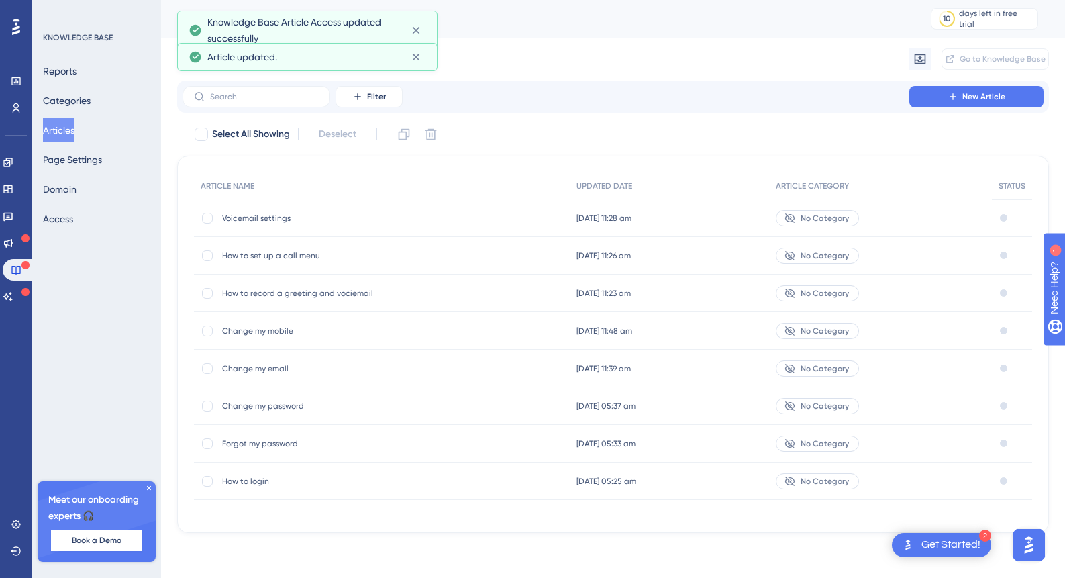
click at [311, 293] on span "How to record a greeting and vociemail" at bounding box center [329, 293] width 215 height 11
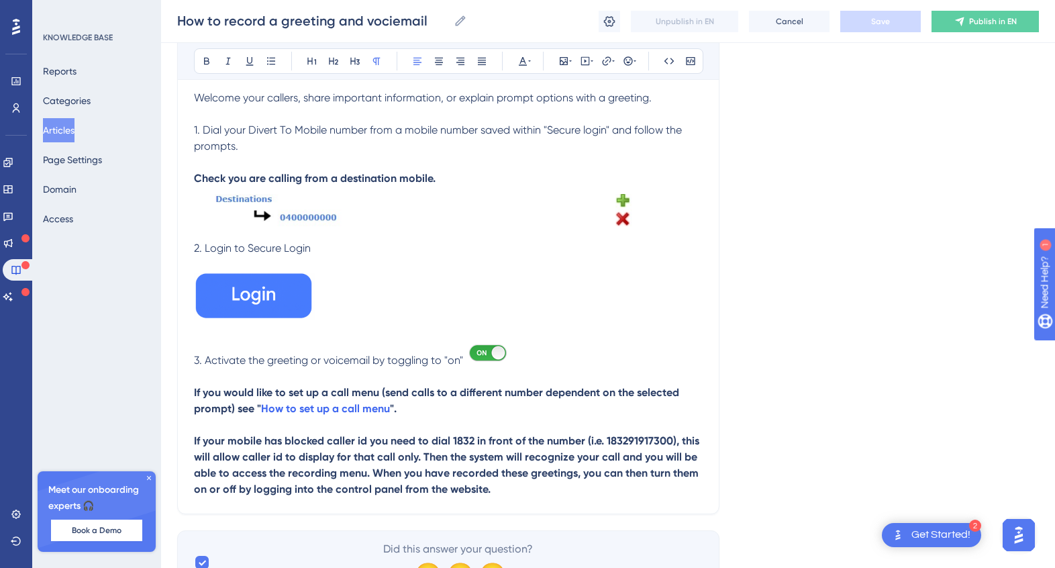
scroll to position [196, 0]
click at [529, 355] on p "3. Activate the greeting or voicemail by toggling to "on"" at bounding box center [448, 354] width 509 height 28
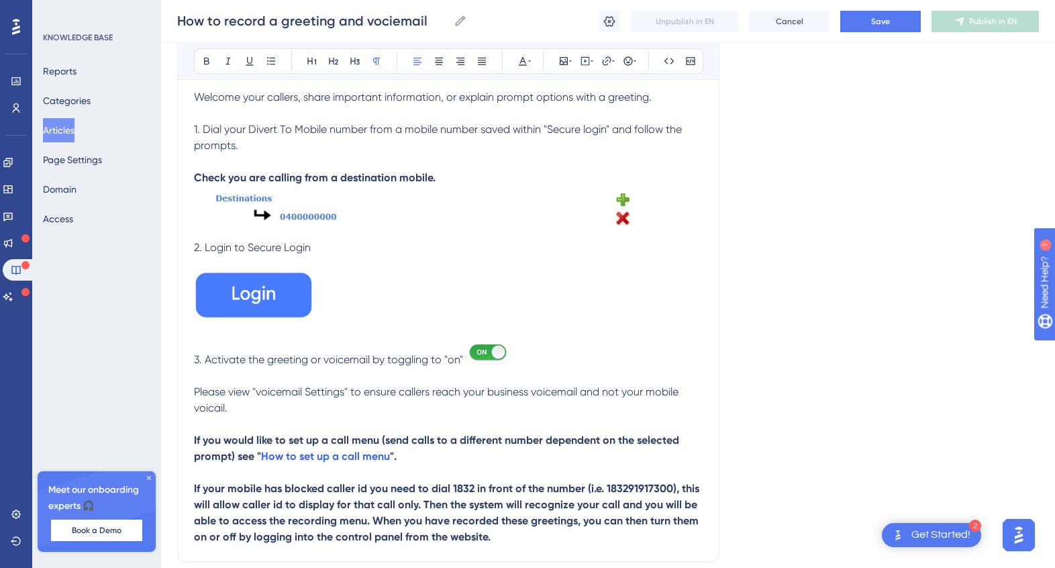
click at [264, 390] on span "Please view "voicemail Settings" to ensure callers reach your business voicemai…" at bounding box center [437, 399] width 487 height 29
click at [215, 406] on span "Please view "Voicemail Settings" to ensure callers reach your business voicemai…" at bounding box center [438, 399] width 488 height 29
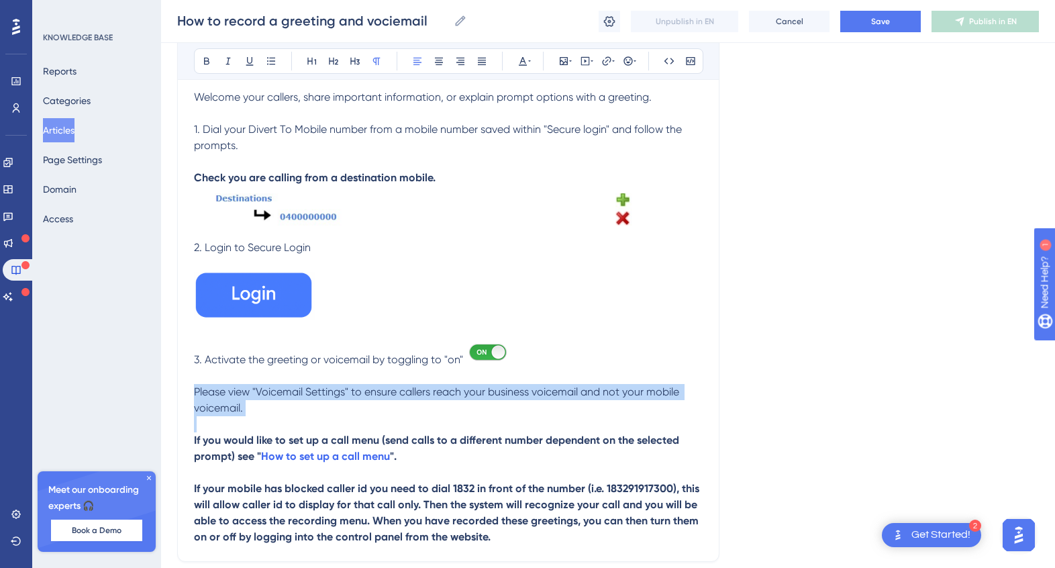
drag, startPoint x: 260, startPoint y: 416, endPoint x: 185, endPoint y: 392, distance: 78.3
click at [185, 392] on div "How to record a greeting and voicemail Give your business a professional experi…" at bounding box center [448, 258] width 542 height 608
click at [203, 62] on icon at bounding box center [206, 61] width 11 height 11
click at [288, 409] on p "Please view "Voicemail Settings" to ensure callers reach your business voicemai…" at bounding box center [448, 400] width 509 height 32
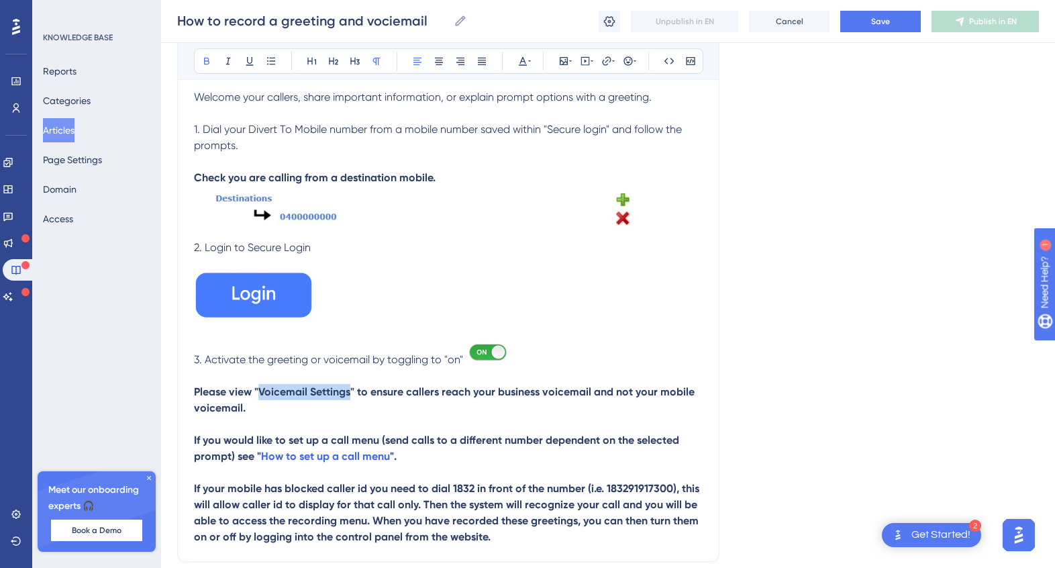
drag, startPoint x: 301, startPoint y: 389, endPoint x: 261, endPoint y: 393, distance: 39.9
click at [261, 393] on strong "Please view "Voicemail Settings" to ensure callers reach your business voicemai…" at bounding box center [445, 399] width 503 height 29
click at [526, 60] on icon at bounding box center [523, 61] width 11 height 11
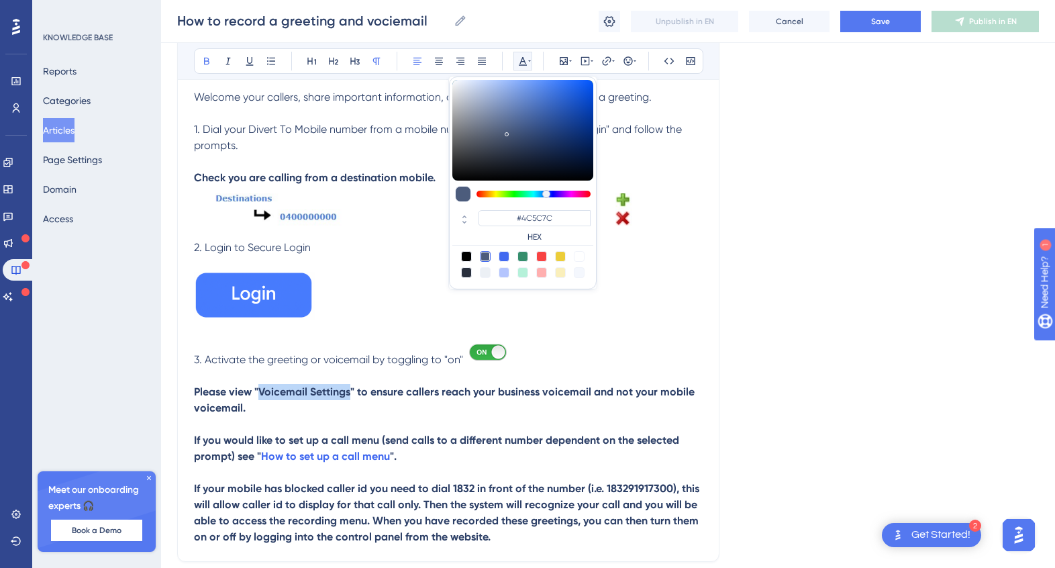
click at [503, 252] on div at bounding box center [504, 256] width 11 height 11
type input "#4169F0"
click at [393, 422] on p at bounding box center [448, 424] width 509 height 16
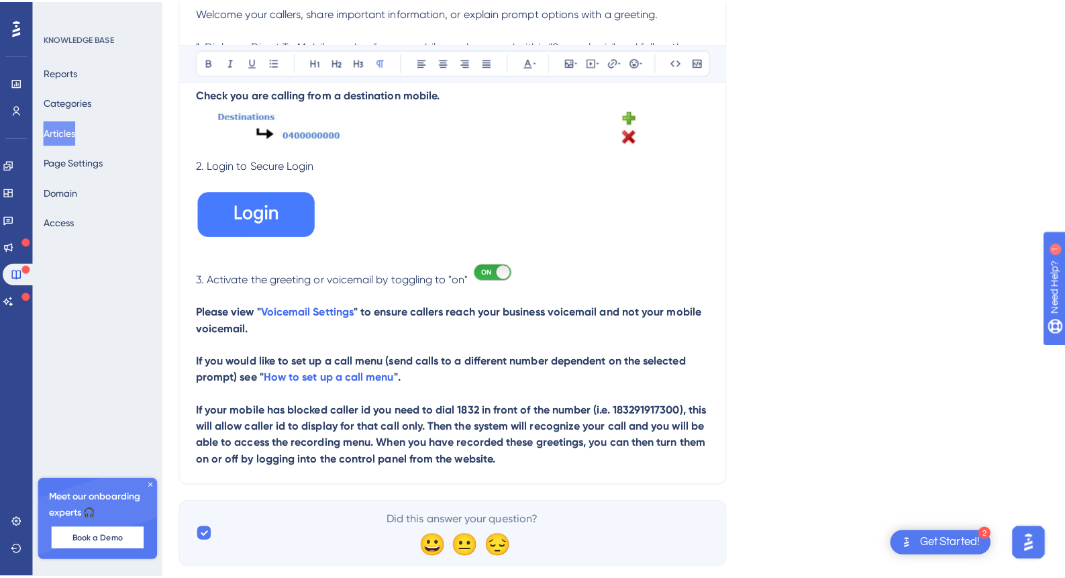
scroll to position [0, 0]
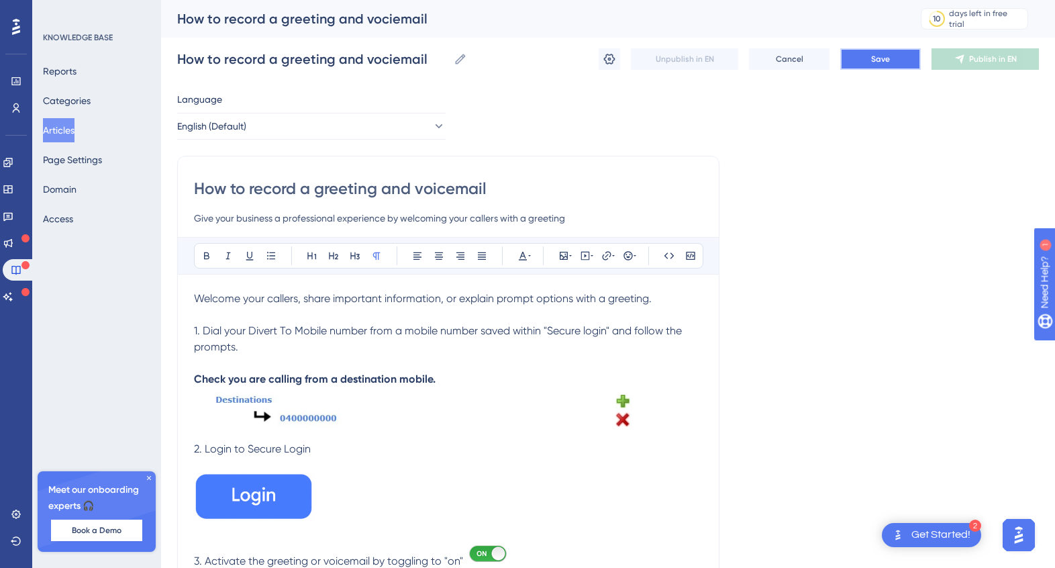
click at [869, 55] on button "Save" at bounding box center [880, 58] width 81 height 21
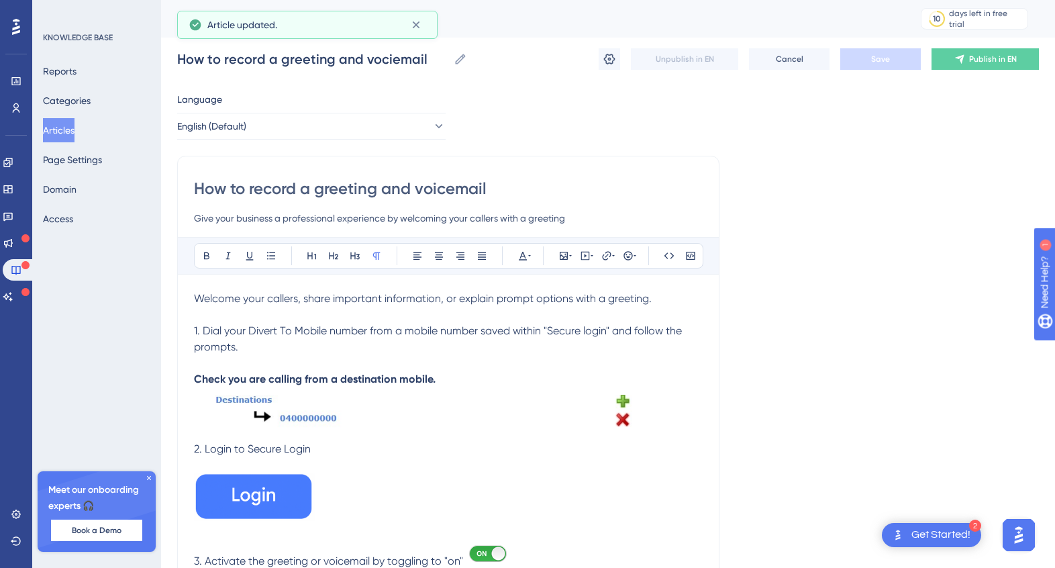
click at [64, 126] on button "Articles" at bounding box center [59, 130] width 32 height 24
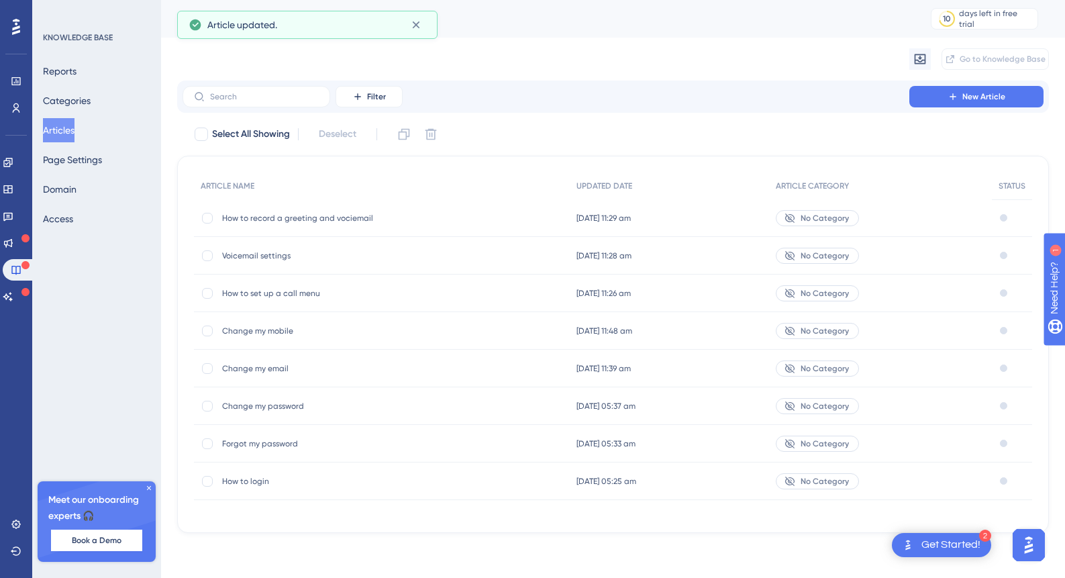
click at [262, 260] on span "Voicemail settings" at bounding box center [329, 255] width 215 height 11
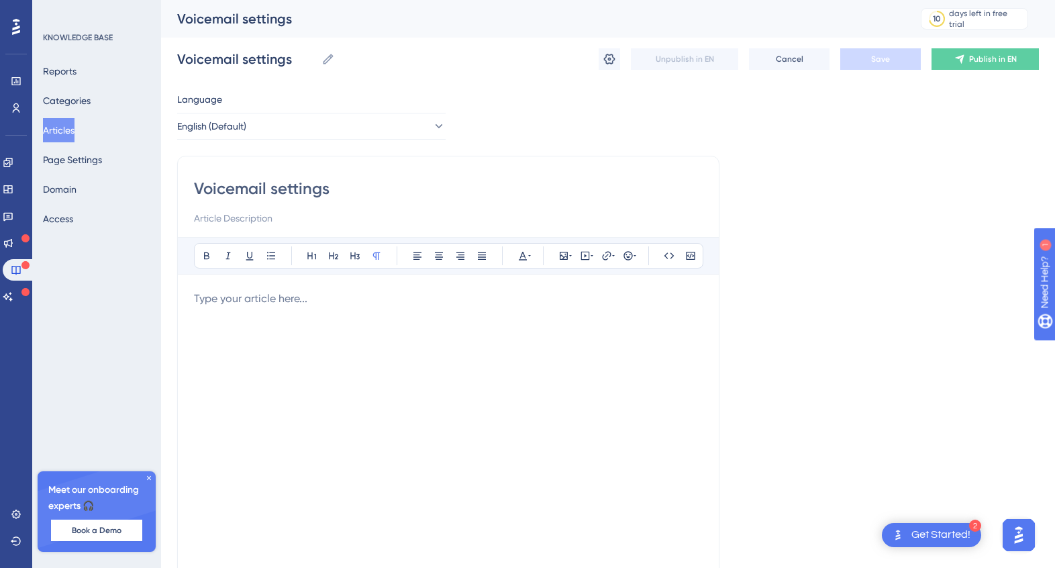
click at [244, 220] on input at bounding box center [448, 218] width 509 height 16
type input "O"
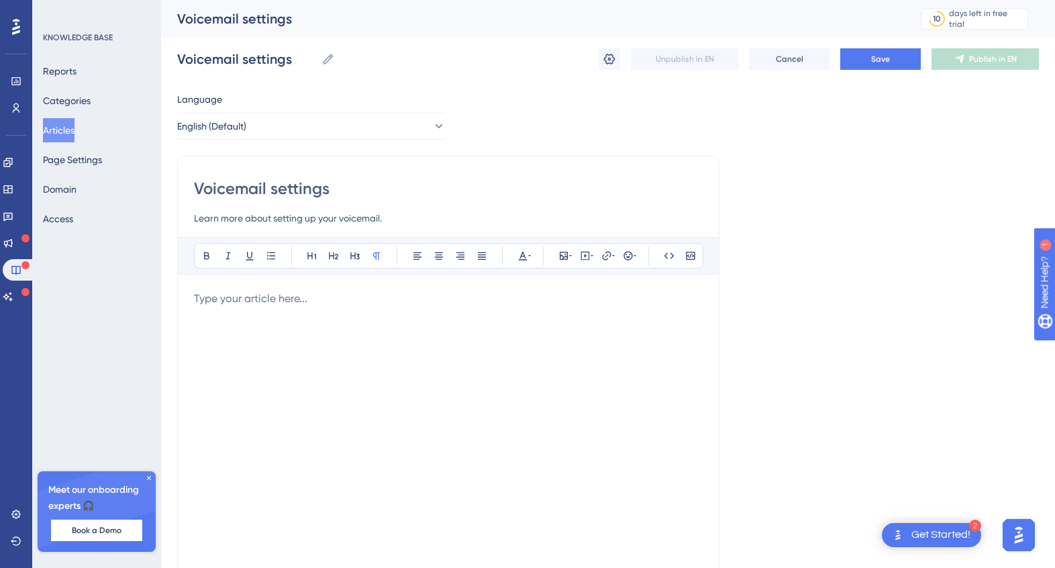
type input "Learn more about setting up your voicemail."
click at [261, 309] on div at bounding box center [448, 438] width 509 height 295
click at [863, 64] on button "Save" at bounding box center [880, 58] width 81 height 21
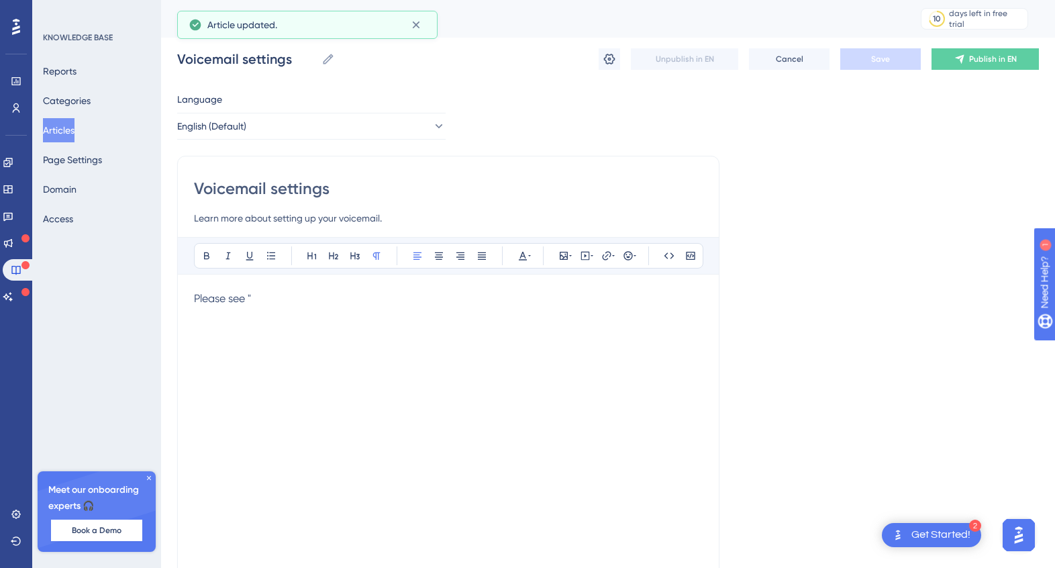
click at [72, 128] on button "Articles" at bounding box center [59, 130] width 32 height 24
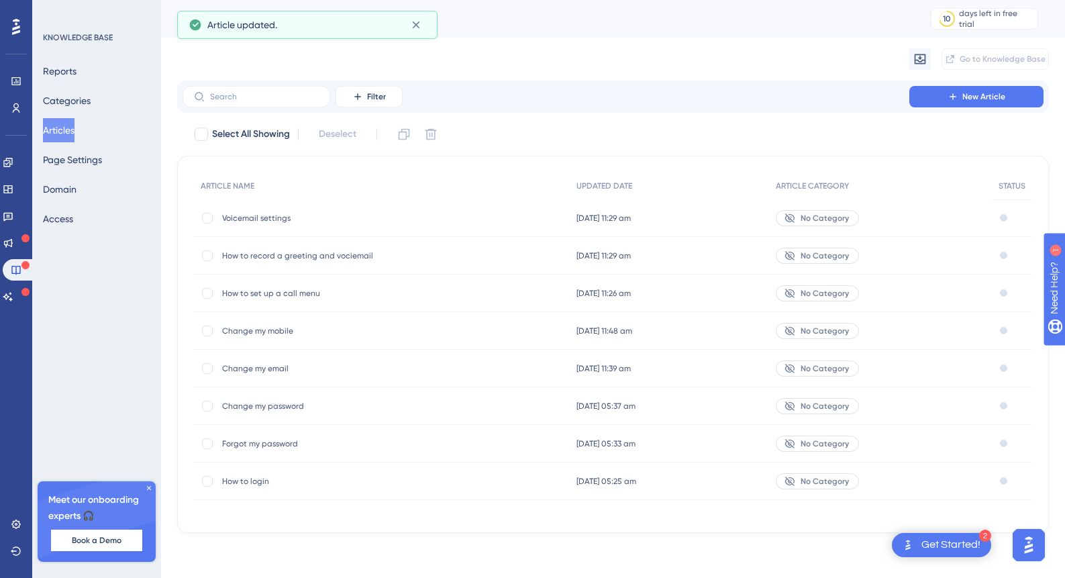
click at [292, 258] on span "How to record a greeting and vociemail" at bounding box center [329, 255] width 215 height 11
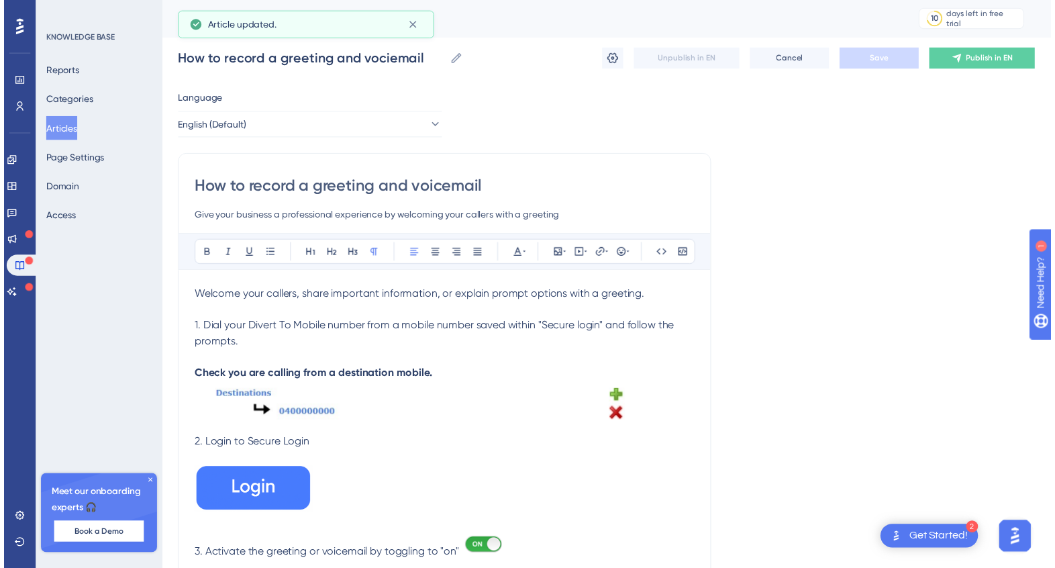
scroll to position [81, 0]
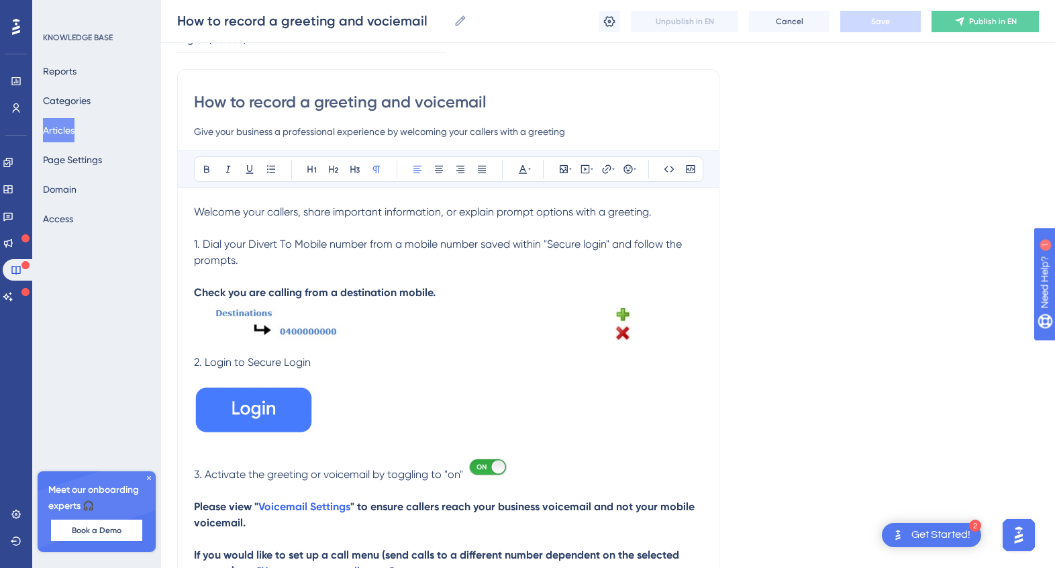
click at [331, 100] on input "How to record a greeting and voicemail" at bounding box center [448, 101] width 509 height 21
click at [71, 134] on button "Articles" at bounding box center [59, 130] width 32 height 24
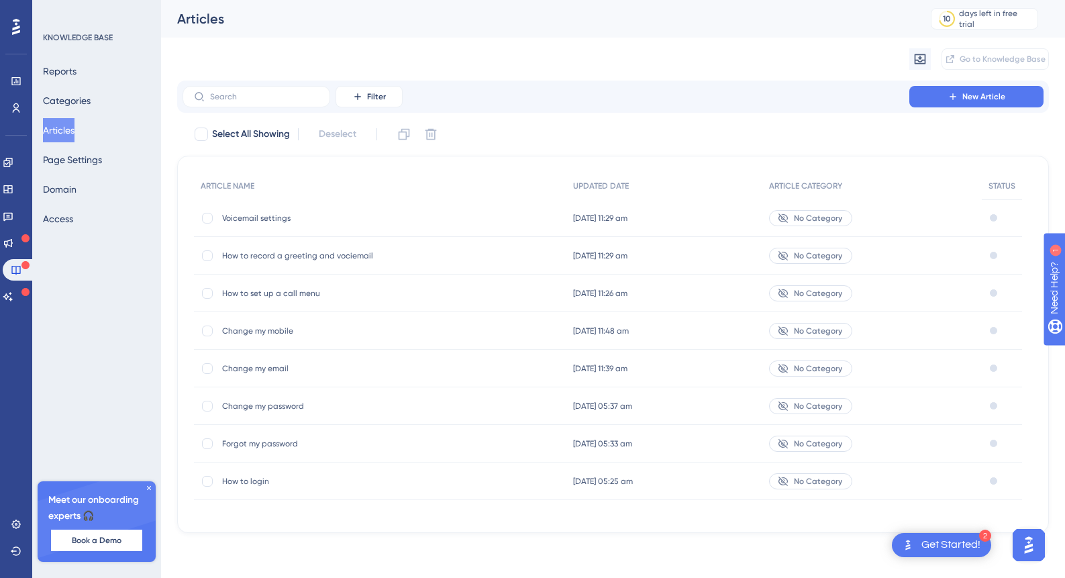
click at [291, 226] on div "Voicemail settings Voicemail settings" at bounding box center [329, 218] width 215 height 38
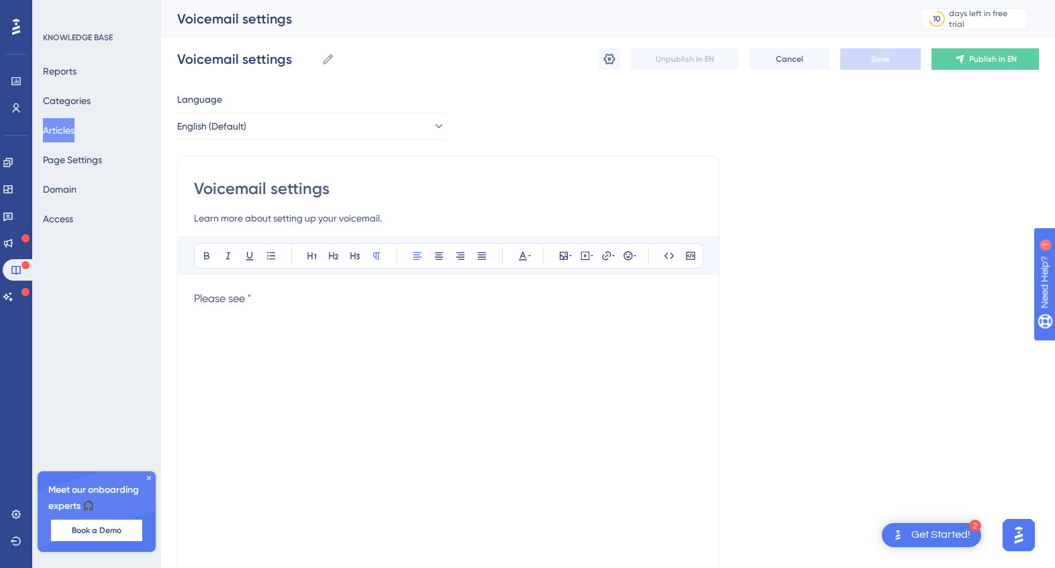
click at [270, 297] on p "Please see "" at bounding box center [448, 299] width 509 height 16
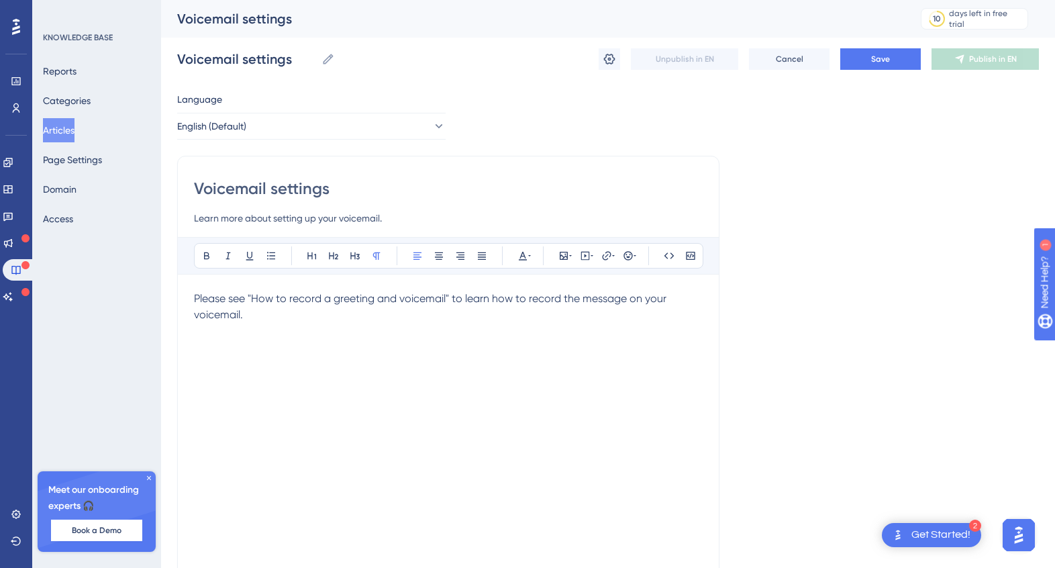
click at [273, 317] on p "Please see "How to record a greeting and voicemail" to learn how to record the …" at bounding box center [448, 307] width 509 height 32
drag, startPoint x: 390, startPoint y: 297, endPoint x: 253, endPoint y: 297, distance: 136.9
click at [253, 297] on span "Please see "How to record a greeting and voicemail" to learn how to record the …" at bounding box center [431, 306] width 475 height 29
click at [533, 254] on div "Bold Italic Underline Bullet Point Heading 1 Heading 2 Heading 3 Normal Align L…" at bounding box center [449, 256] width 510 height 26
drag, startPoint x: 446, startPoint y: 296, endPoint x: 252, endPoint y: 301, distance: 194.1
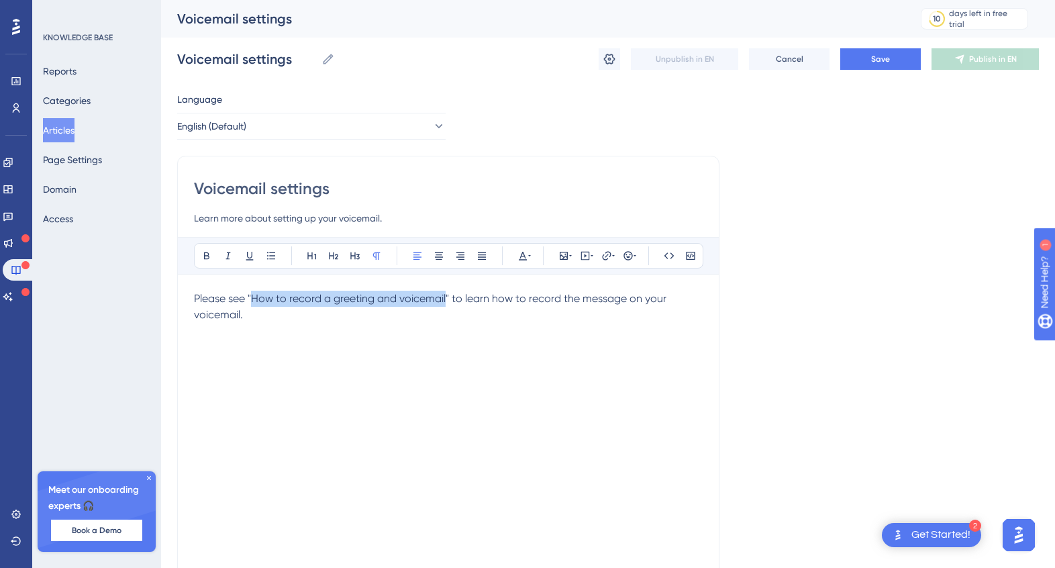
click at [252, 301] on span "Please see "How to record a greeting and voicemail" to learn how to record the …" at bounding box center [431, 306] width 475 height 29
click at [524, 257] on icon at bounding box center [523, 255] width 11 height 11
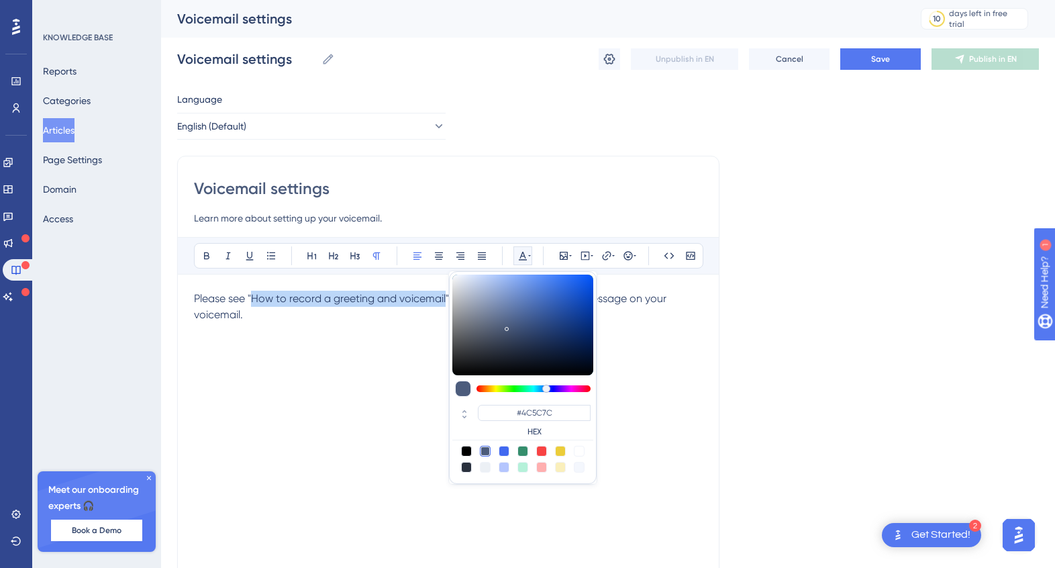
click at [504, 450] on div at bounding box center [504, 451] width 11 height 11
type input "#4169F0"
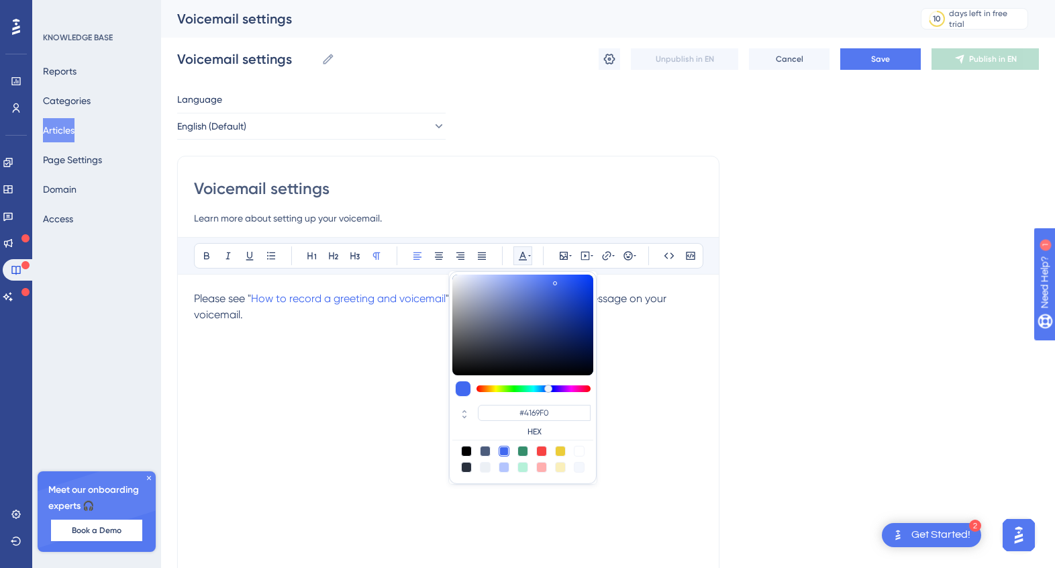
click at [317, 334] on div "Please see " How to record a greeting and voicemail " to learn how to record th…" at bounding box center [448, 438] width 509 height 295
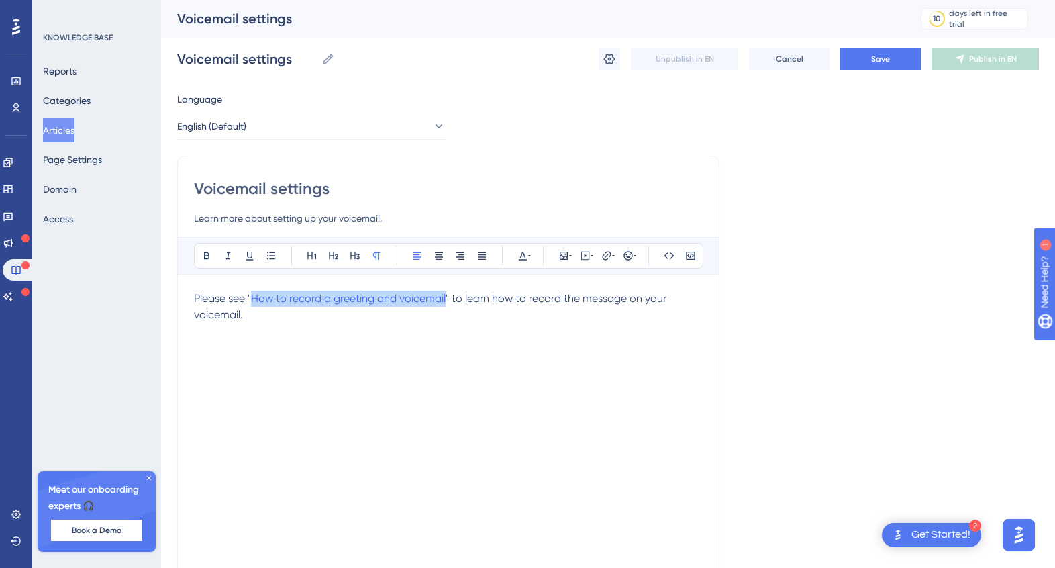
drag, startPoint x: 446, startPoint y: 295, endPoint x: 252, endPoint y: 296, distance: 194.7
click at [252, 296] on p "Please see " How to record a greeting and voicemail " to learn how to record th…" at bounding box center [448, 307] width 509 height 32
click at [208, 257] on icon at bounding box center [206, 255] width 11 height 11
click at [287, 324] on div "Please see " How to record a greeting and voicemail " to learn how to record th…" at bounding box center [448, 438] width 509 height 295
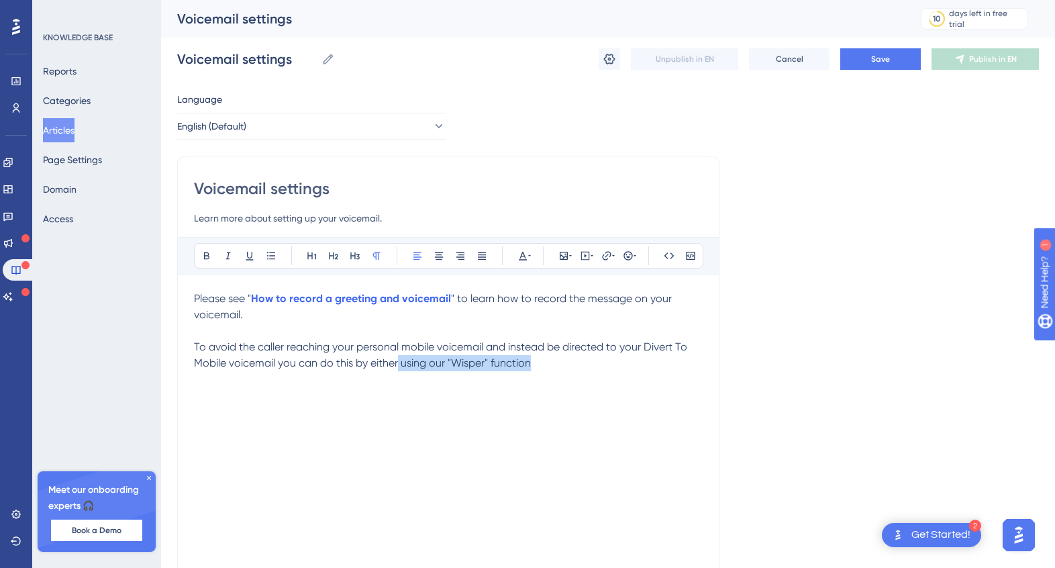
drag, startPoint x: 556, startPoint y: 359, endPoint x: 398, endPoint y: 364, distance: 157.8
click at [398, 364] on p "To avoid the caller reaching your personal mobile voicemail and instead be dire…" at bounding box center [448, 355] width 509 height 32
click at [271, 250] on icon at bounding box center [271, 255] width 11 height 11
click at [276, 385] on span "Use our Wisper Function" at bounding box center [274, 384] width 118 height 13
click at [250, 400] on li at bounding box center [456, 406] width 493 height 16
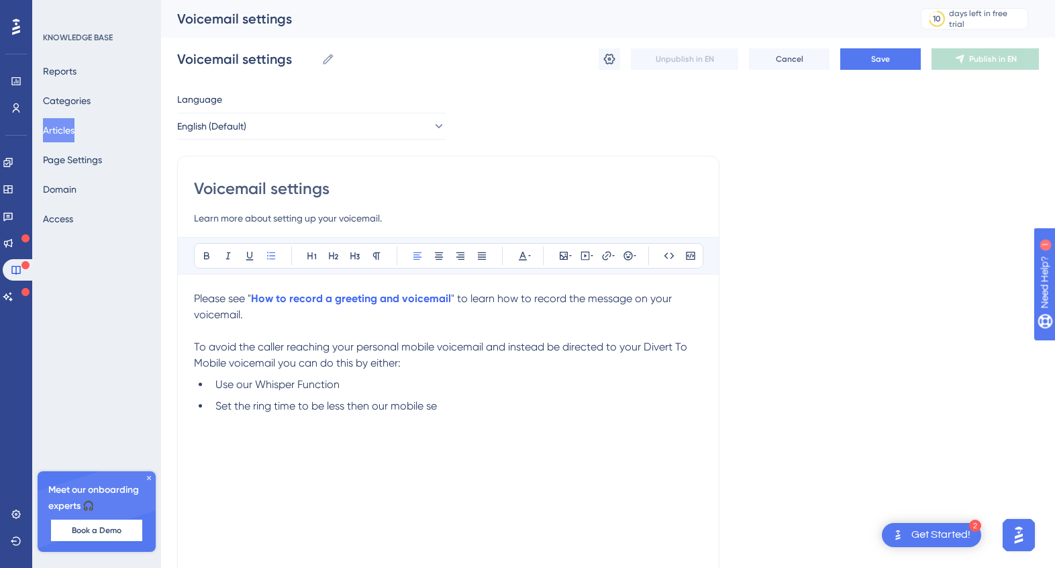
click at [381, 409] on span "Set the ring time to be less then our mobile se" at bounding box center [326, 405] width 222 height 13
click at [464, 408] on li "Set the ring time to be less then your mobile se" at bounding box center [456, 406] width 493 height 16
drag, startPoint x: 287, startPoint y: 440, endPoint x: 173, endPoint y: 439, distance: 114.1
click at [173, 439] on div "Performance Users Engagement Widgets Feedback Product Updates Knowledge Base AI…" at bounding box center [608, 352] width 894 height 705
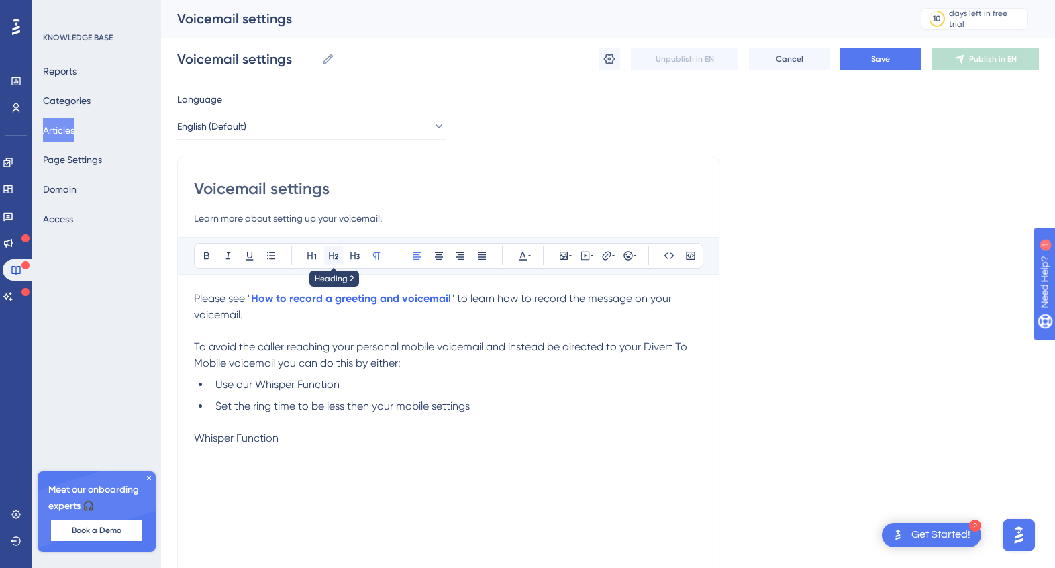
click at [328, 255] on icon at bounding box center [333, 255] width 11 height 11
click at [228, 473] on div "Please see " How to record a greeting and voicemail " to learn how to record th…" at bounding box center [448, 438] width 509 height 295
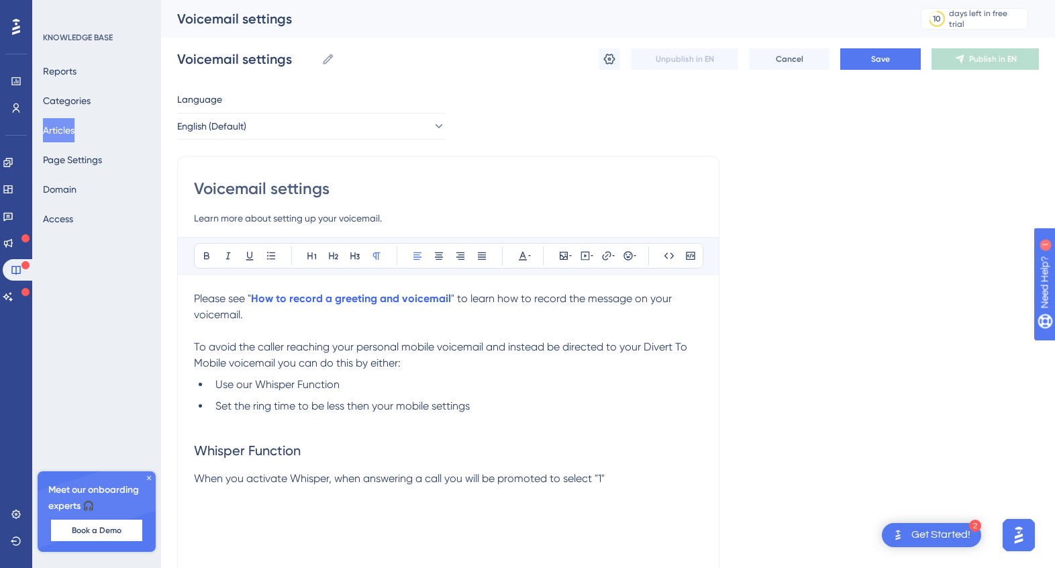
click at [652, 477] on p "When you activate Whisper, when answering a call you will be promoted to select…" at bounding box center [448, 479] width 509 height 16
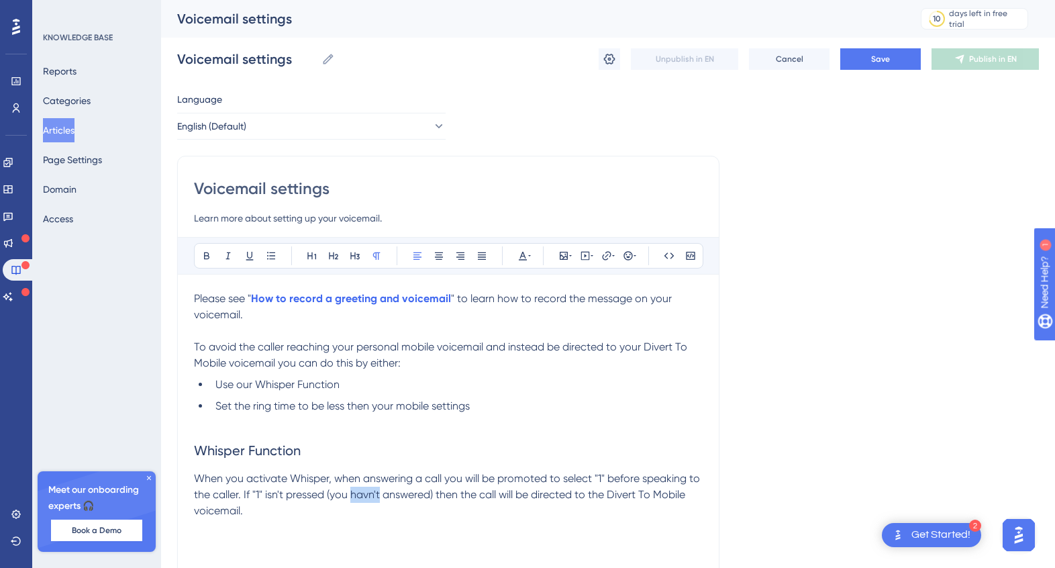
click at [371, 494] on span "When you activate Whisper, when answering a call you will be promoted to select…" at bounding box center [448, 494] width 509 height 45
click at [330, 517] on p "When you activate Whisper, when answering a call you will be promoted to select…" at bounding box center [448, 495] width 509 height 48
click at [437, 493] on span "When you activate Whisper, when answering a call you will be promoted to select…" at bounding box center [448, 494] width 509 height 45
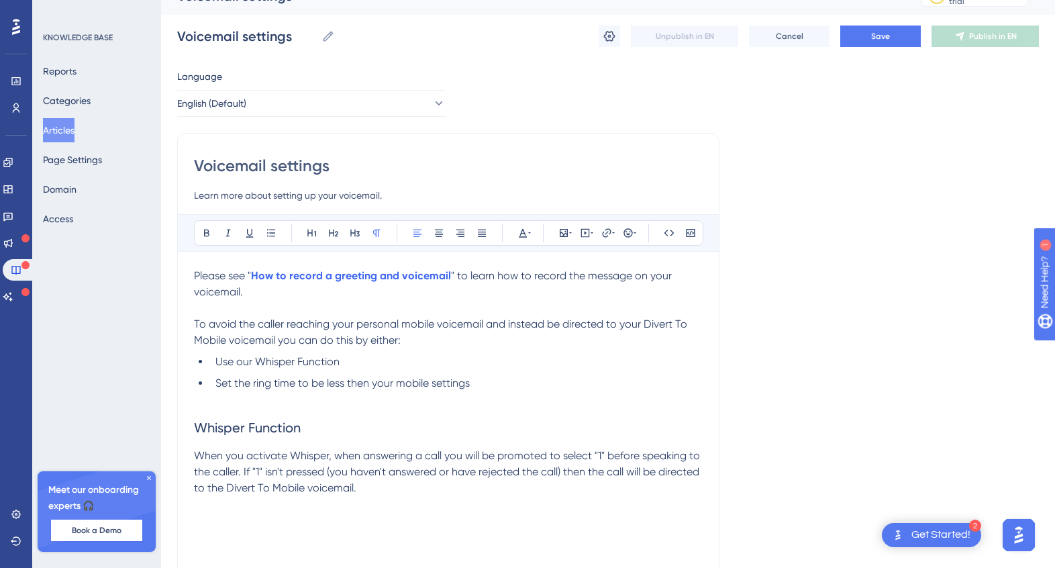
scroll to position [28, 0]
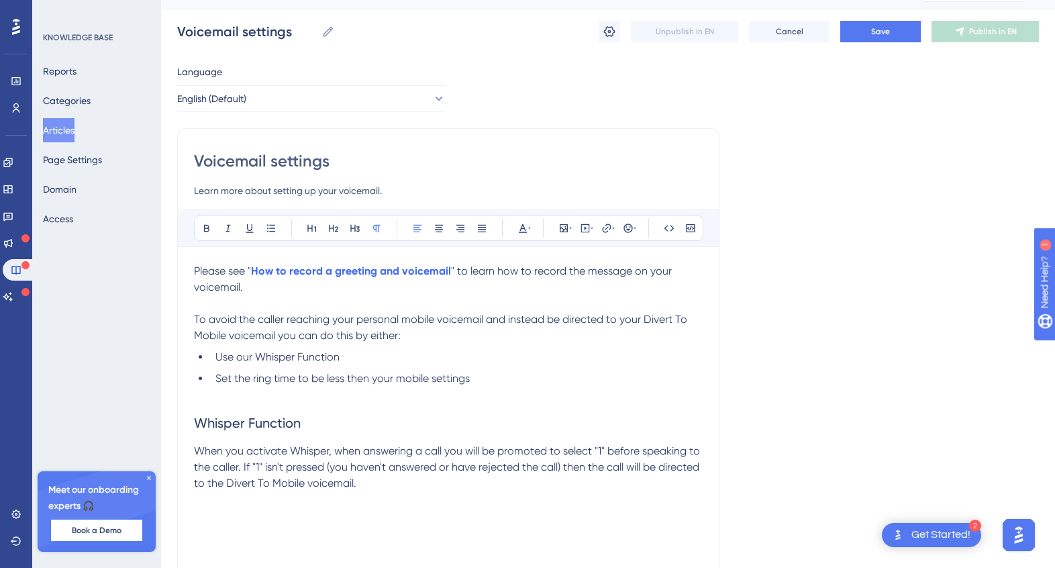
click at [426, 489] on p "When you activate Whisper, when answering a call you will be promoted to select…" at bounding box center [448, 467] width 509 height 48
click at [873, 28] on span "Save" at bounding box center [880, 31] width 19 height 11
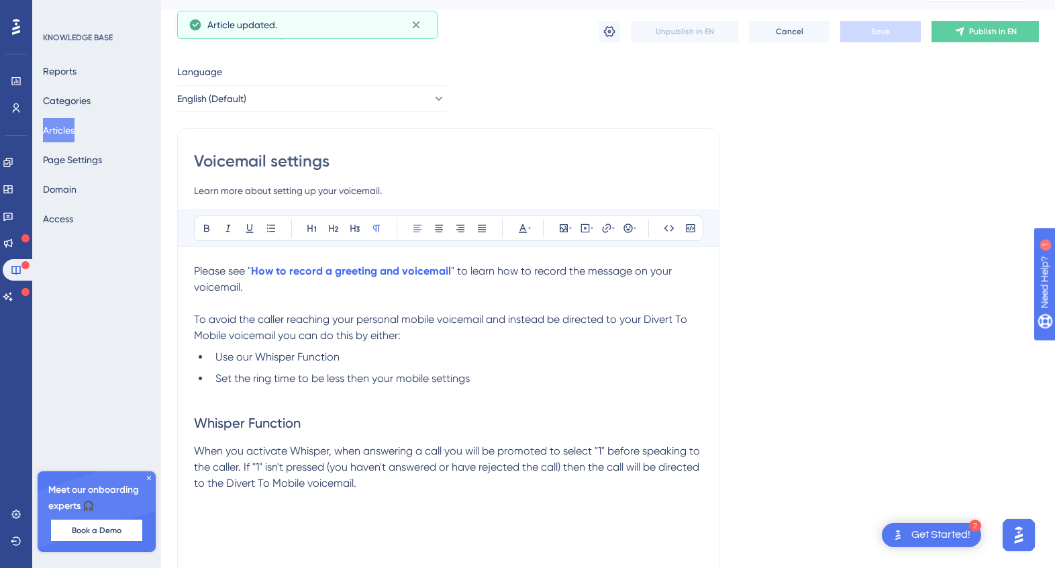
click at [61, 129] on button "Articles" at bounding box center [59, 130] width 32 height 24
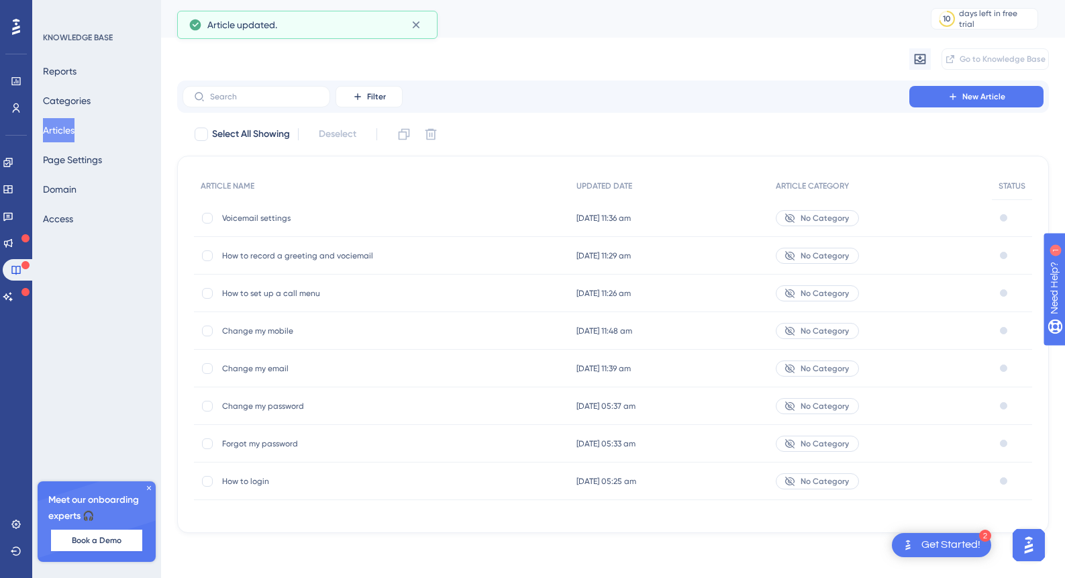
click at [301, 253] on span "How to record a greeting and vociemail" at bounding box center [329, 255] width 215 height 11
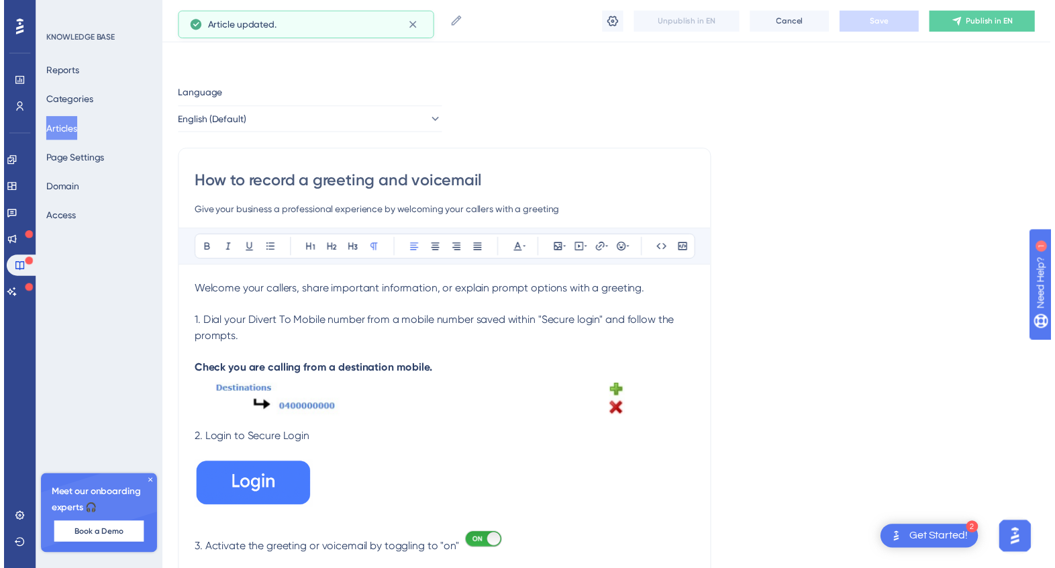
scroll to position [81, 0]
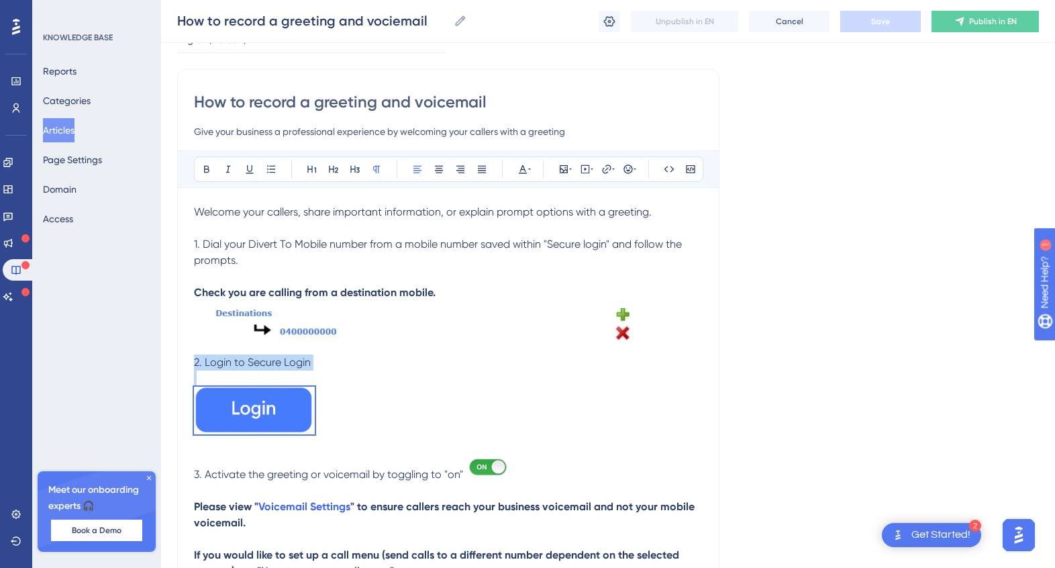
drag, startPoint x: 342, startPoint y: 390, endPoint x: 176, endPoint y: 360, distance: 169.1
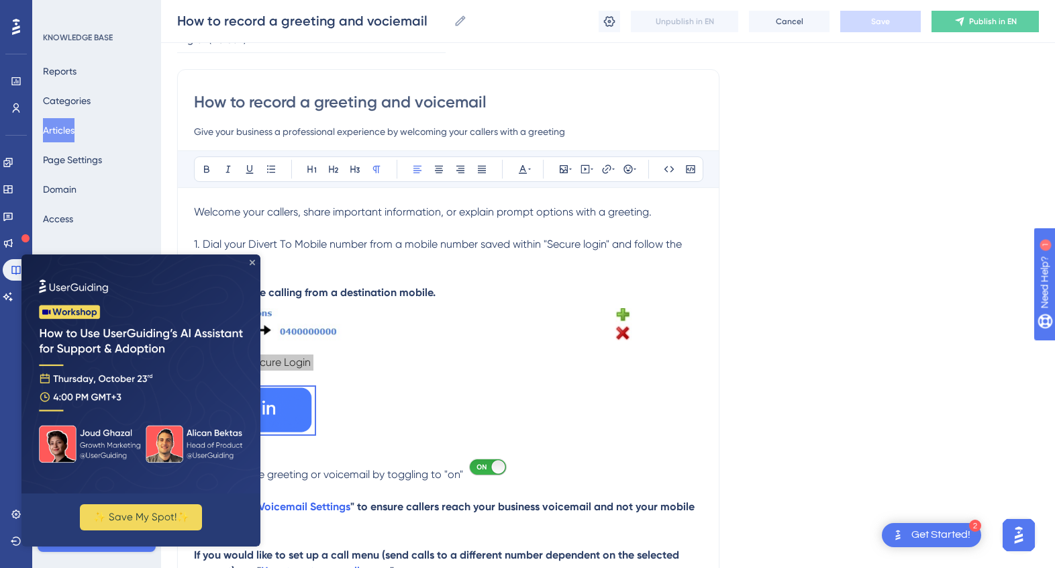
click at [250, 262] on icon "Close Preview" at bounding box center [252, 262] width 5 height 5
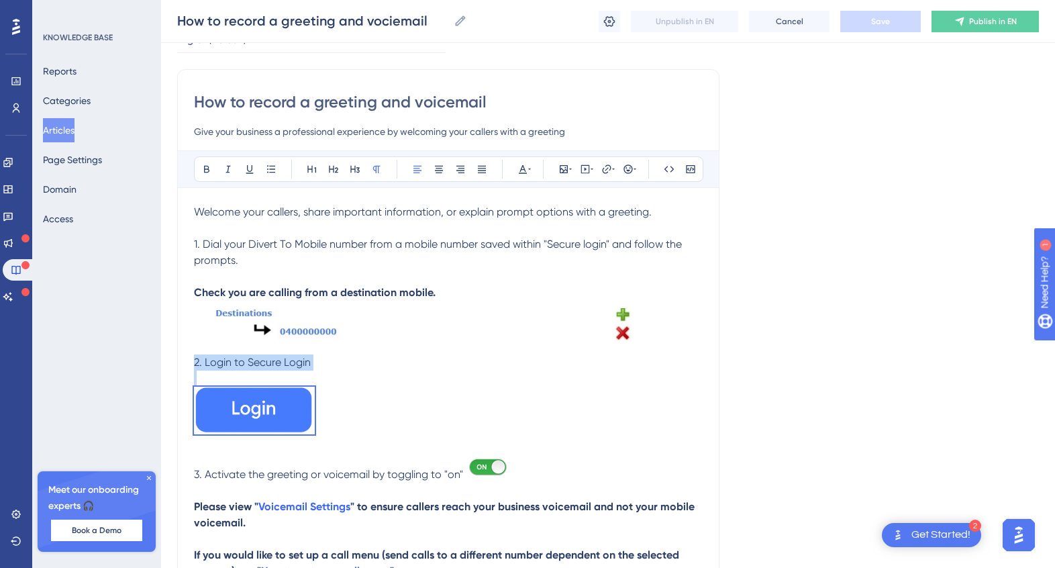
click at [75, 134] on button "Articles" at bounding box center [59, 130] width 32 height 24
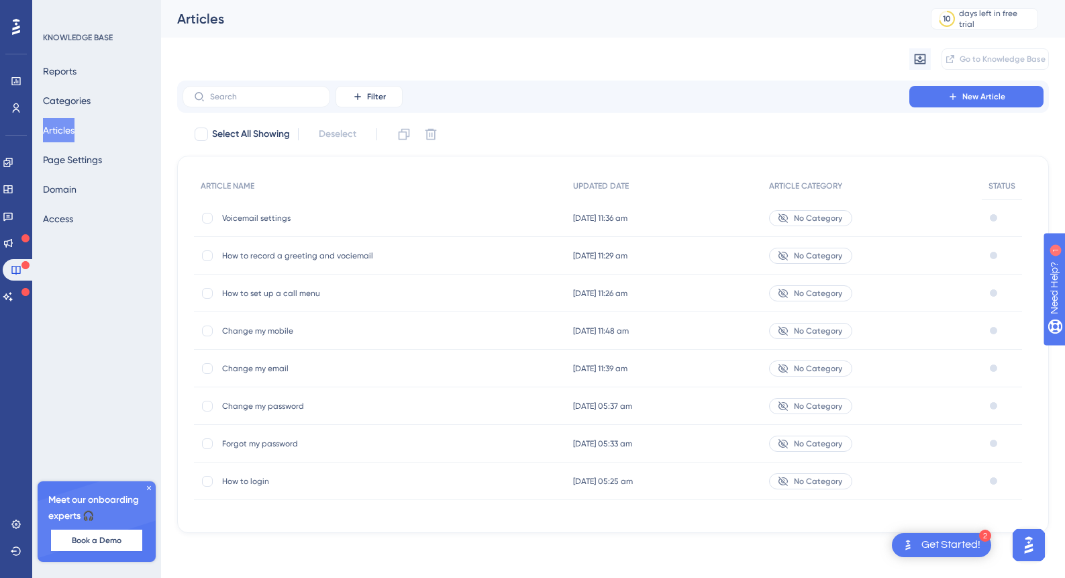
click at [270, 217] on span "Voicemail settings" at bounding box center [329, 218] width 215 height 11
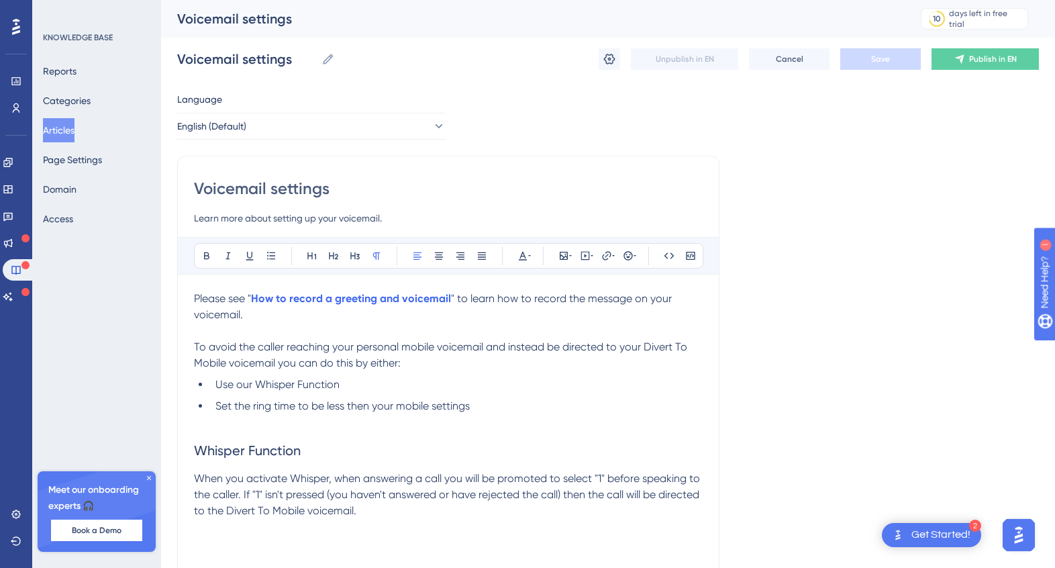
scroll to position [144, 0]
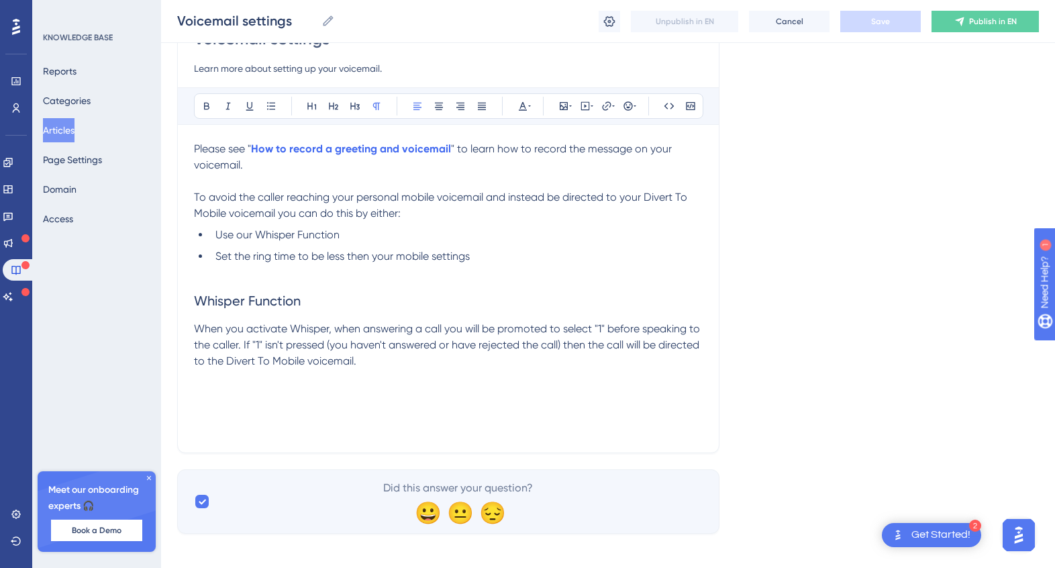
click at [414, 367] on p "When you activate Whisper, when answering a call you will be promoted to select…" at bounding box center [448, 345] width 509 height 48
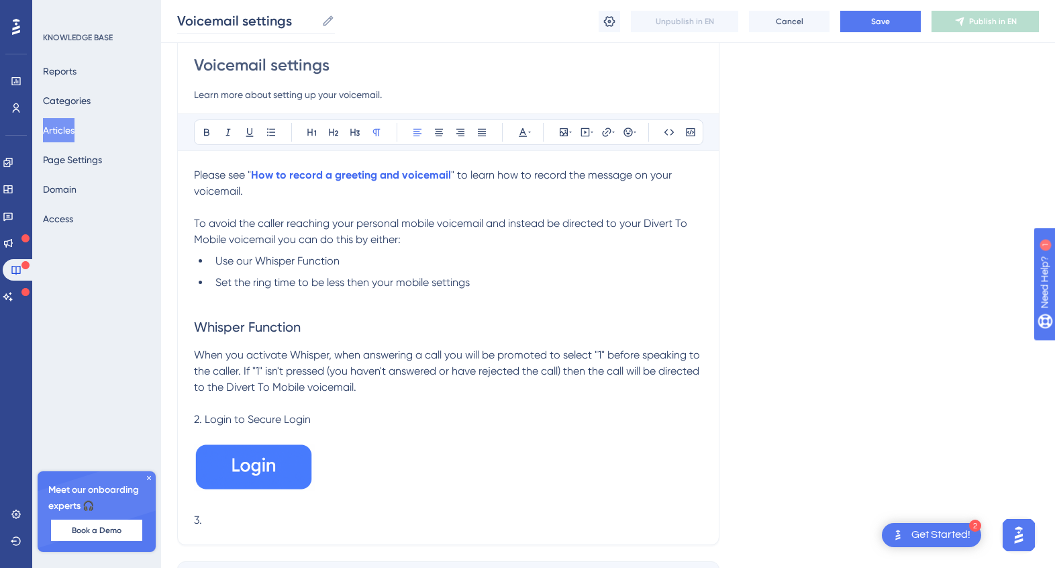
scroll to position [115, 0]
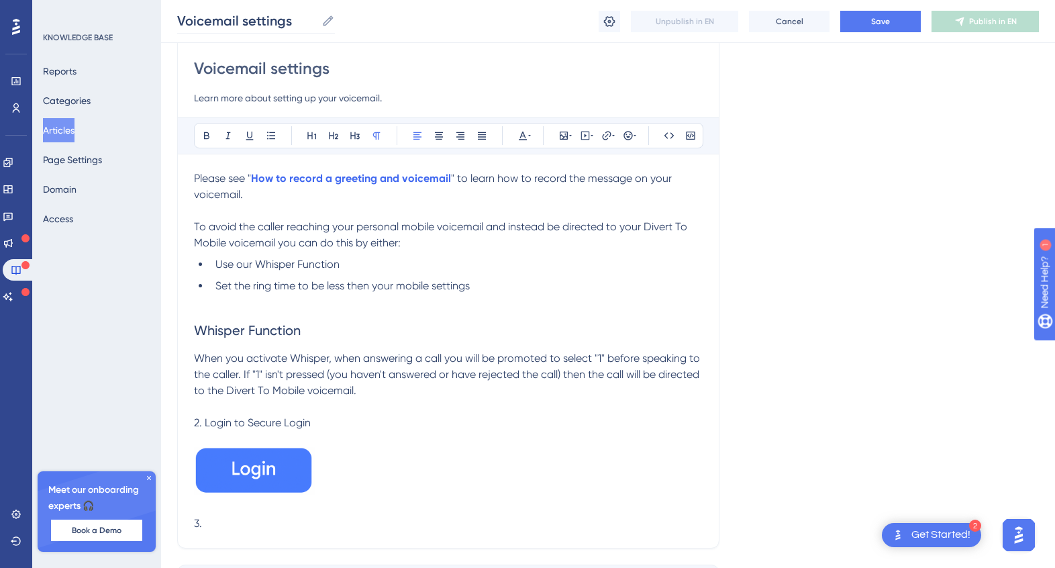
click at [327, 23] on icon at bounding box center [329, 20] width 10 height 10
click at [316, 23] on input "Voicemail settings" at bounding box center [246, 20] width 139 height 19
click at [302, 25] on input "Voicemail settings" at bounding box center [246, 20] width 139 height 19
click at [289, 35] on div "Voicemail settings (QUES Voicemail settings (QUESTION) Unpublish in EN Cancel S…" at bounding box center [608, 21] width 894 height 43
click at [298, 21] on input "Voicemail settings (QUESTION)" at bounding box center [246, 20] width 139 height 19
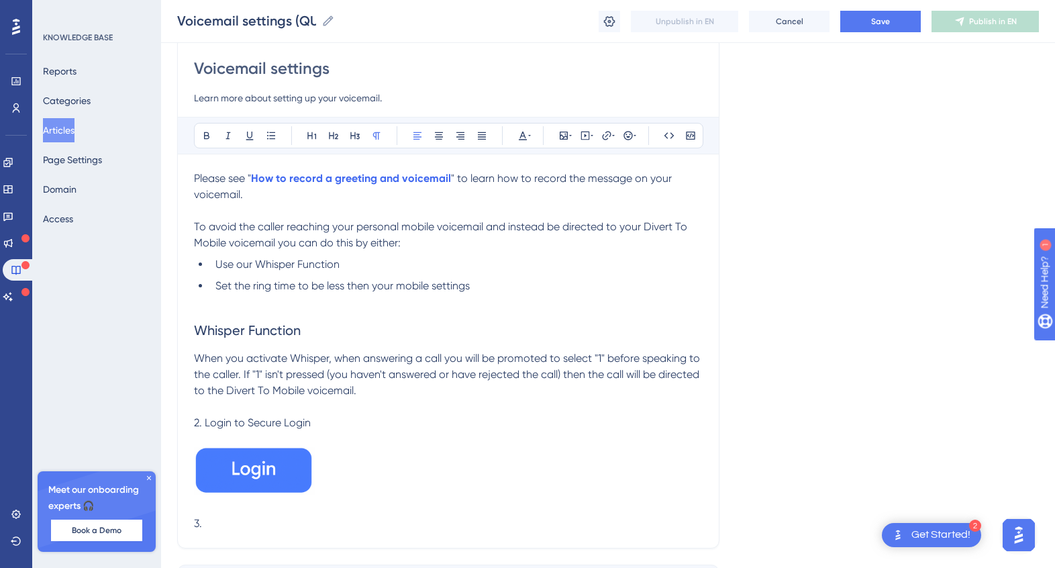
click at [326, 17] on icon at bounding box center [328, 20] width 13 height 13
click at [316, 17] on input "Voicemail settings (QUESTION)" at bounding box center [246, 20] width 139 height 19
click at [330, 21] on icon at bounding box center [329, 20] width 10 height 10
click at [316, 21] on input "Voicemail settings (QUESTION)" at bounding box center [246, 20] width 139 height 19
click at [479, 64] on div "Performance Users Engagement Widgets Feedback Product Updates Knowledge Base AI…" at bounding box center [608, 267] width 894 height 765
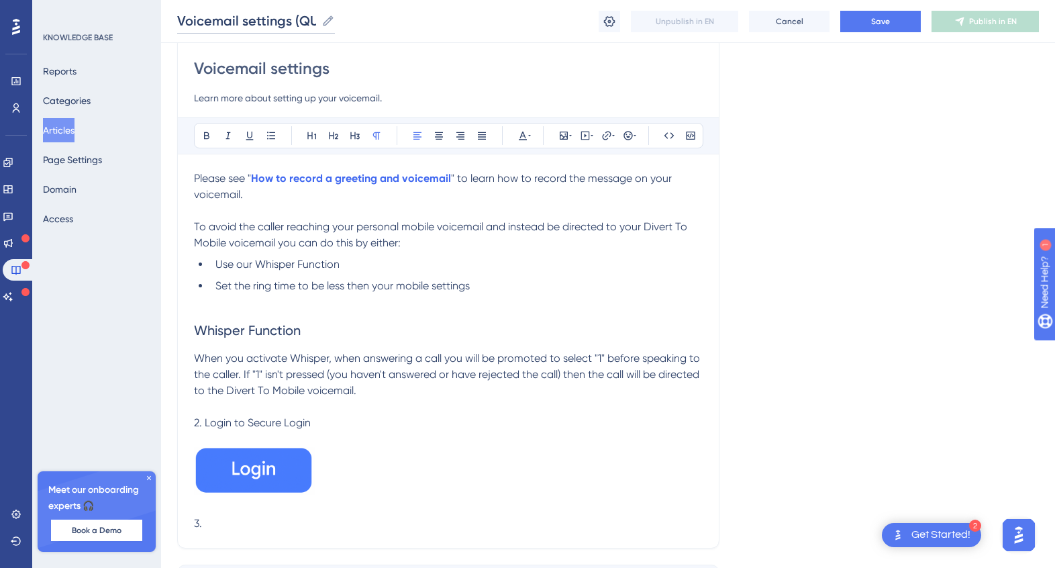
click at [315, 21] on input "Voicemail settings (QUESTION)" at bounding box center [246, 20] width 139 height 19
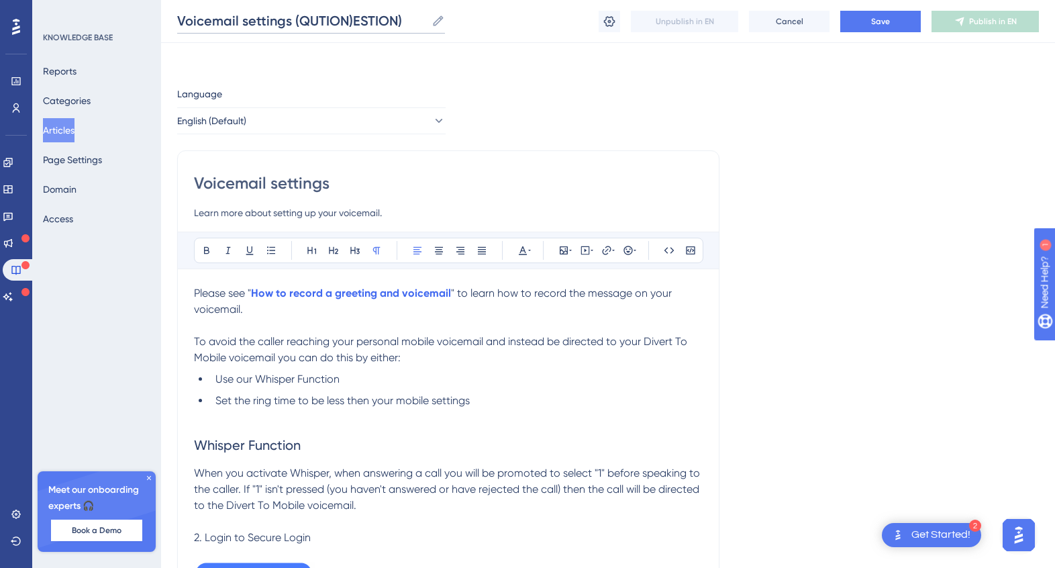
scroll to position [0, 0]
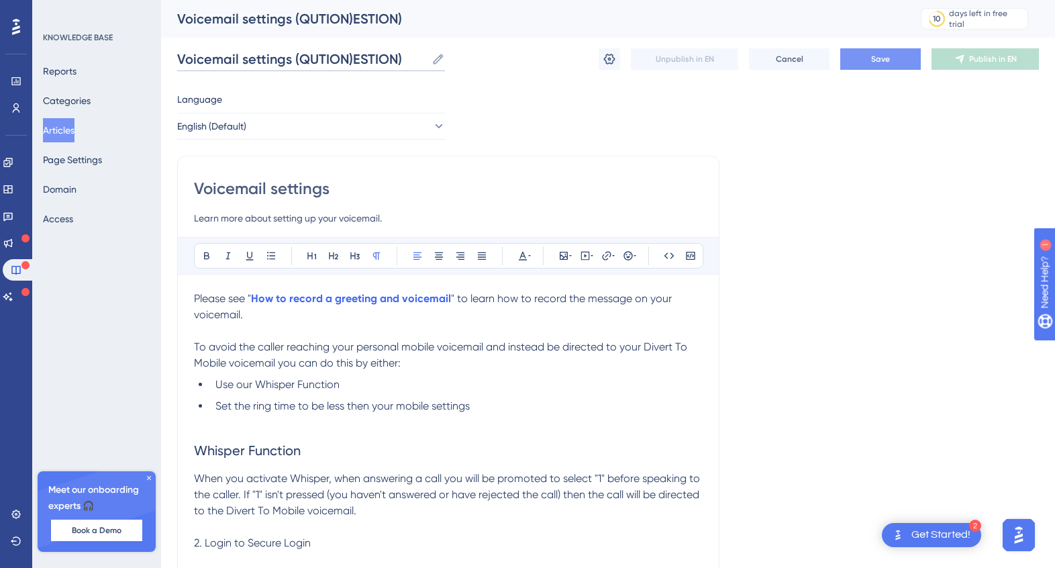
type input "Voicemail settings (QUTION)ESTION)"
click at [871, 56] on span "Save" at bounding box center [880, 59] width 19 height 11
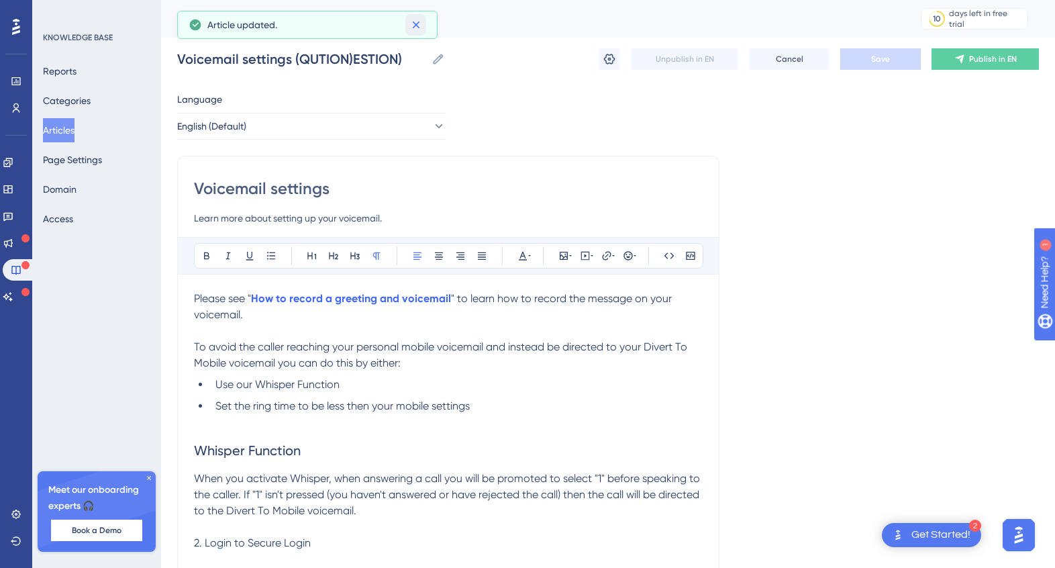
click at [416, 25] on icon at bounding box center [415, 24] width 7 height 7
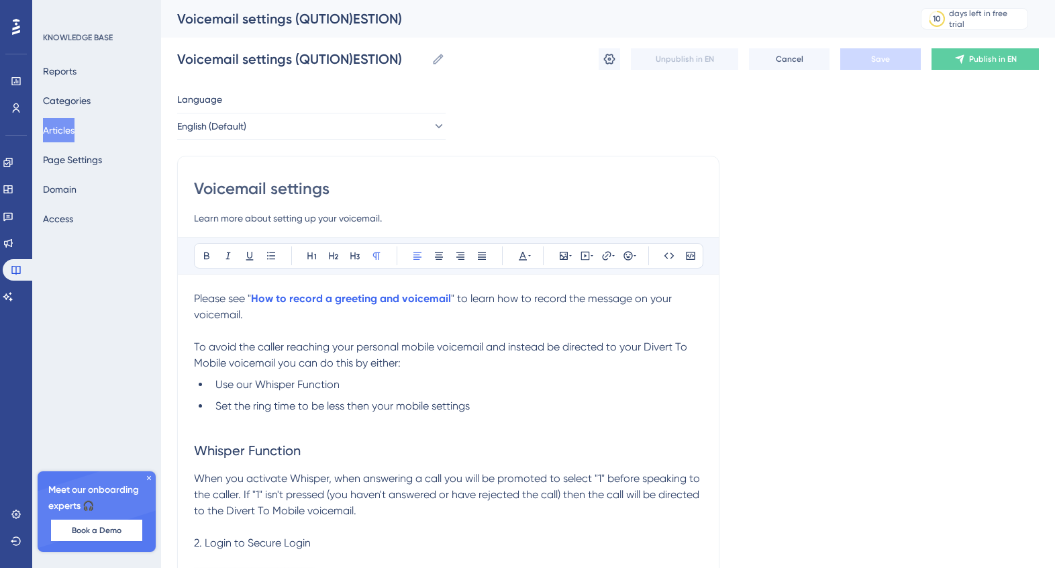
click at [73, 136] on button "Articles" at bounding box center [59, 130] width 32 height 24
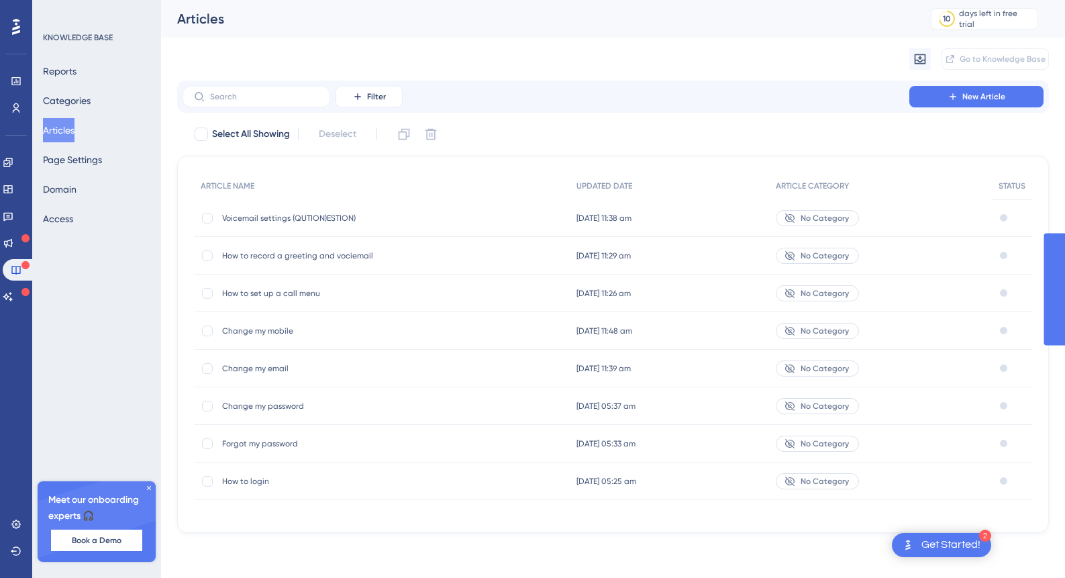
click at [320, 217] on span "Voicemail settings (QUTION)ESTION)" at bounding box center [329, 218] width 215 height 11
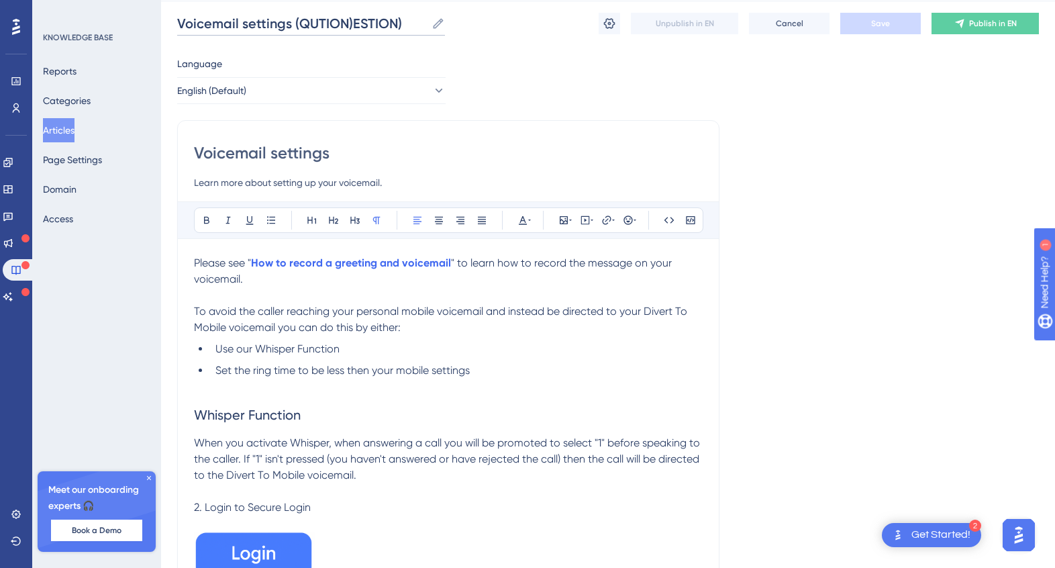
click at [355, 19] on input "Voicemail settings (QUTION)ESTION)" at bounding box center [301, 23] width 249 height 19
click at [352, 23] on input "Voicemail settings (QUTION)ESTION)" at bounding box center [301, 23] width 249 height 19
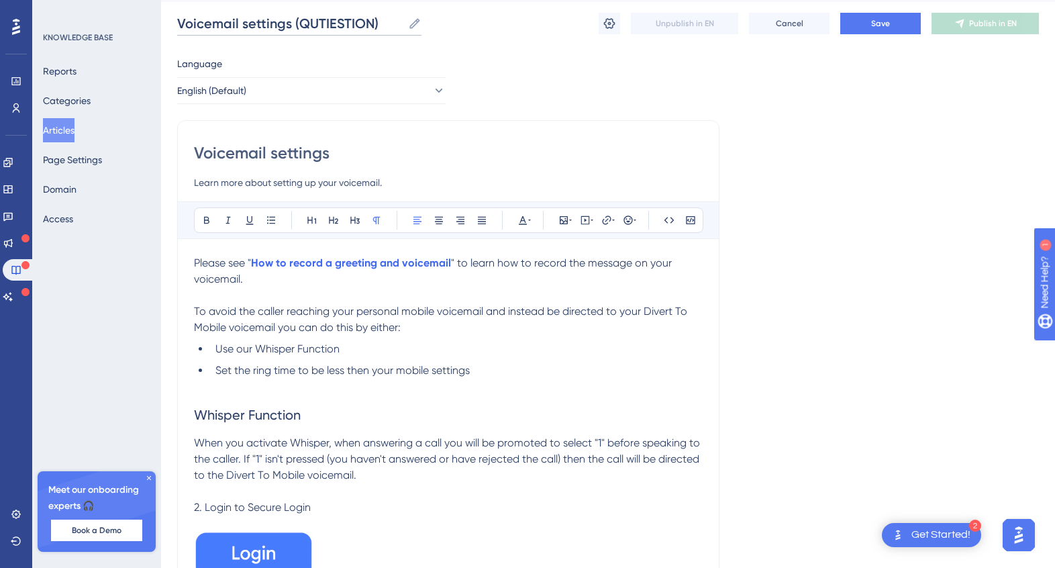
click at [321, 20] on input "Voicemail settings (QUTIESTION)" at bounding box center [290, 23] width 226 height 19
type input "Voicemail settings (?)"
click at [369, 450] on p "When you activate Whisper, when answering a call you will be promoted to select…" at bounding box center [448, 459] width 509 height 48
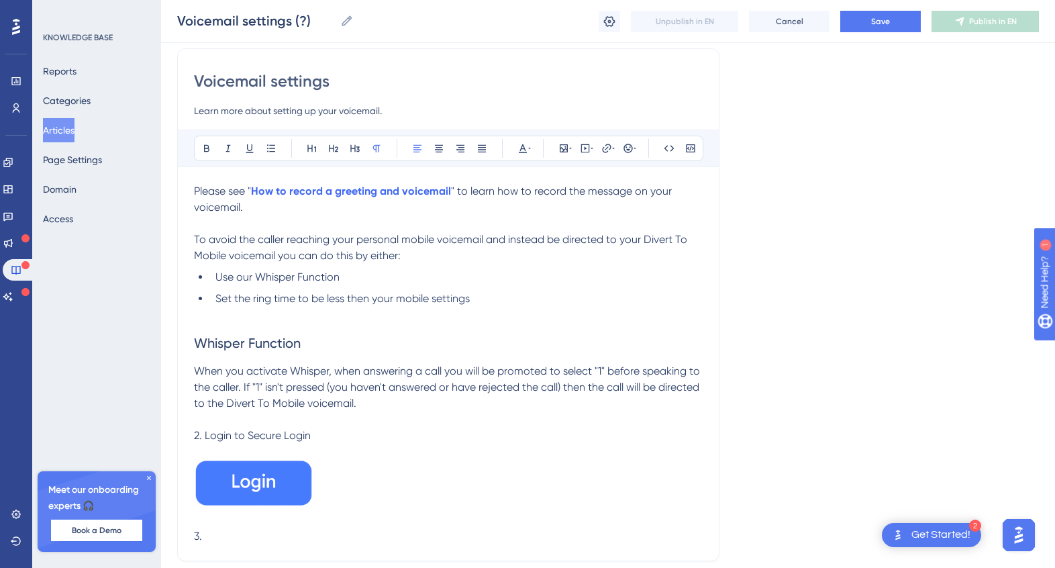
scroll to position [219, 0]
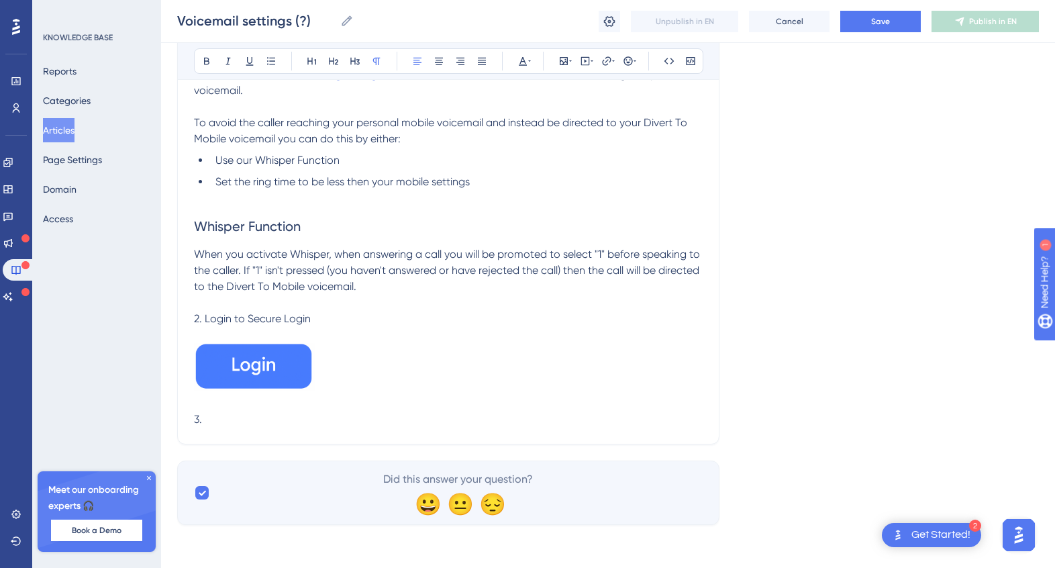
click at [262, 418] on p "3." at bounding box center [448, 419] width 509 height 16
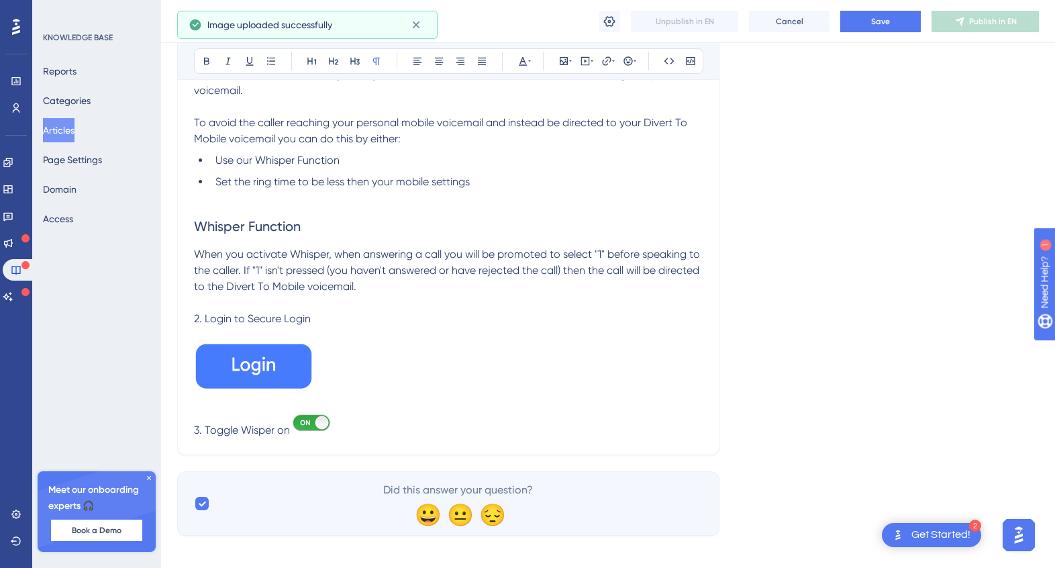
click at [266, 430] on span "3. Toggle Wisper on" at bounding box center [242, 430] width 96 height 13
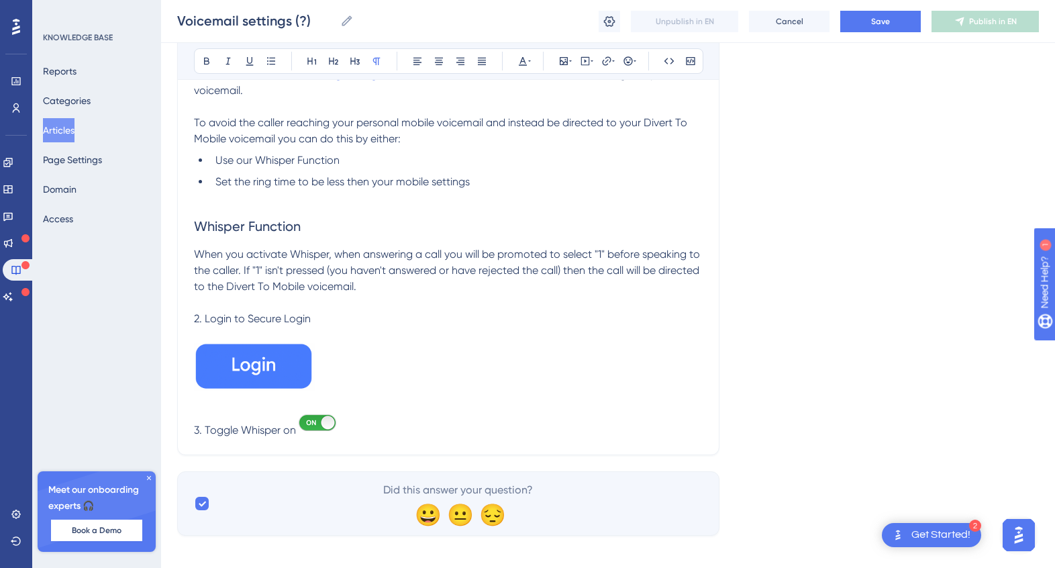
click at [352, 428] on p "3. Toggle Whisper on" at bounding box center [448, 424] width 509 height 27
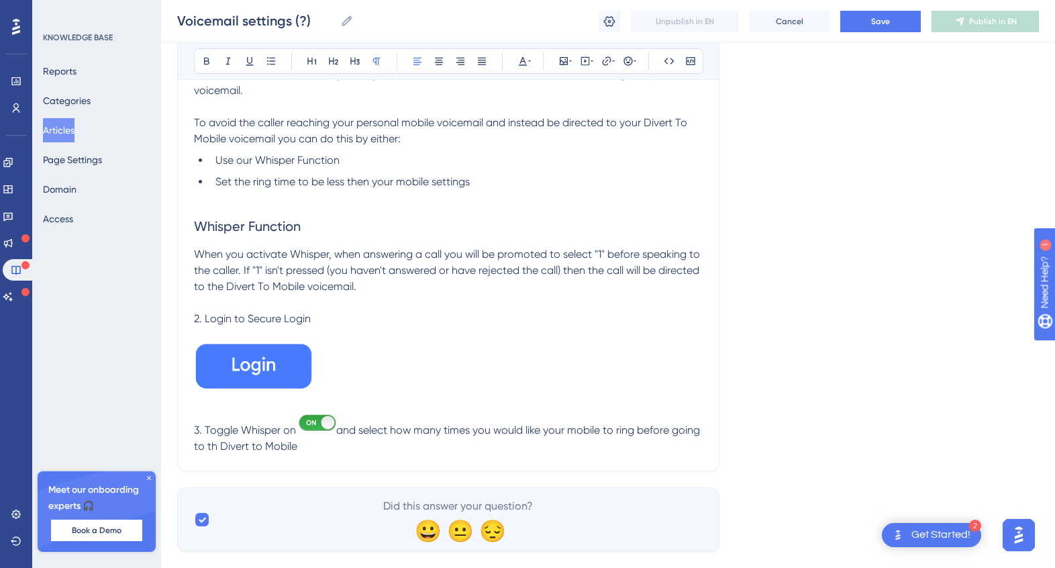
click at [250, 441] on span "and select how many times you would like your mobile to ring before going to th…" at bounding box center [448, 438] width 509 height 29
click at [244, 448] on span "and select how many times you would like your mobile to ring before going to th…" at bounding box center [448, 438] width 509 height 29
click at [246, 446] on span "and select how many times you would like your mobile to ring before going to th…" at bounding box center [448, 438] width 509 height 29
click at [386, 448] on p "3. Toggle Whisper on and select how many times you would like your mobile to ri…" at bounding box center [448, 432] width 509 height 43
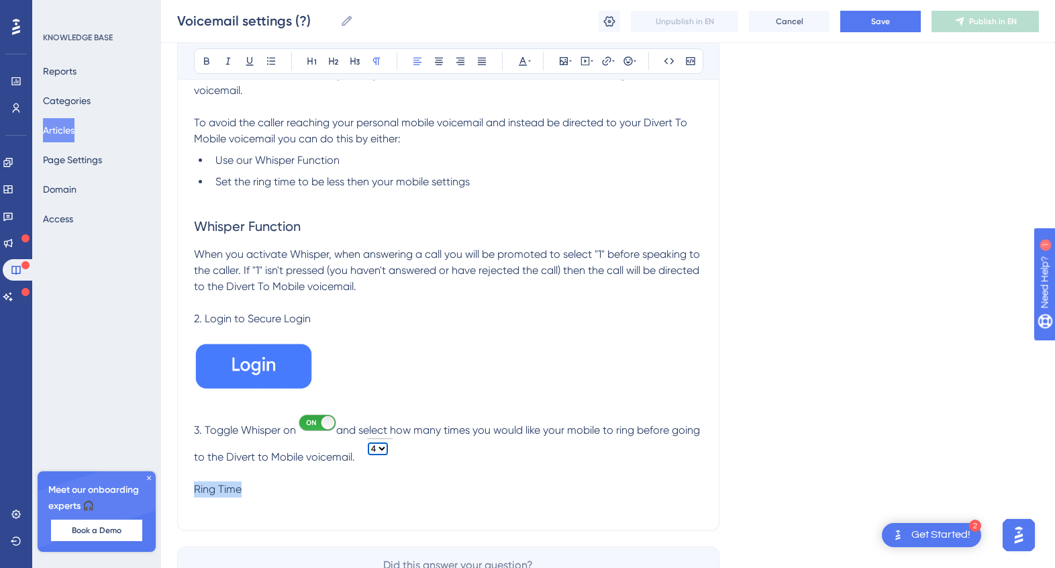
click at [174, 489] on div "Performance Users Engagement Widgets Feedback Product Updates Knowledge Base AI…" at bounding box center [608, 206] width 894 height 851
click at [319, 64] on button at bounding box center [312, 61] width 19 height 19
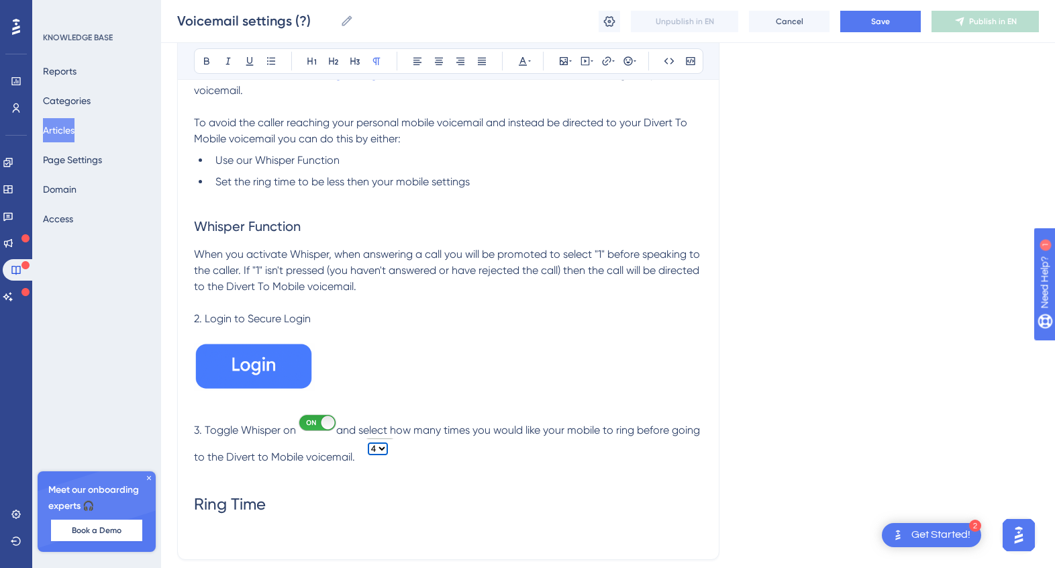
click at [209, 530] on p at bounding box center [448, 535] width 509 height 16
click at [350, 534] on p "Alternatively you can set the" at bounding box center [448, 535] width 509 height 16
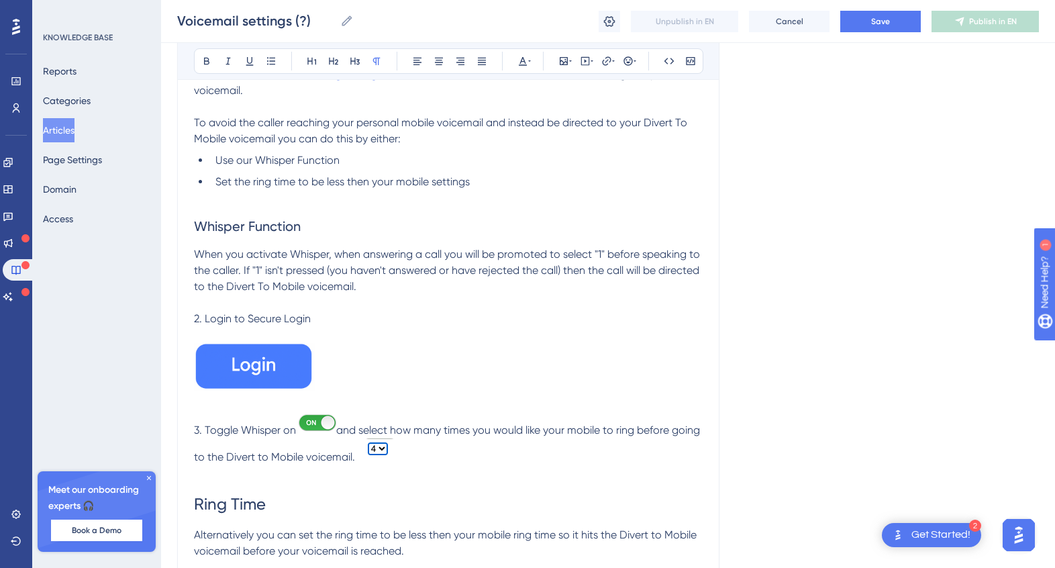
click at [242, 479] on p at bounding box center [448, 473] width 509 height 16
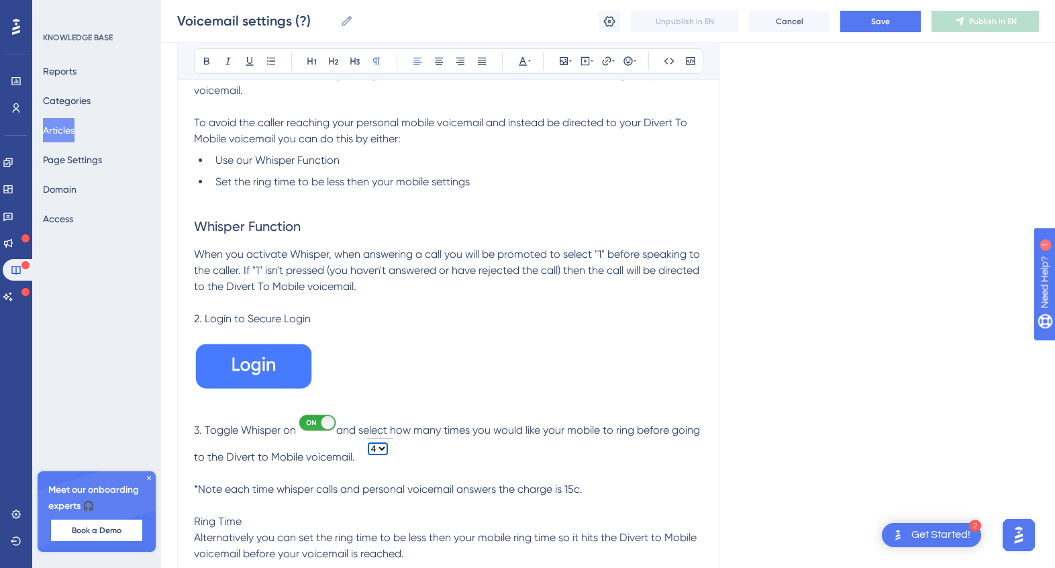
click at [628, 430] on span "and select how many times you would like your mobile to ring before going to th…" at bounding box center [448, 444] width 509 height 40
click at [521, 62] on icon at bounding box center [523, 61] width 11 height 11
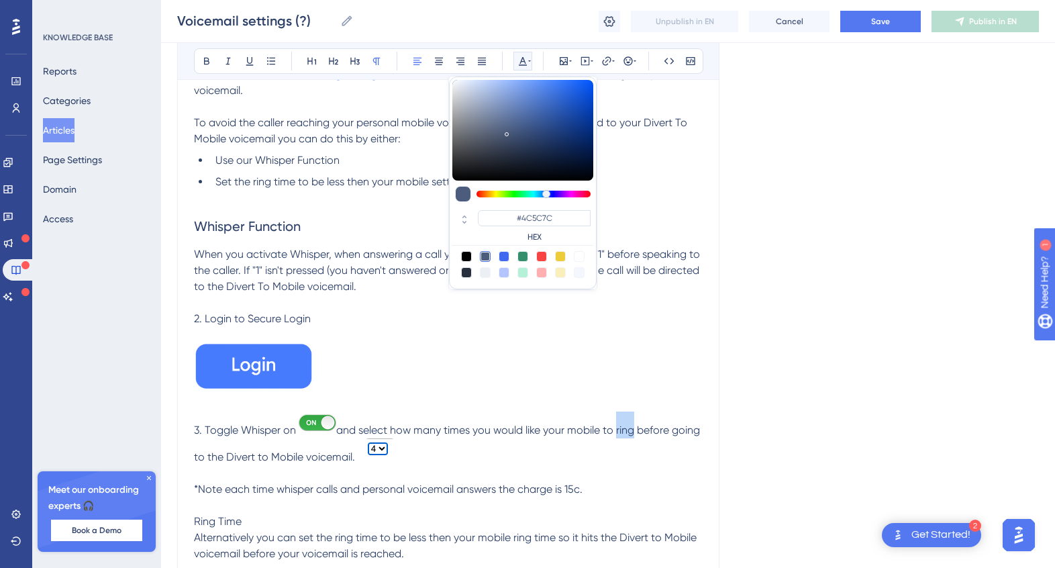
click at [542, 252] on div at bounding box center [541, 256] width 11 height 11
type input "#F84343"
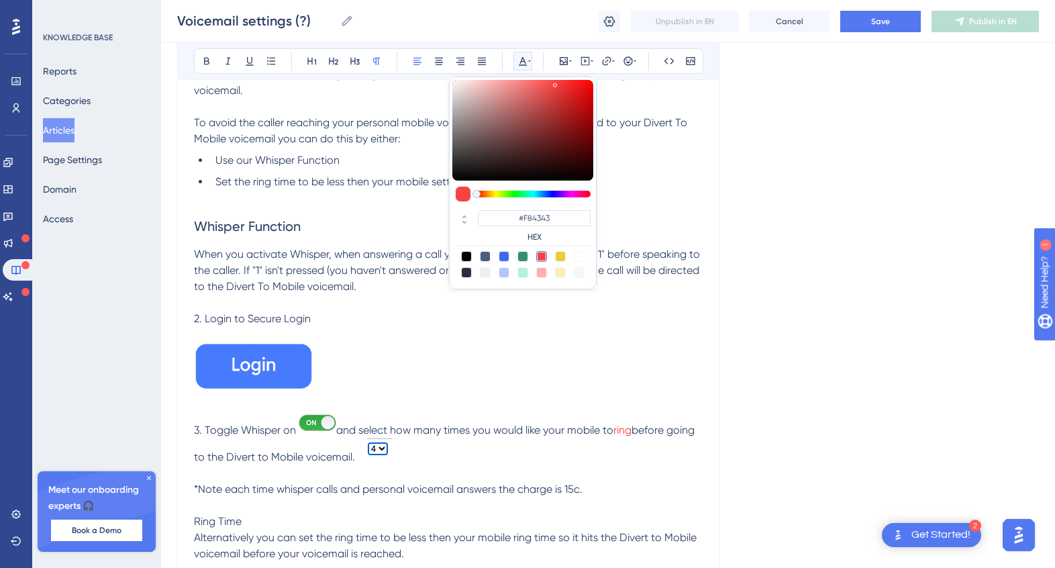
click at [632, 432] on span "ring" at bounding box center [623, 430] width 18 height 13
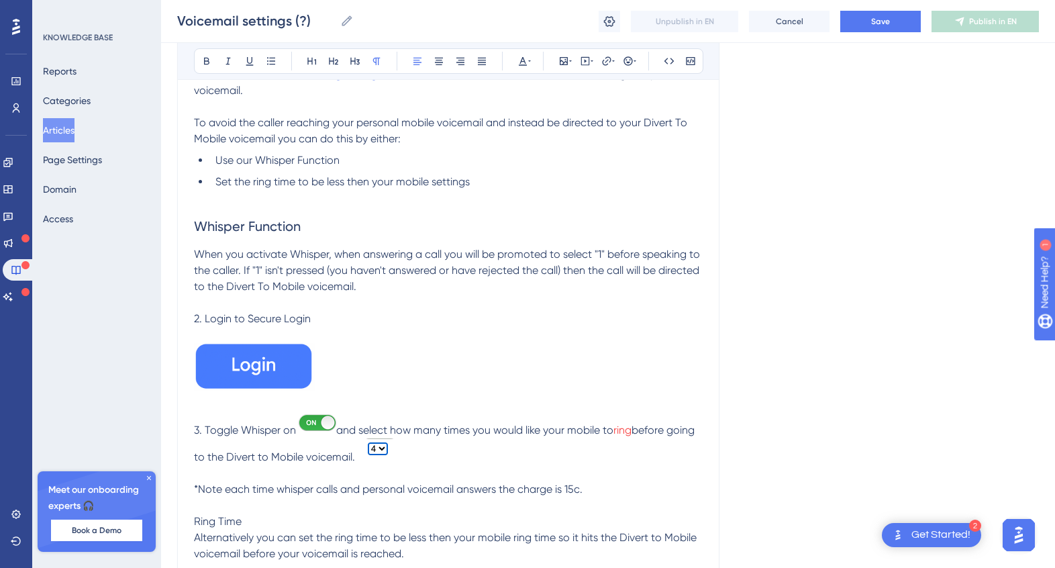
click at [632, 428] on span "ring" at bounding box center [623, 430] width 18 height 13
click at [618, 489] on p "*Note each time whisper calls and personal voicemail answers the charge is 15c." at bounding box center [448, 489] width 509 height 16
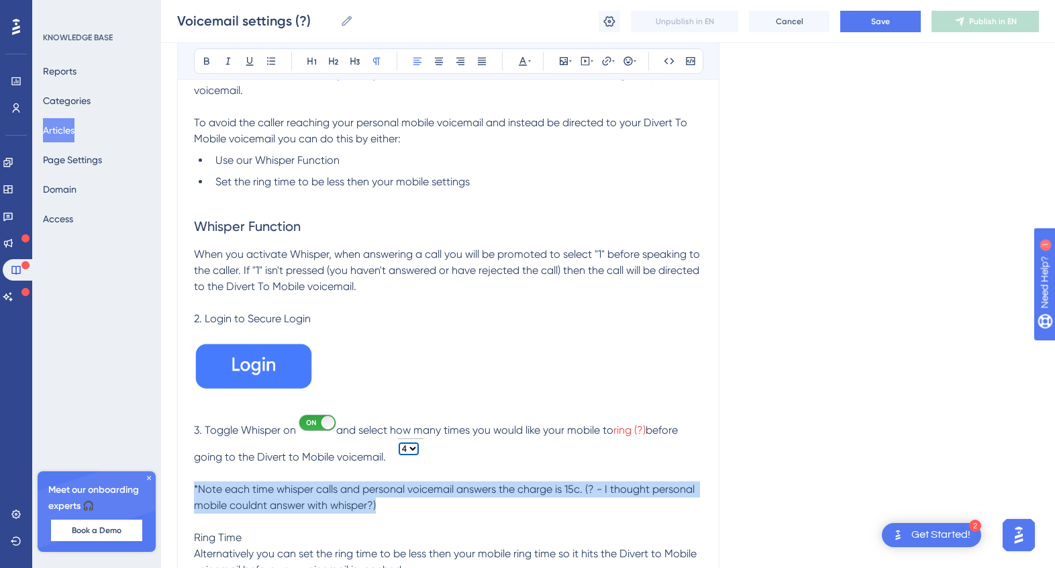
drag, startPoint x: 375, startPoint y: 503, endPoint x: 179, endPoint y: 489, distance: 197.2
click at [179, 489] on div "Voicemail settings Learn more about setting up your voicemail. Bold Italic Unde…" at bounding box center [448, 263] width 542 height 663
click at [522, 60] on icon at bounding box center [523, 61] width 11 height 11
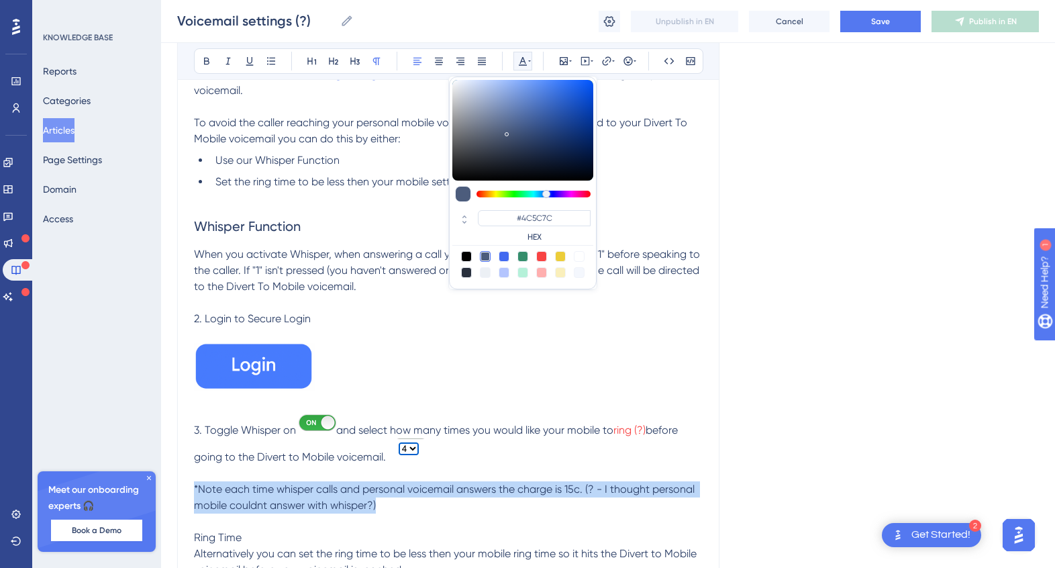
click at [544, 252] on div at bounding box center [541, 256] width 11 height 11
type input "#F84343"
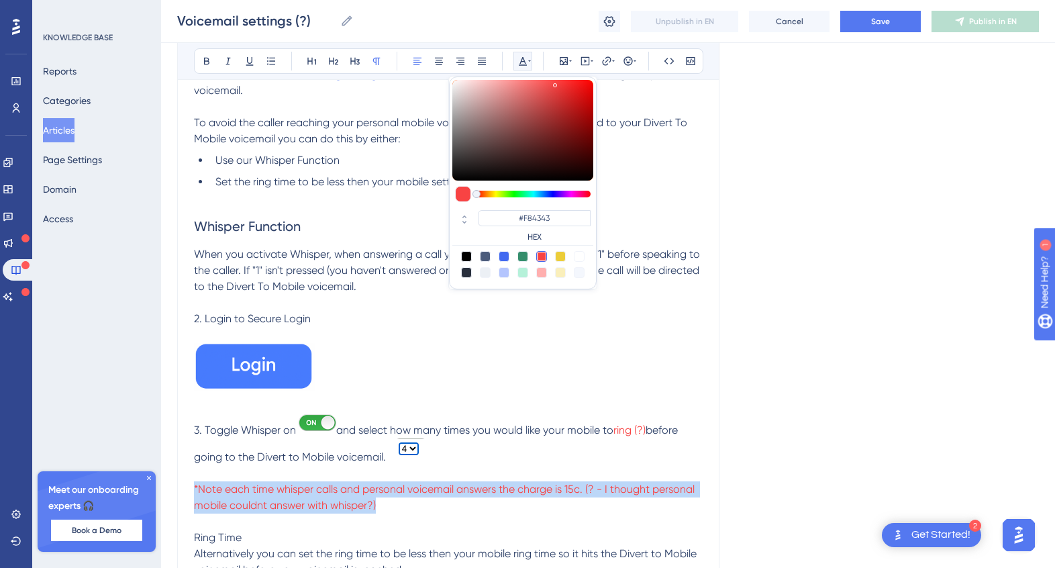
click at [395, 493] on span "*Note each time whisper calls and personal voicemail answers the charge is 15c.…" at bounding box center [445, 497] width 503 height 29
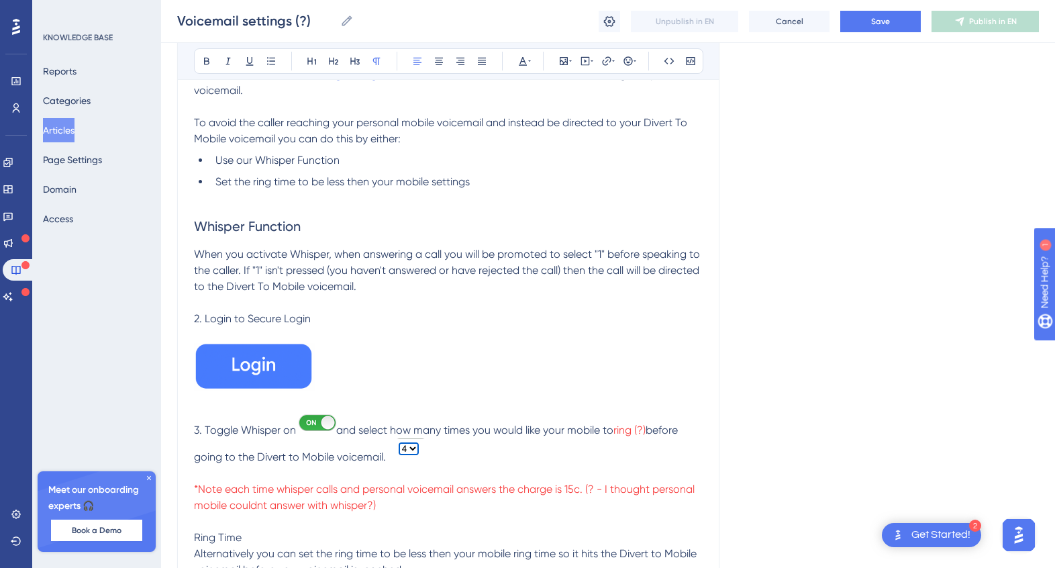
click at [248, 507] on span "*Note each time whisper calls and personal voicemail answers the charge is 15c.…" at bounding box center [445, 497] width 503 height 29
click at [463, 511] on p "*Note each time whisper calls and personal voicemail answers the charge is 15c.…" at bounding box center [448, 497] width 509 height 32
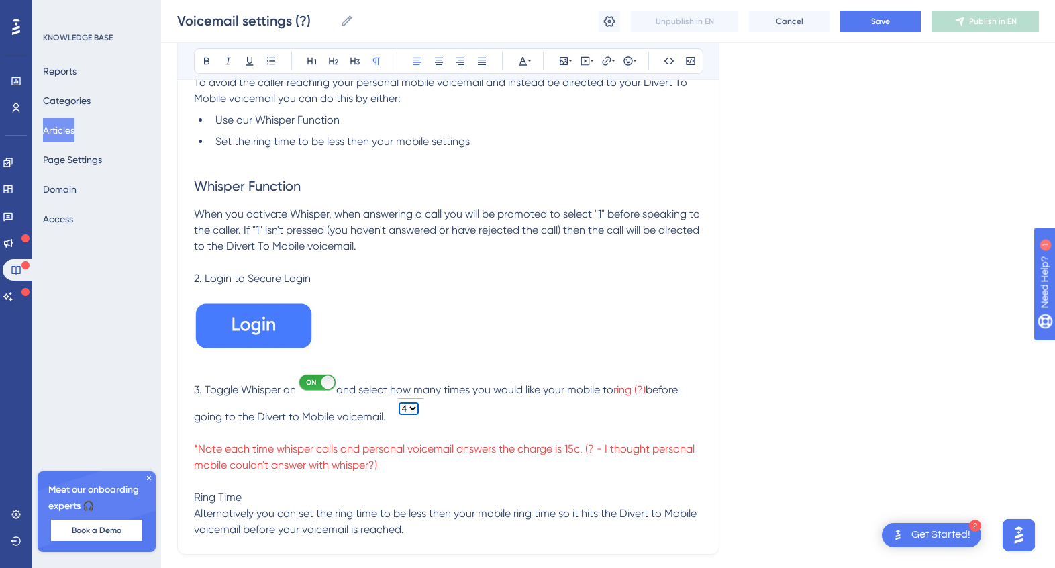
scroll to position [274, 0]
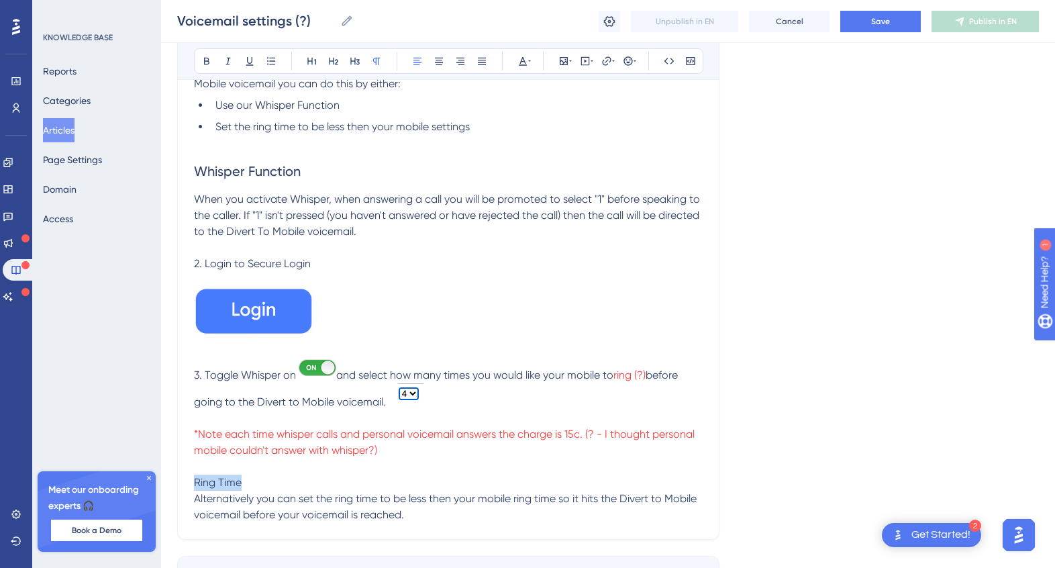
drag, startPoint x: 245, startPoint y: 484, endPoint x: 174, endPoint y: 486, distance: 71.2
click at [174, 486] on div "Performance Users Engagement Widgets Feedback Product Updates Knowledge Base AI…" at bounding box center [608, 184] width 894 height 916
click at [310, 58] on icon at bounding box center [312, 61] width 11 height 11
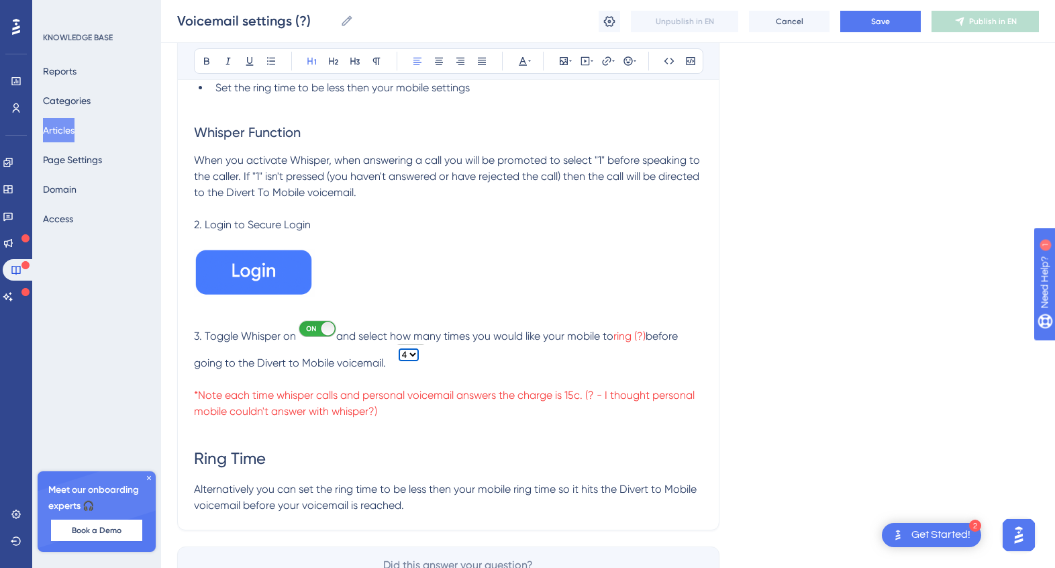
scroll to position [327, 0]
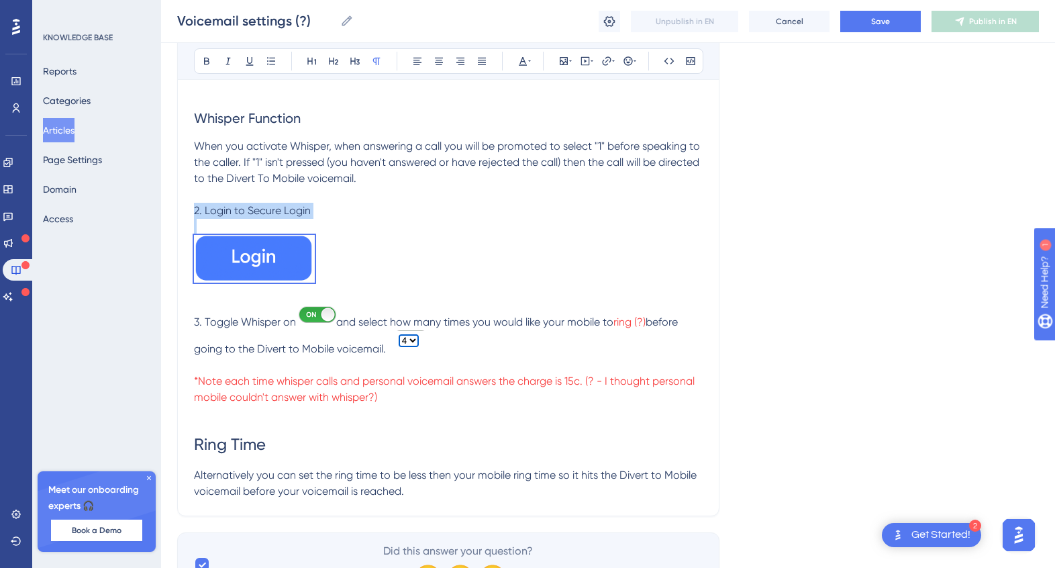
drag, startPoint x: 195, startPoint y: 209, endPoint x: 328, endPoint y: 271, distance: 146.6
click at [328, 271] on div "Please see " How to record a greeting and voicemail " to learn how to record th…" at bounding box center [448, 228] width 509 height 541
copy div "2. Login to Secure Login"
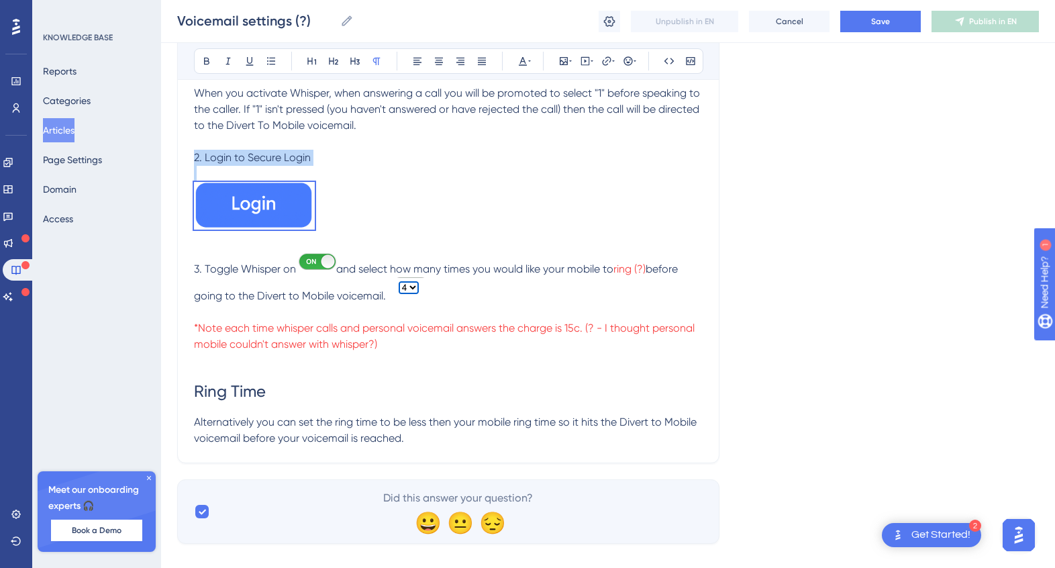
scroll to position [399, 0]
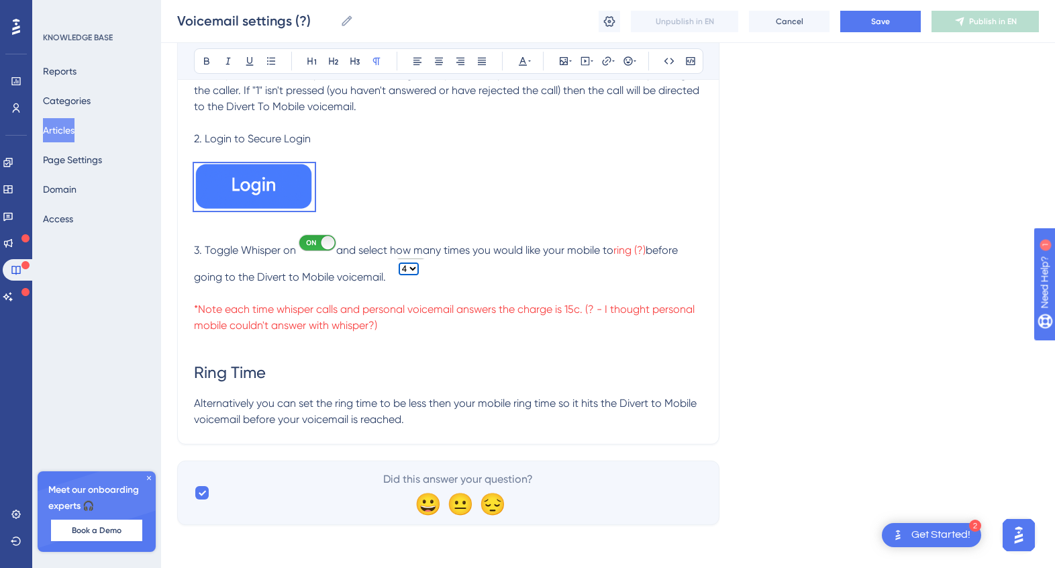
click at [427, 423] on p "Alternatively you can set the ring time to be less then your mobile ring time s…" at bounding box center [448, 411] width 509 height 32
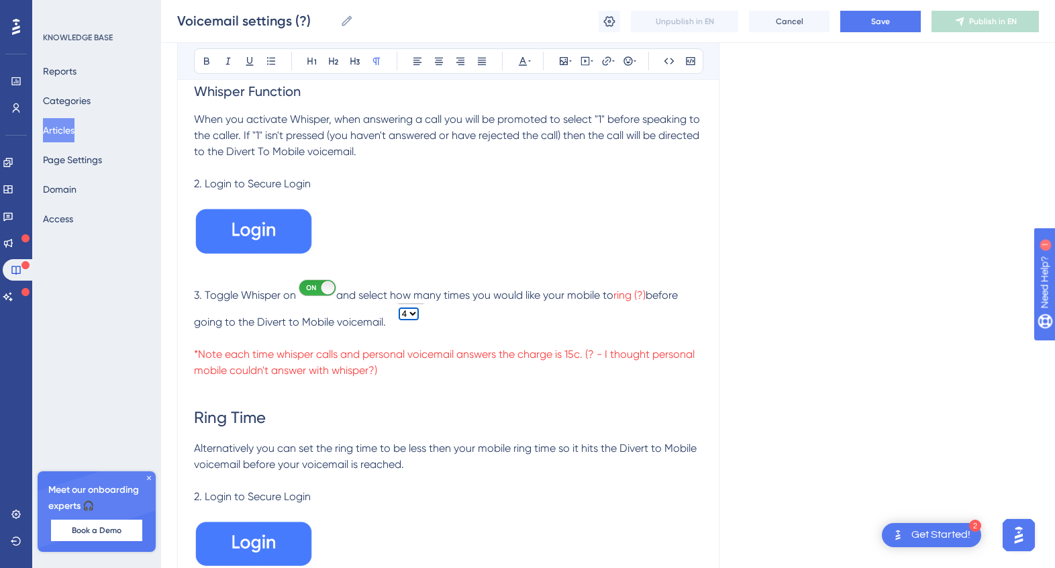
scroll to position [340, 0]
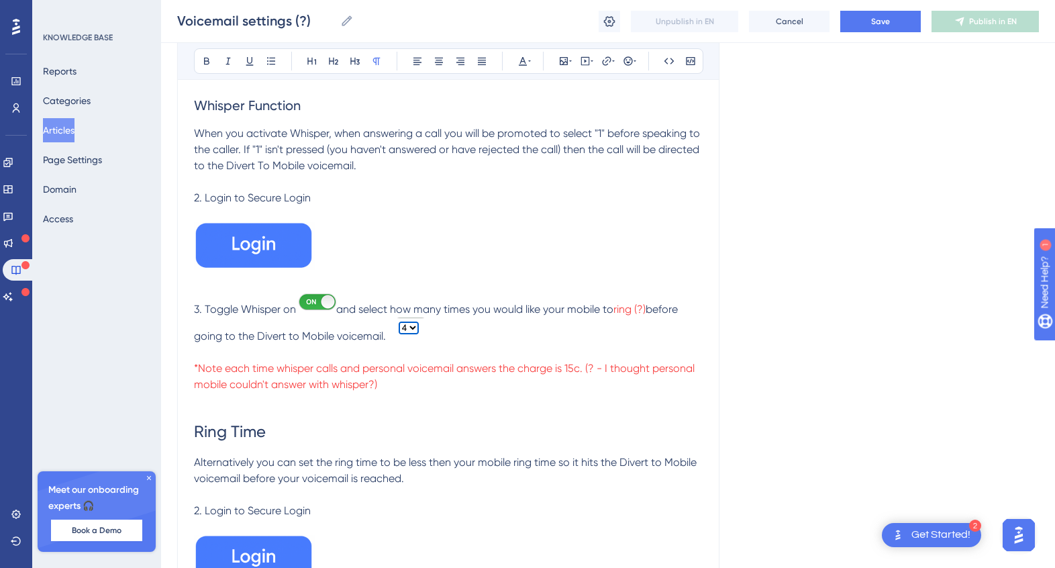
click at [201, 195] on span "2. Login to Secure Login" at bounding box center [252, 197] width 117 height 13
click at [197, 308] on span "3. Toggle Whisper on" at bounding box center [245, 309] width 102 height 13
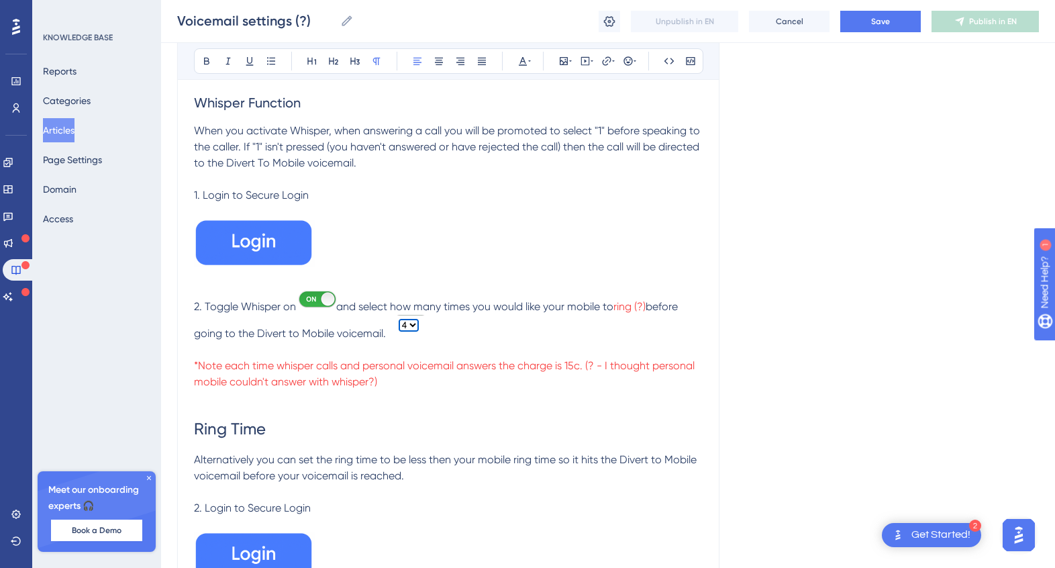
click at [198, 506] on span "2. Login to Secure Login" at bounding box center [252, 507] width 117 height 13
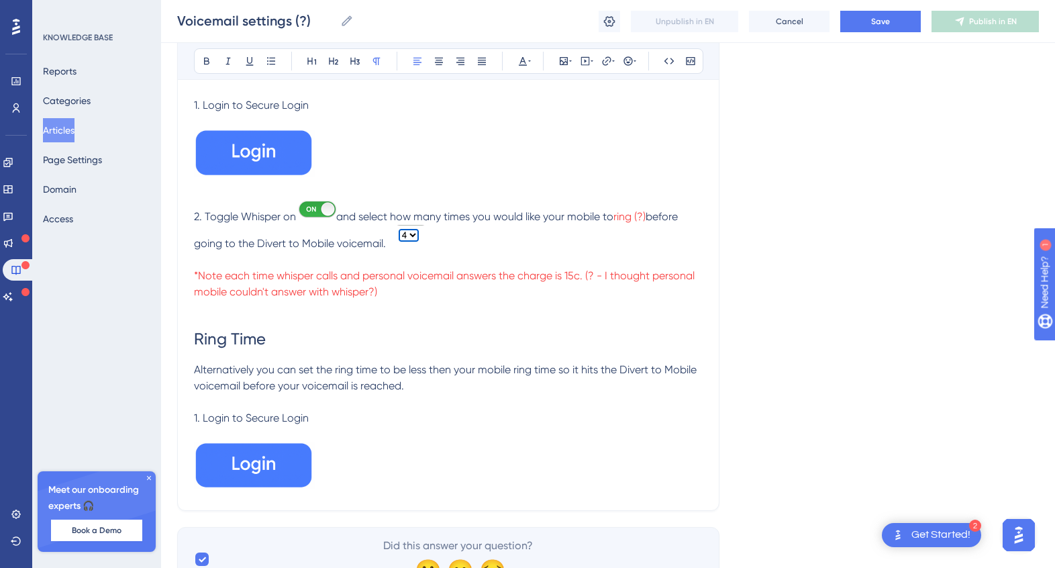
scroll to position [499, 0]
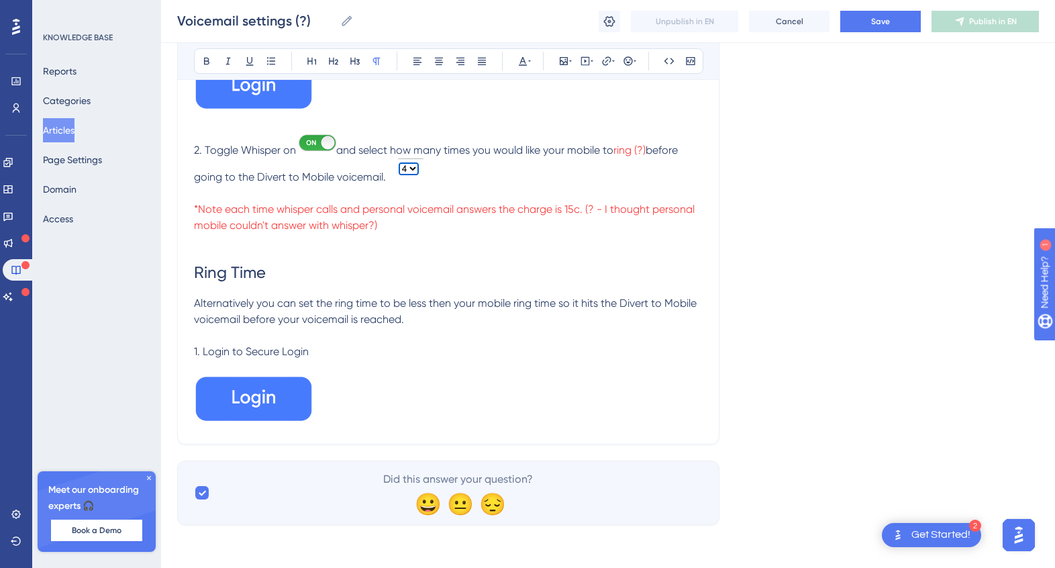
click at [369, 404] on p at bounding box center [448, 402] width 509 height 52
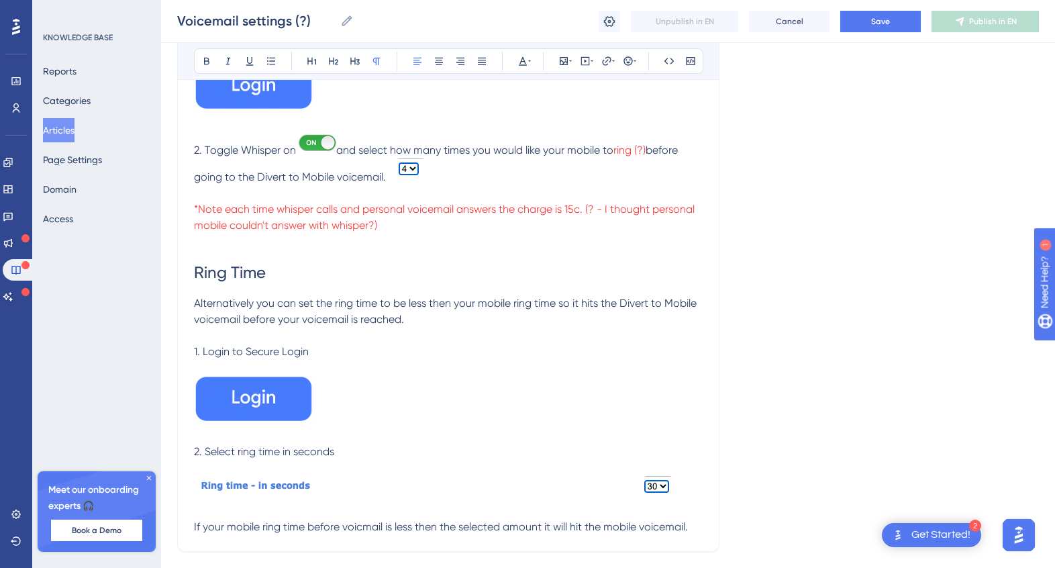
click at [363, 546] on div "Voicemail settings Learn more about setting up your voicemail. Bold Italic Unde…" at bounding box center [448, 102] width 542 height 900
click at [360, 528] on span "If your mobile ring time before voicmail is less then the selected amount it wi…" at bounding box center [441, 526] width 494 height 13
click at [371, 531] on span "If your mobile ring time before voicemail is less then the selected amount it w…" at bounding box center [444, 526] width 500 height 13
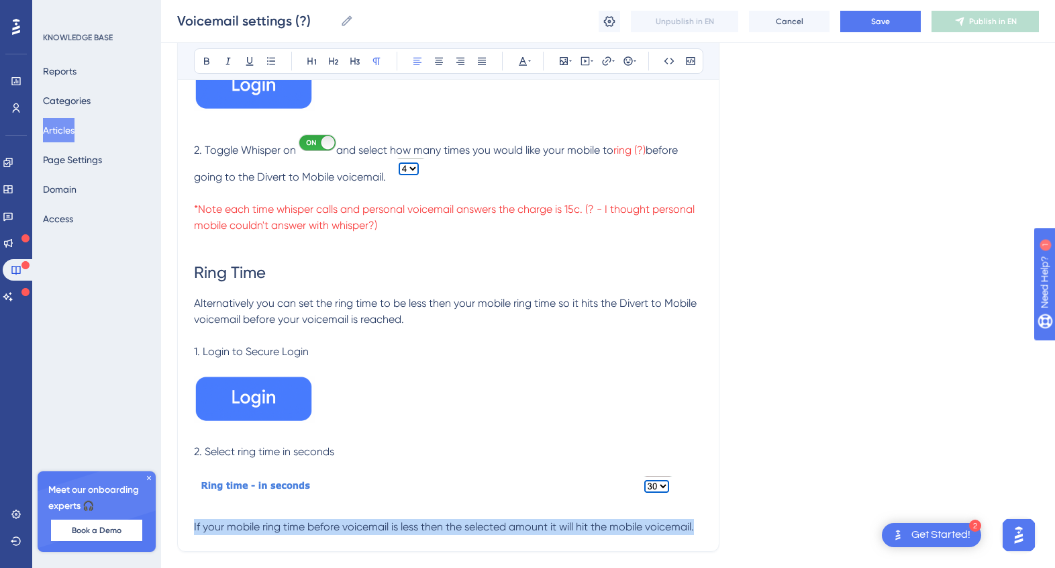
drag, startPoint x: 696, startPoint y: 528, endPoint x: 161, endPoint y: 523, distance: 535.0
click at [161, 523] on div "Performance Users Engagement Widgets Feedback Product Updates Knowledge Base AI…" at bounding box center [608, 77] width 894 height 1153
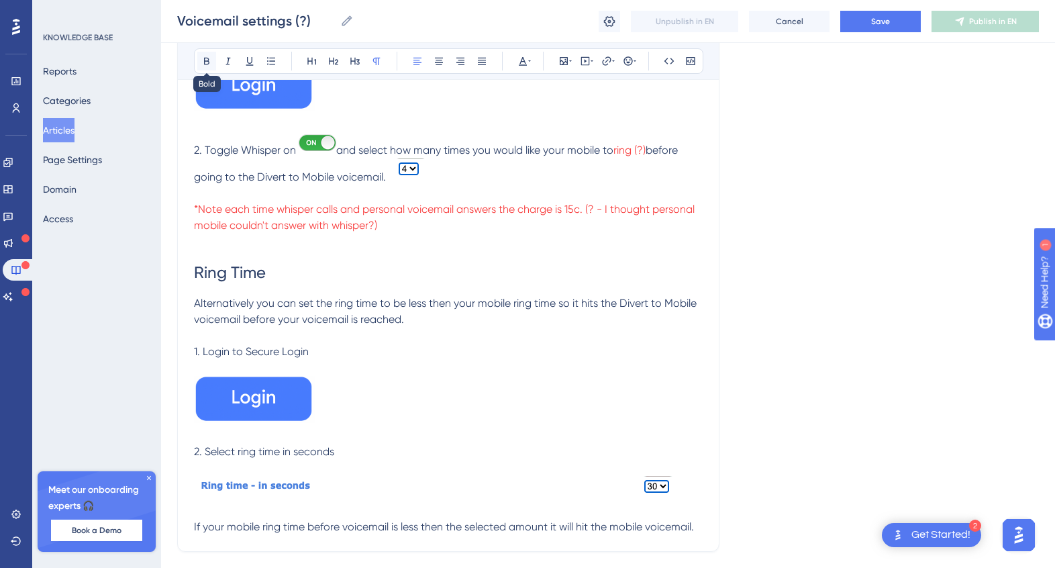
click at [207, 56] on icon at bounding box center [206, 61] width 11 height 11
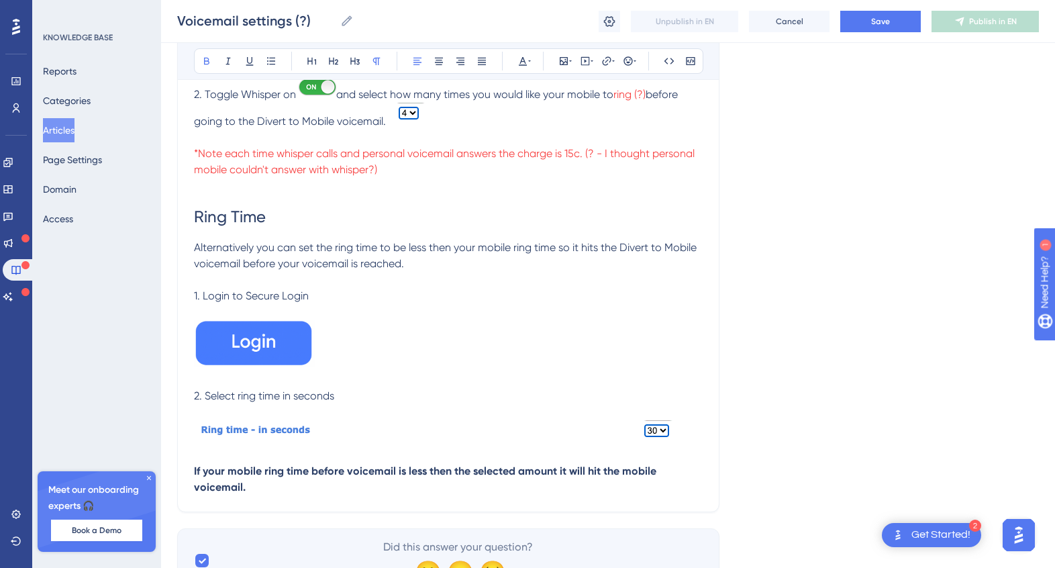
scroll to position [584, 0]
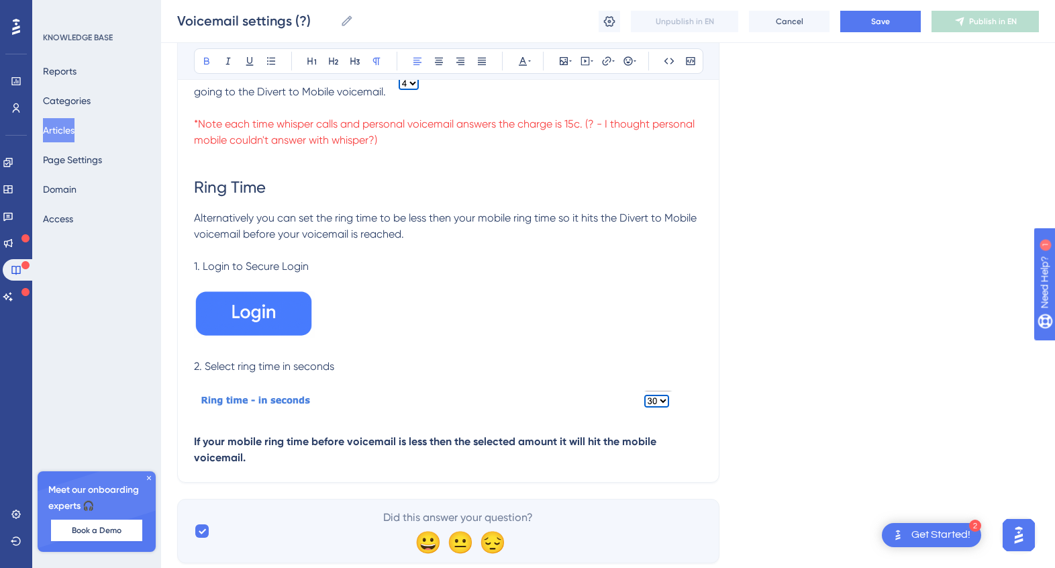
click at [271, 458] on p "If your mobile ring time before voicemail is less then the selected amount it w…" at bounding box center [448, 450] width 509 height 32
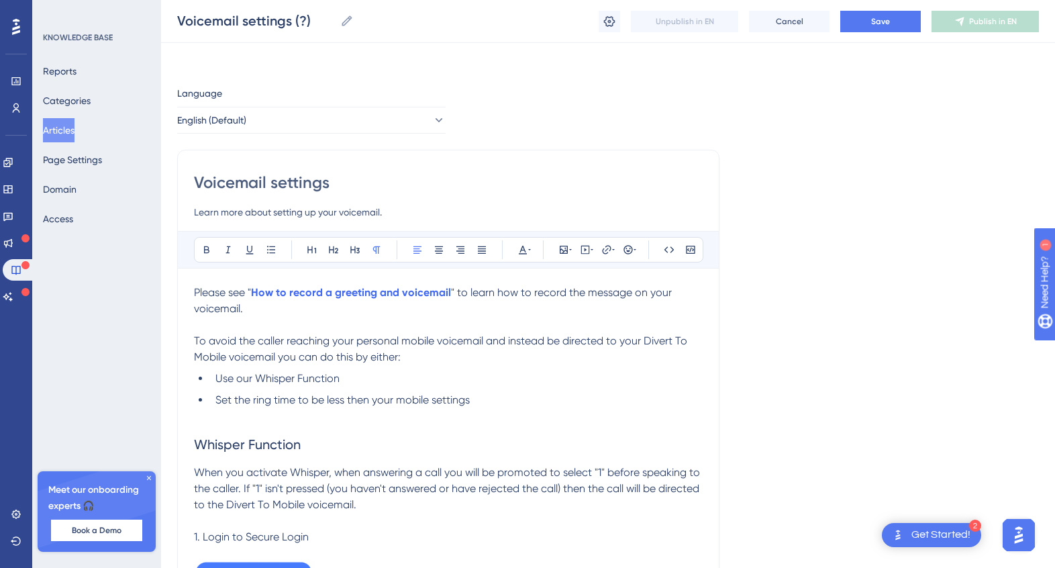
scroll to position [0, 0]
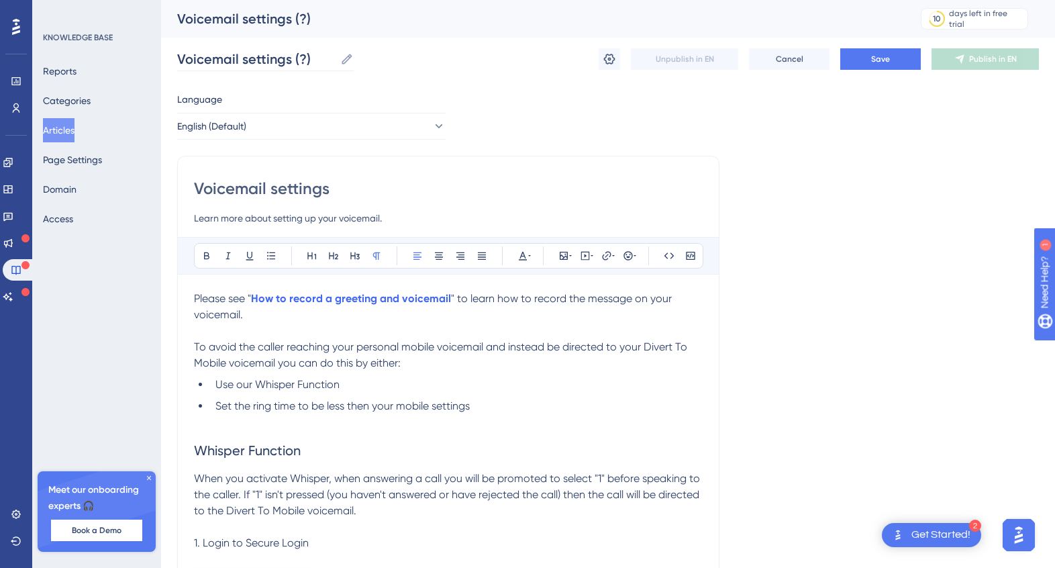
click at [342, 60] on icon at bounding box center [347, 59] width 10 height 10
click at [335, 60] on input "Voicemail settings (?)" at bounding box center [256, 59] width 158 height 19
click at [285, 56] on input "Voicemail settings (?)" at bounding box center [256, 59] width 158 height 19
click at [289, 54] on input "Voicemail settings (?)" at bounding box center [256, 59] width 158 height 19
drag, startPoint x: 418, startPoint y: 54, endPoint x: 293, endPoint y: 58, distance: 124.9
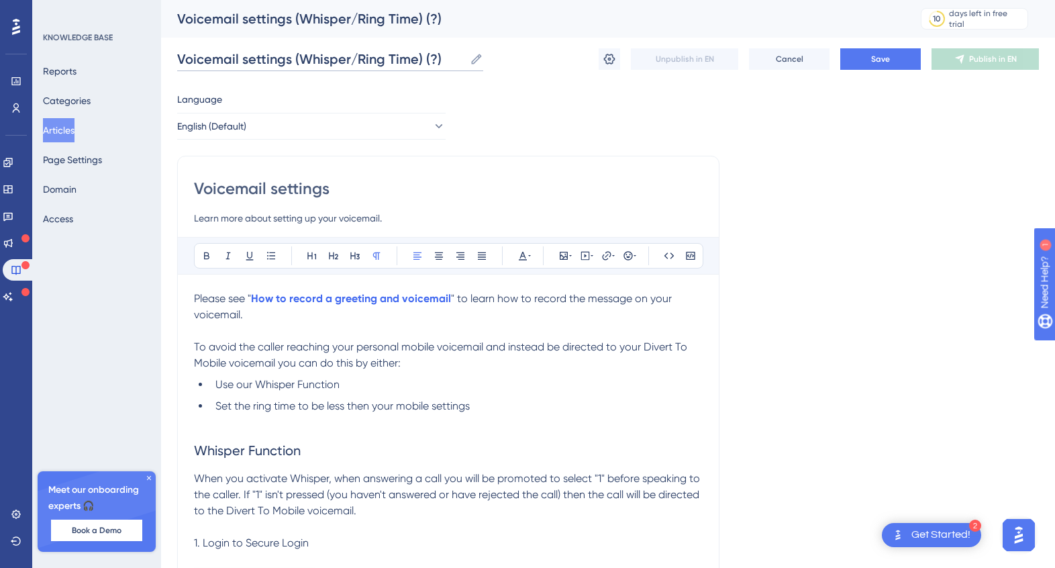
click at [293, 58] on input "Voicemail settings (Whisper/Ring Time) (?)" at bounding box center [320, 59] width 287 height 19
paste input "(Whisper/Ring Time)"
type input "Voicemail settings (Whisper/Ring Time) (?)"
click at [332, 187] on input "Voicemail settings" at bounding box center [448, 188] width 509 height 21
paste input "(Whisper/Ring Time)"
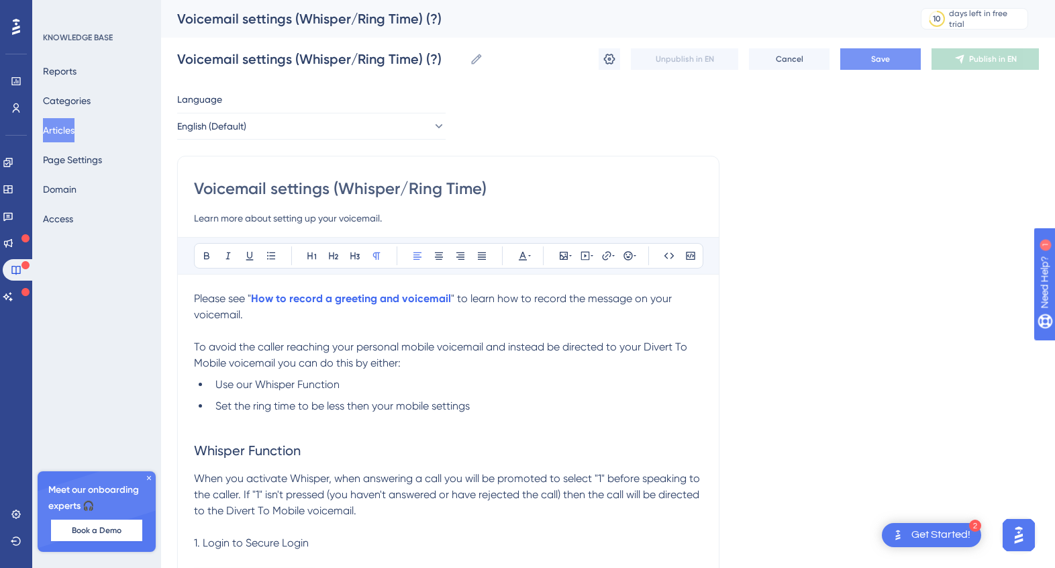
type input "Voicemail settings (Whisper/Ring Time)"
click at [883, 58] on span "Save" at bounding box center [880, 59] width 19 height 11
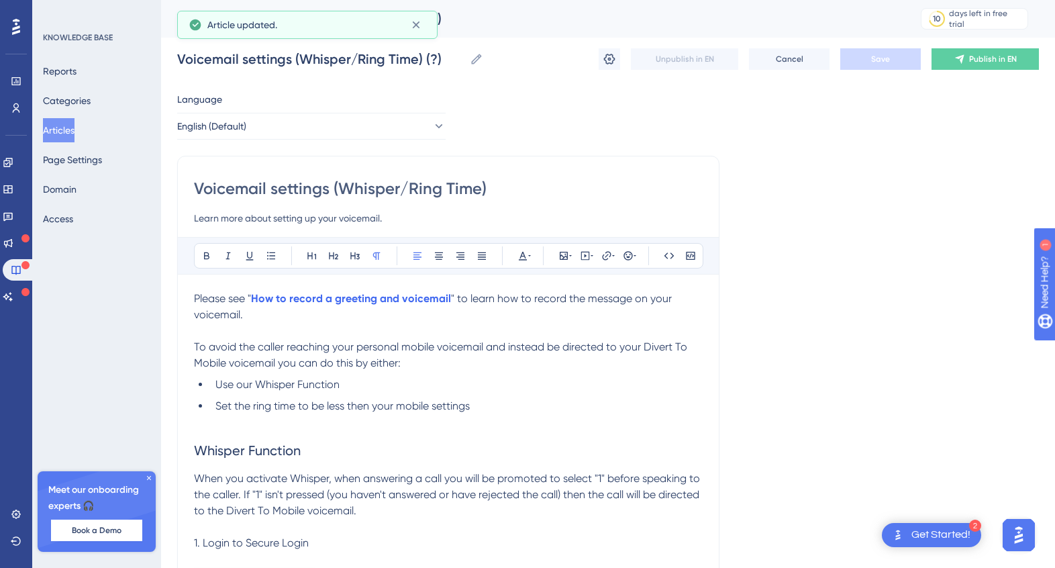
click at [75, 134] on button "Articles" at bounding box center [59, 130] width 32 height 24
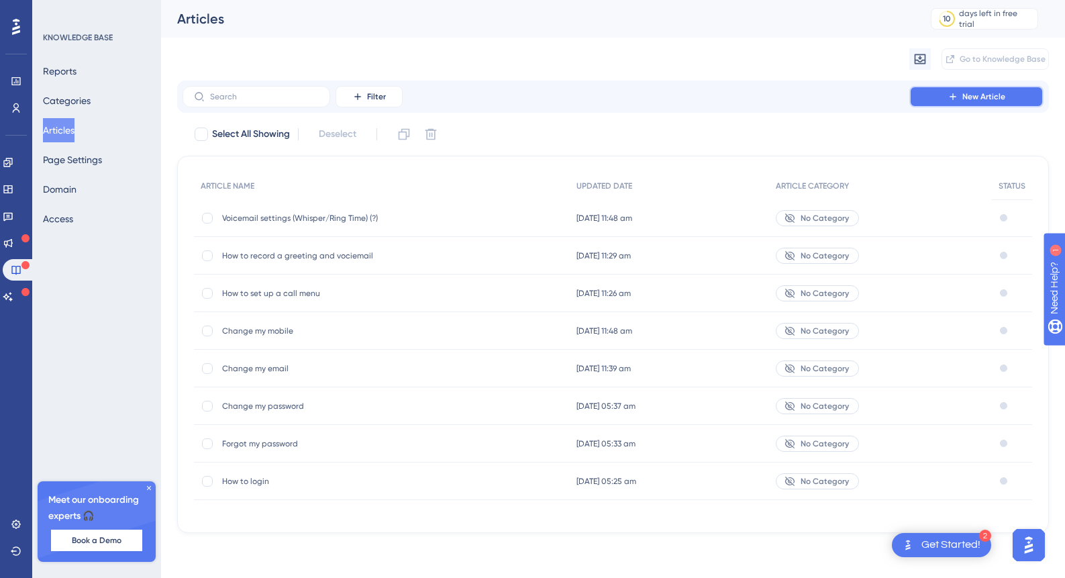
click at [996, 94] on span "New Article" at bounding box center [984, 96] width 43 height 11
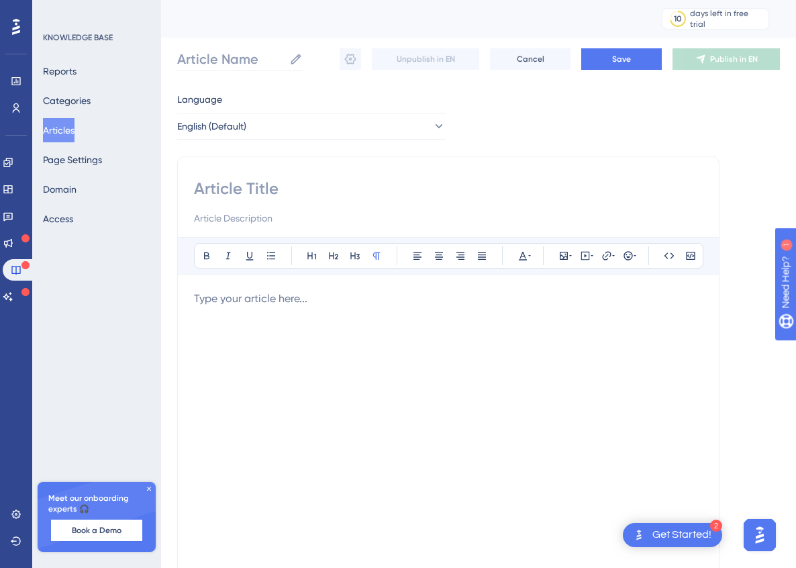
click at [298, 59] on icon at bounding box center [295, 58] width 13 height 13
click at [284, 59] on input "Article Name" at bounding box center [230, 59] width 107 height 19
click at [186, 60] on input "Article Name" at bounding box center [230, 59] width 107 height 19
click at [266, 58] on input "Blacklist telemarketers" at bounding box center [243, 59] width 133 height 19
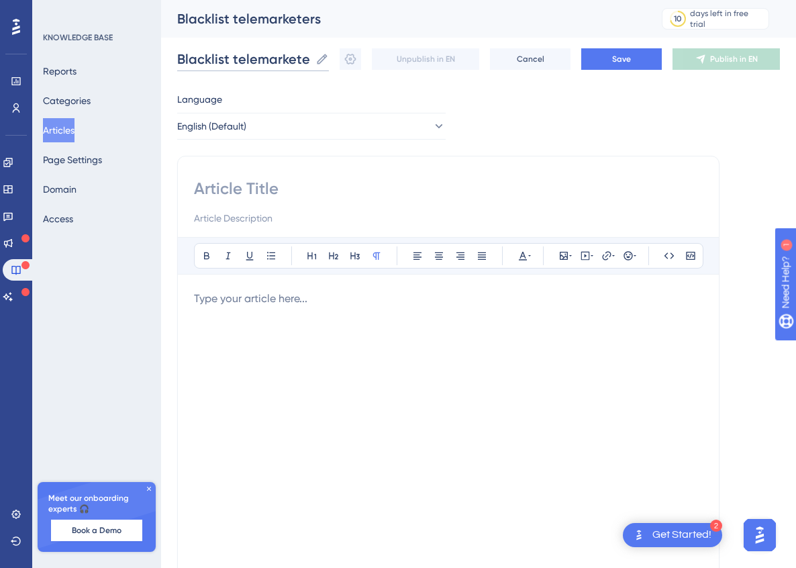
click at [266, 58] on input "Blacklist telemarketers" at bounding box center [243, 59] width 133 height 19
type input "Blacklist telemarketers"
click at [230, 186] on input at bounding box center [448, 188] width 509 height 21
paste input "Blacklist telemarketers"
type input "Blacklist telemarketers"
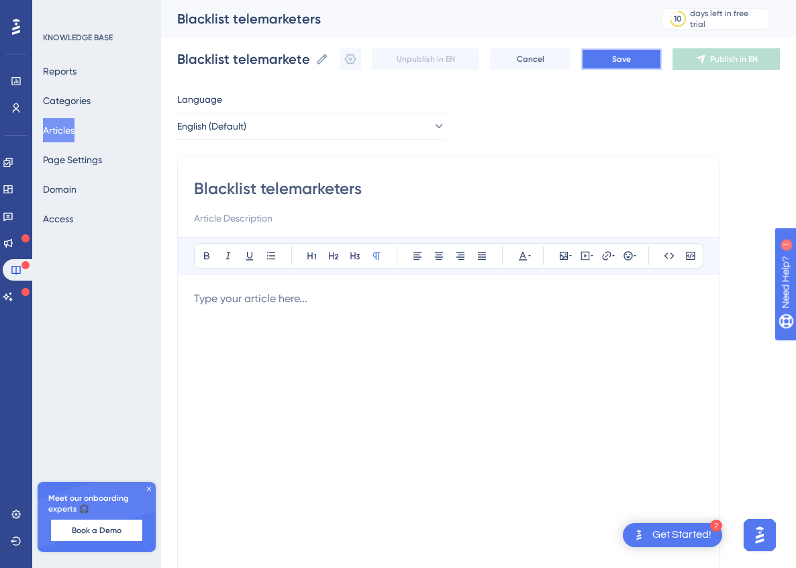
click at [595, 57] on button "Save" at bounding box center [621, 58] width 81 height 21
